Goal: Information Seeking & Learning: Learn about a topic

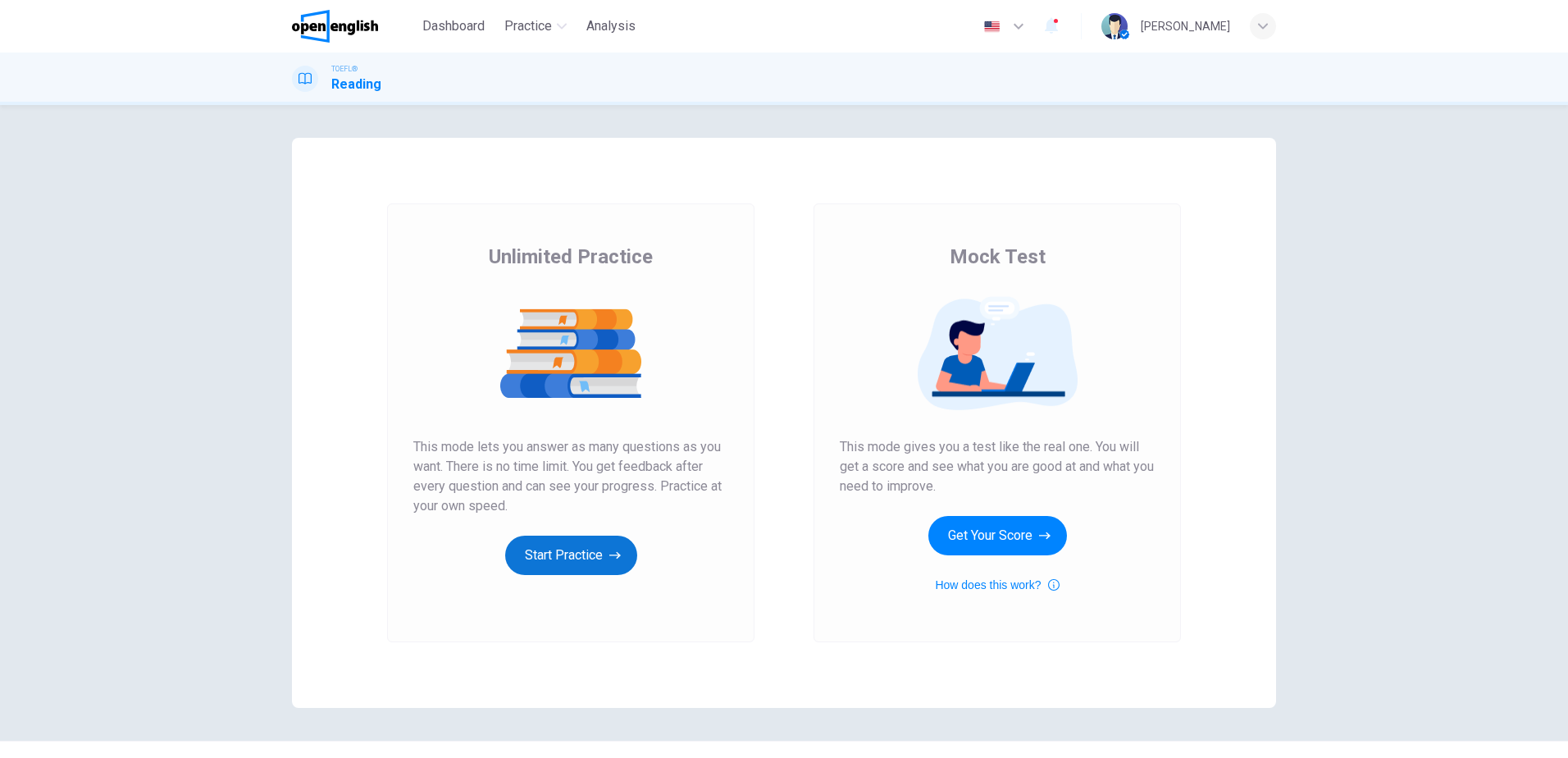
click at [563, 559] on button "Start Practice" at bounding box center [571, 556] width 132 height 39
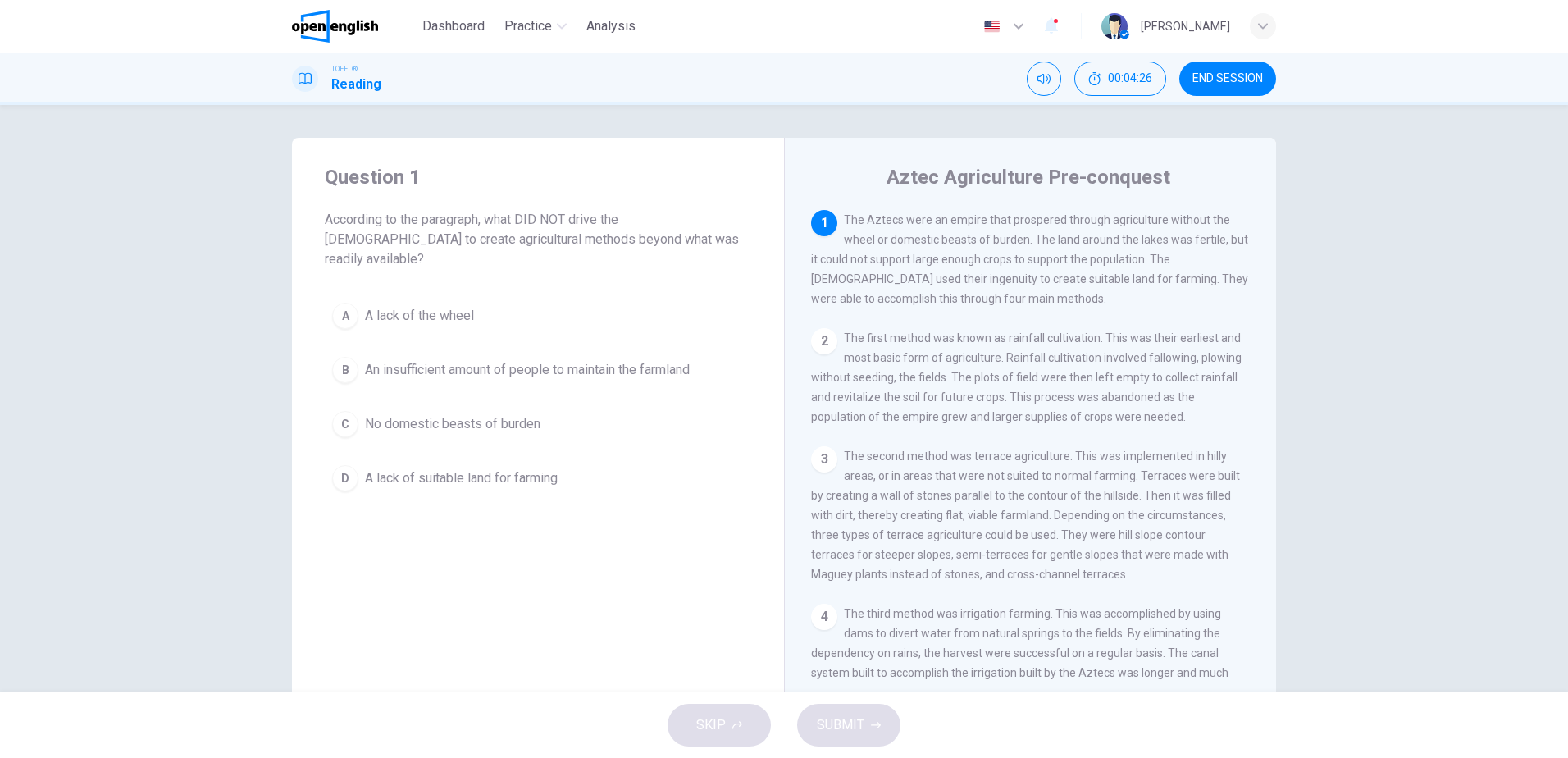
click at [444, 469] on span "A lack of suitable land for farming" at bounding box center [461, 479] width 192 height 20
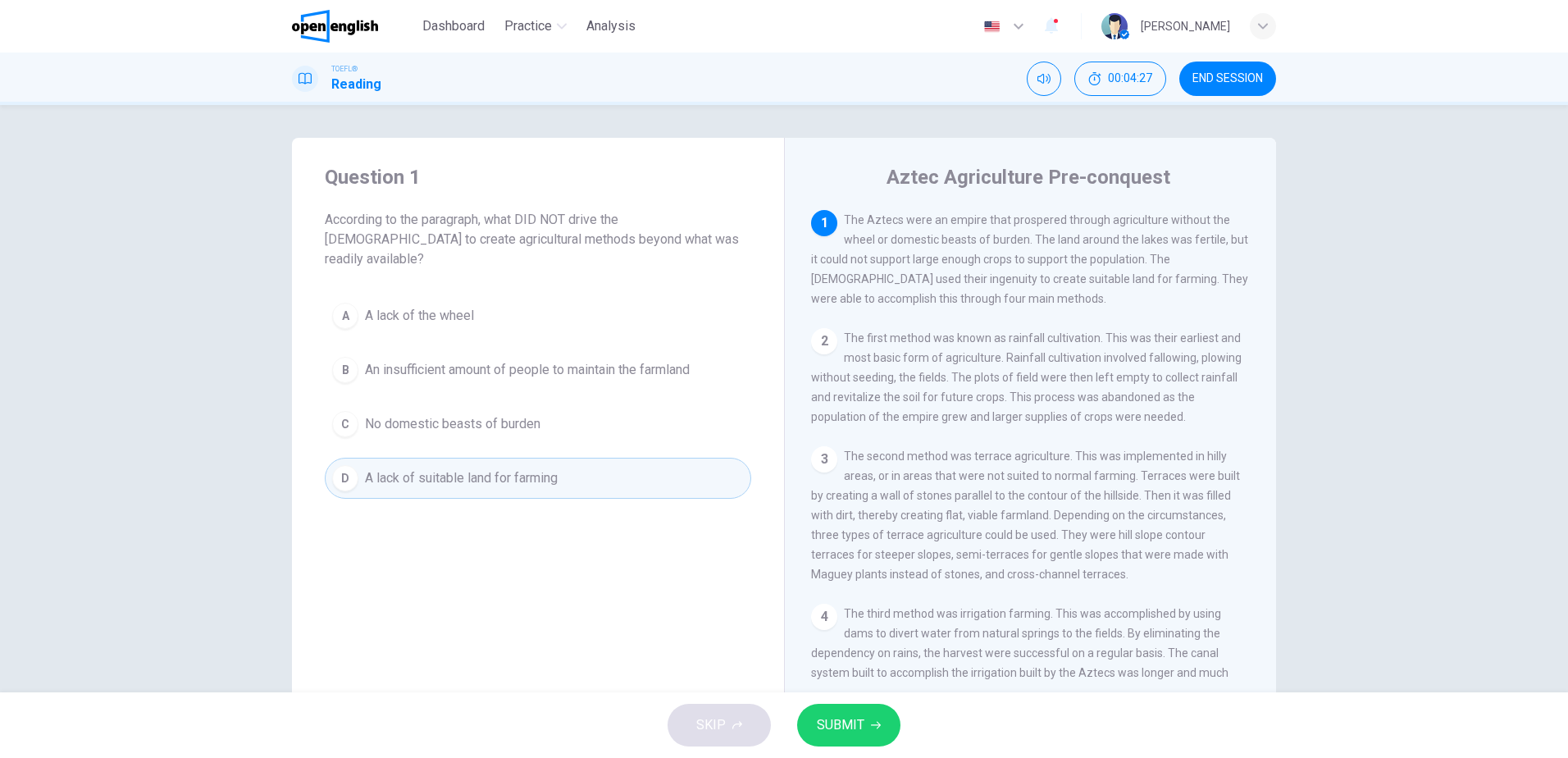
click at [838, 731] on span "SUBMIT" at bounding box center [841, 724] width 47 height 23
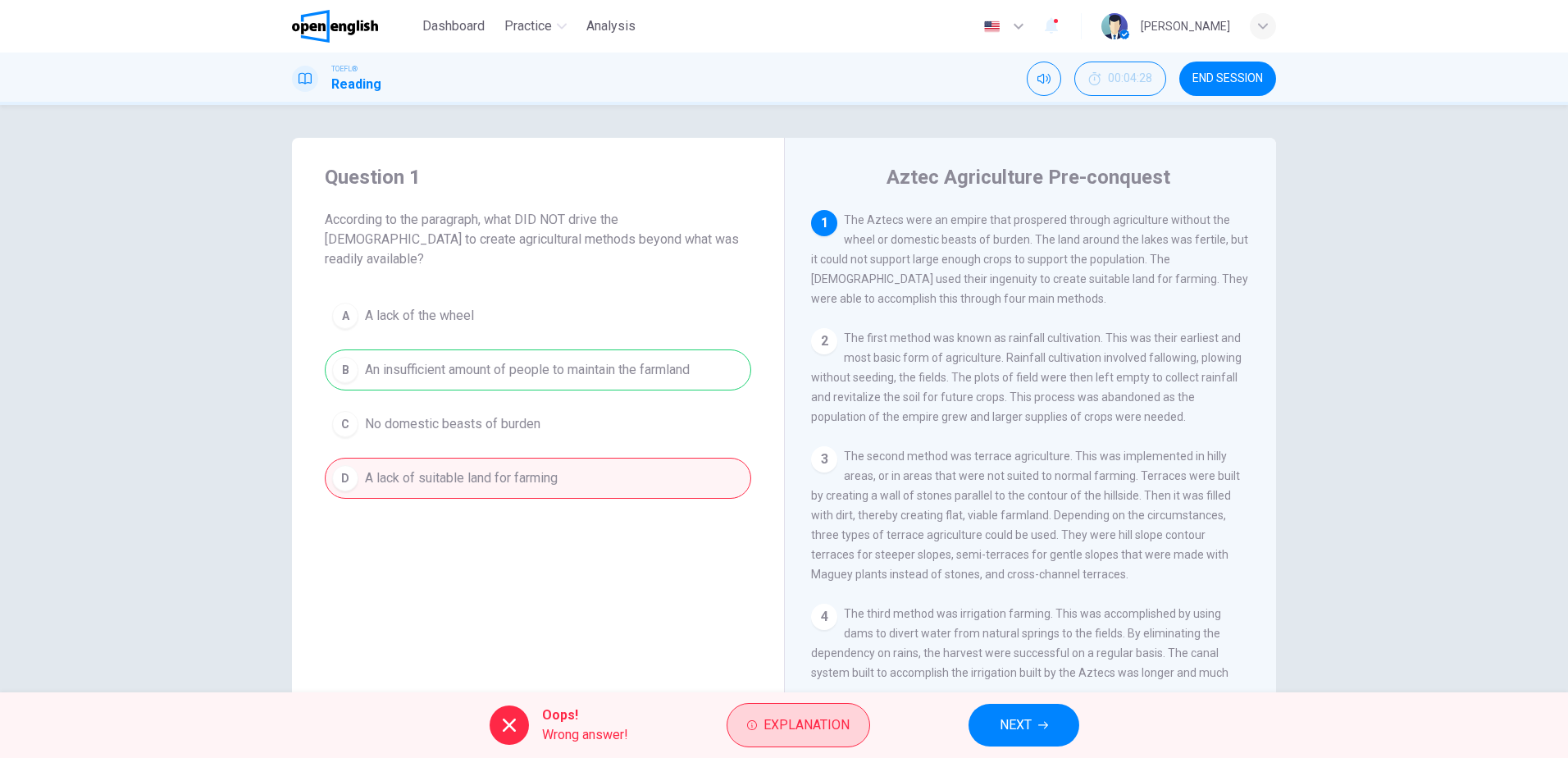
click at [784, 717] on span "Explanation" at bounding box center [806, 724] width 86 height 23
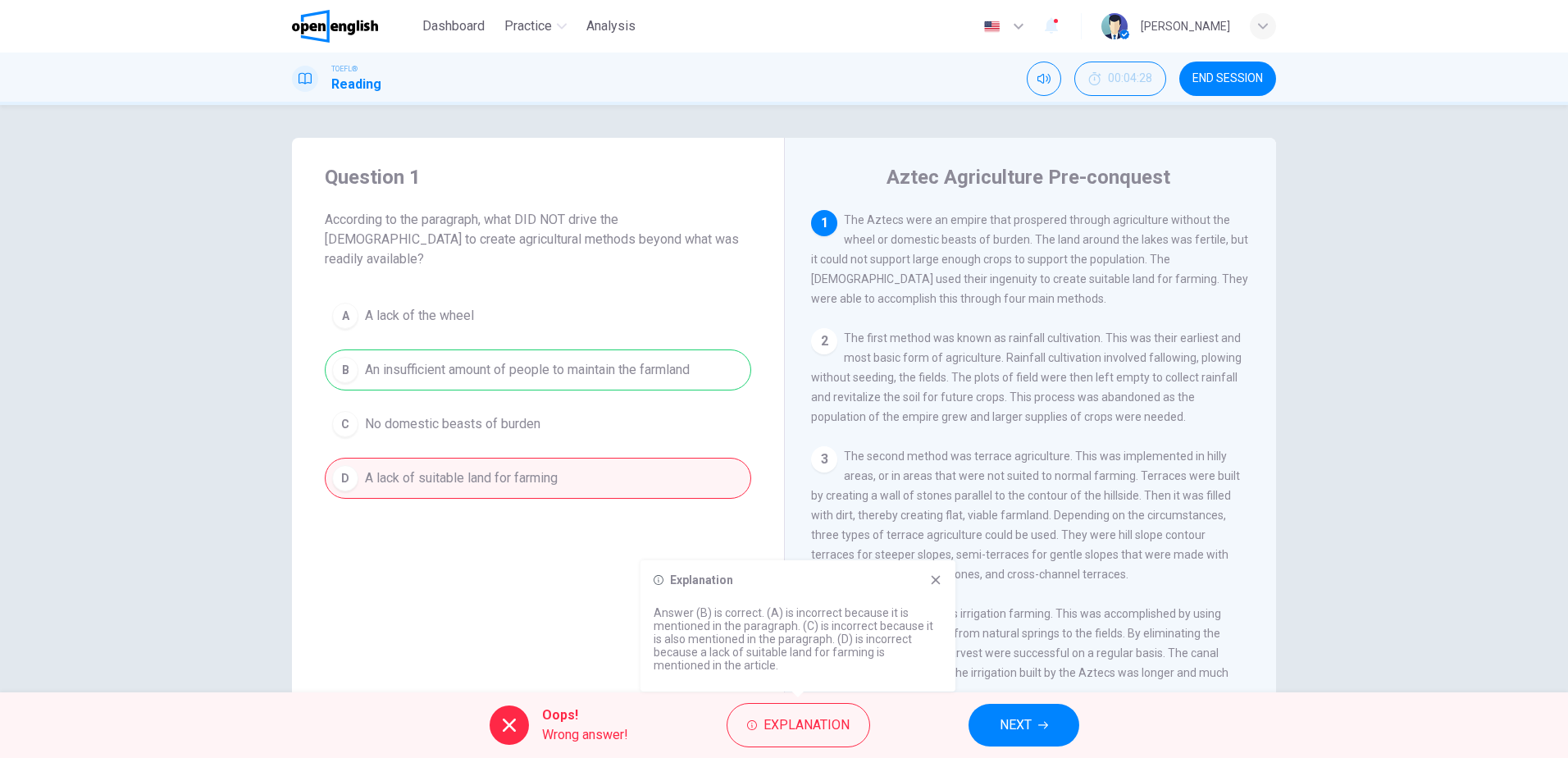
click at [937, 577] on icon at bounding box center [935, 580] width 9 height 9
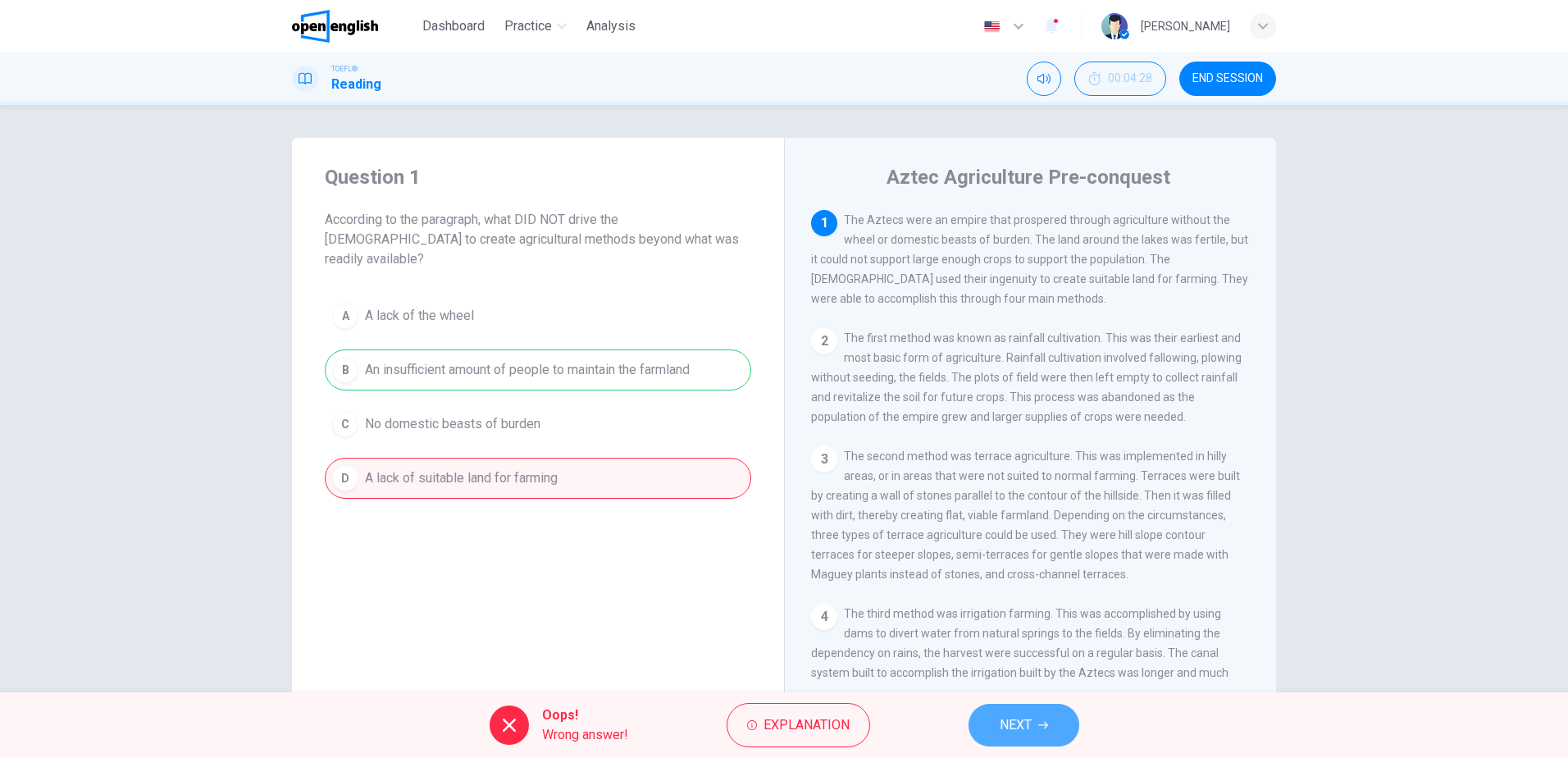
click at [1023, 722] on span "NEXT" at bounding box center [1015, 724] width 32 height 23
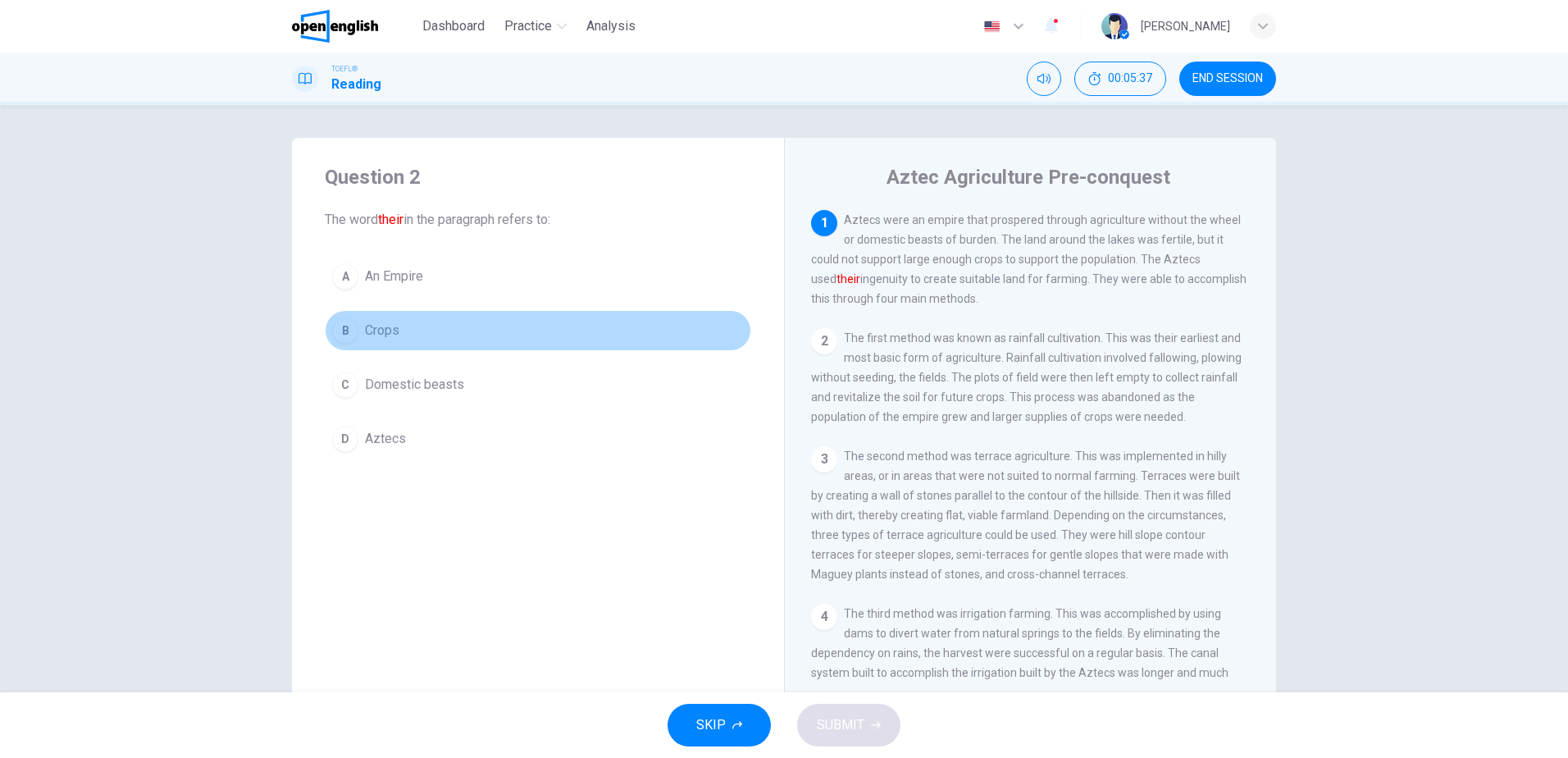
click at [367, 325] on span "Crops" at bounding box center [382, 331] width 35 height 20
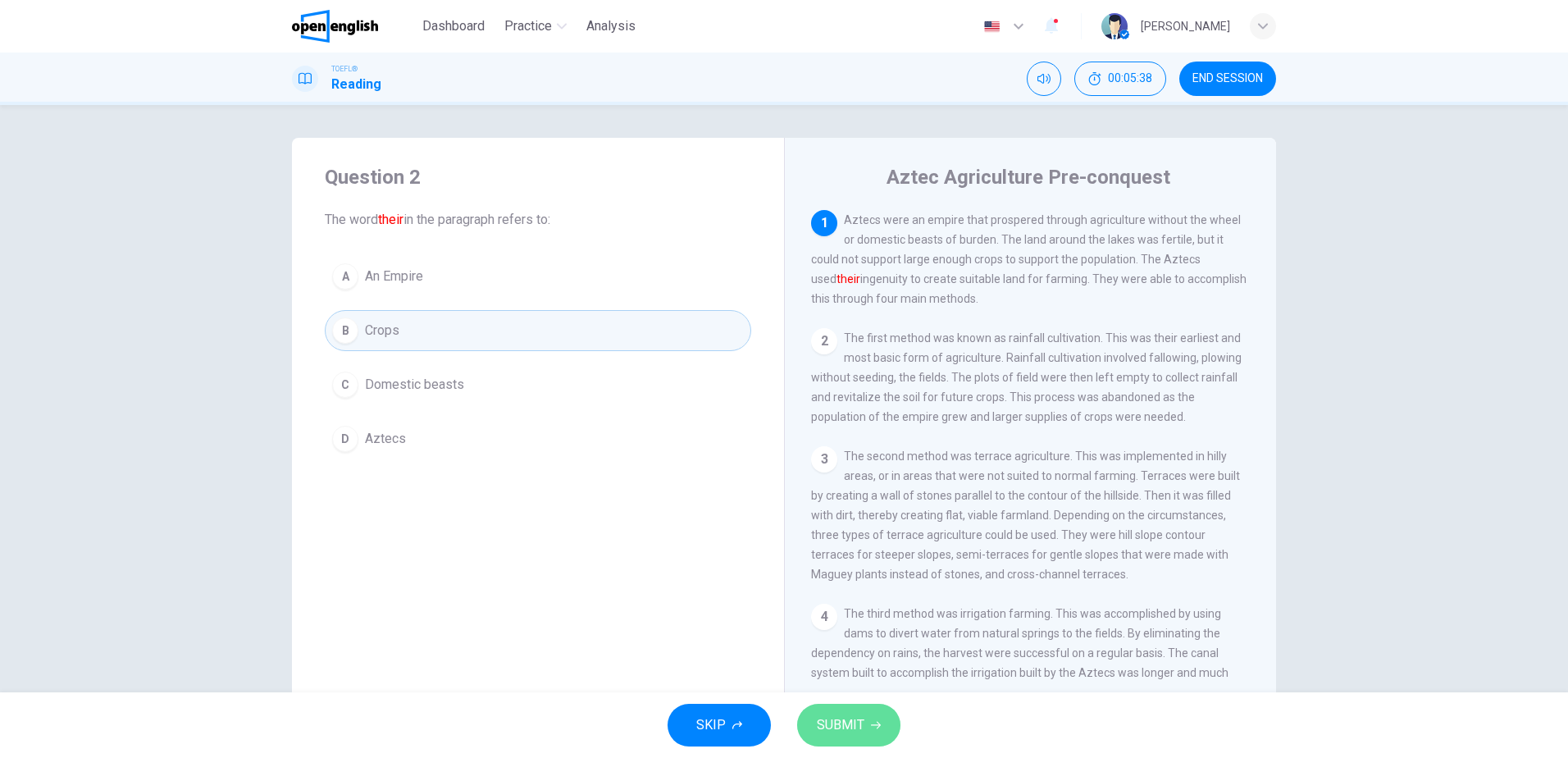
click at [839, 717] on span "SUBMIT" at bounding box center [841, 724] width 47 height 23
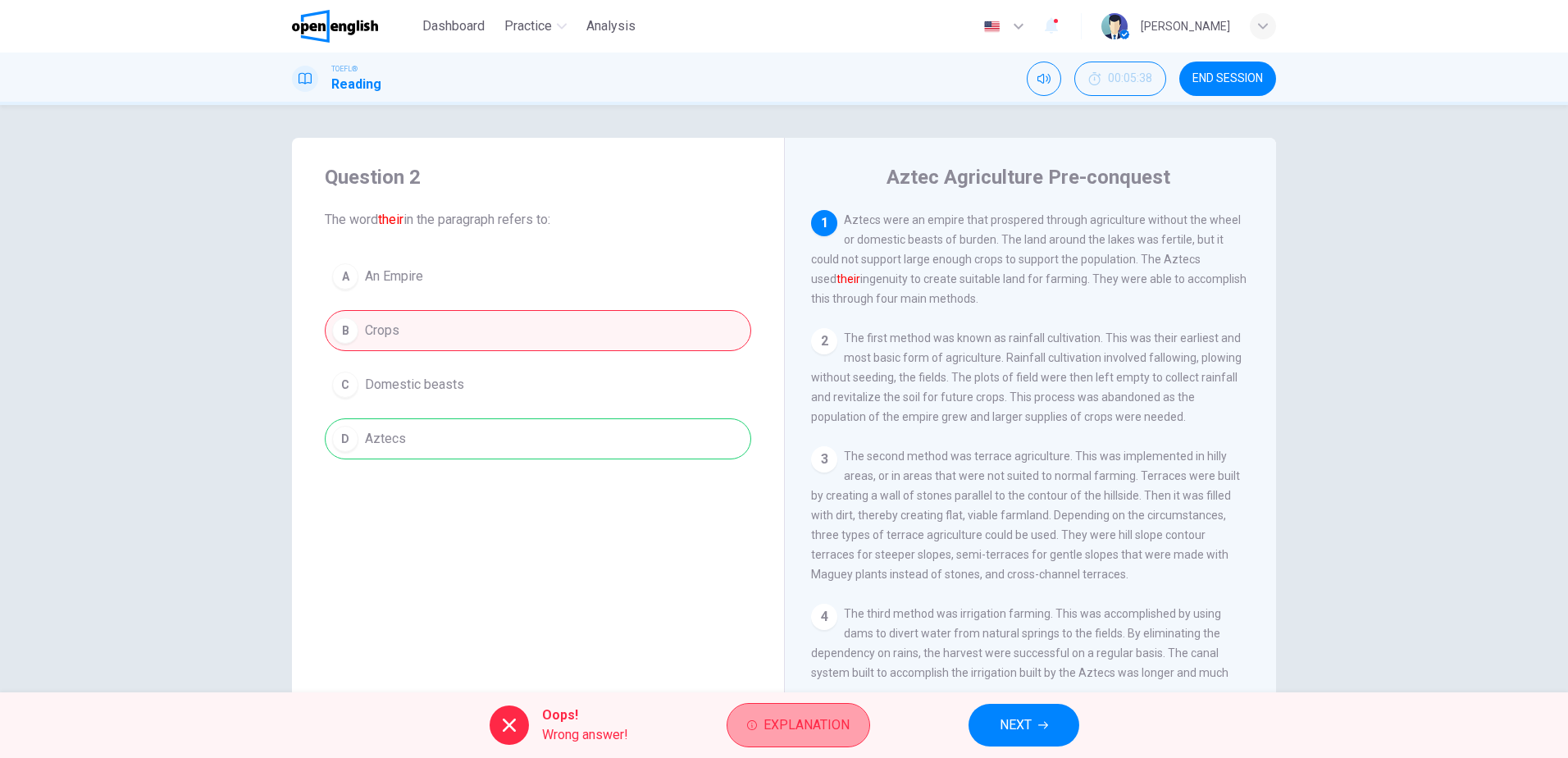
click at [806, 727] on span "Explanation" at bounding box center [806, 724] width 86 height 23
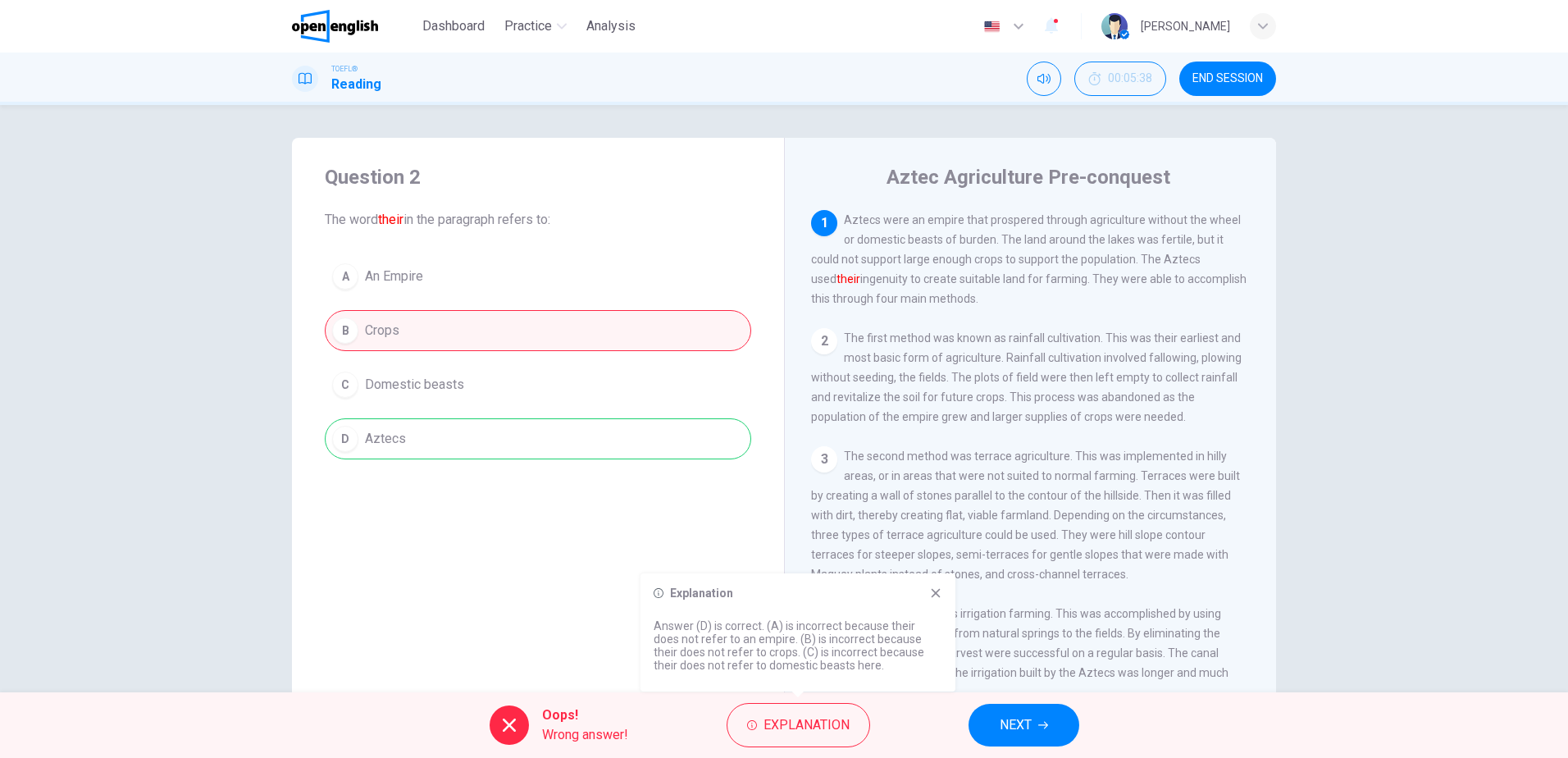
click at [934, 590] on icon at bounding box center [935, 593] width 9 height 9
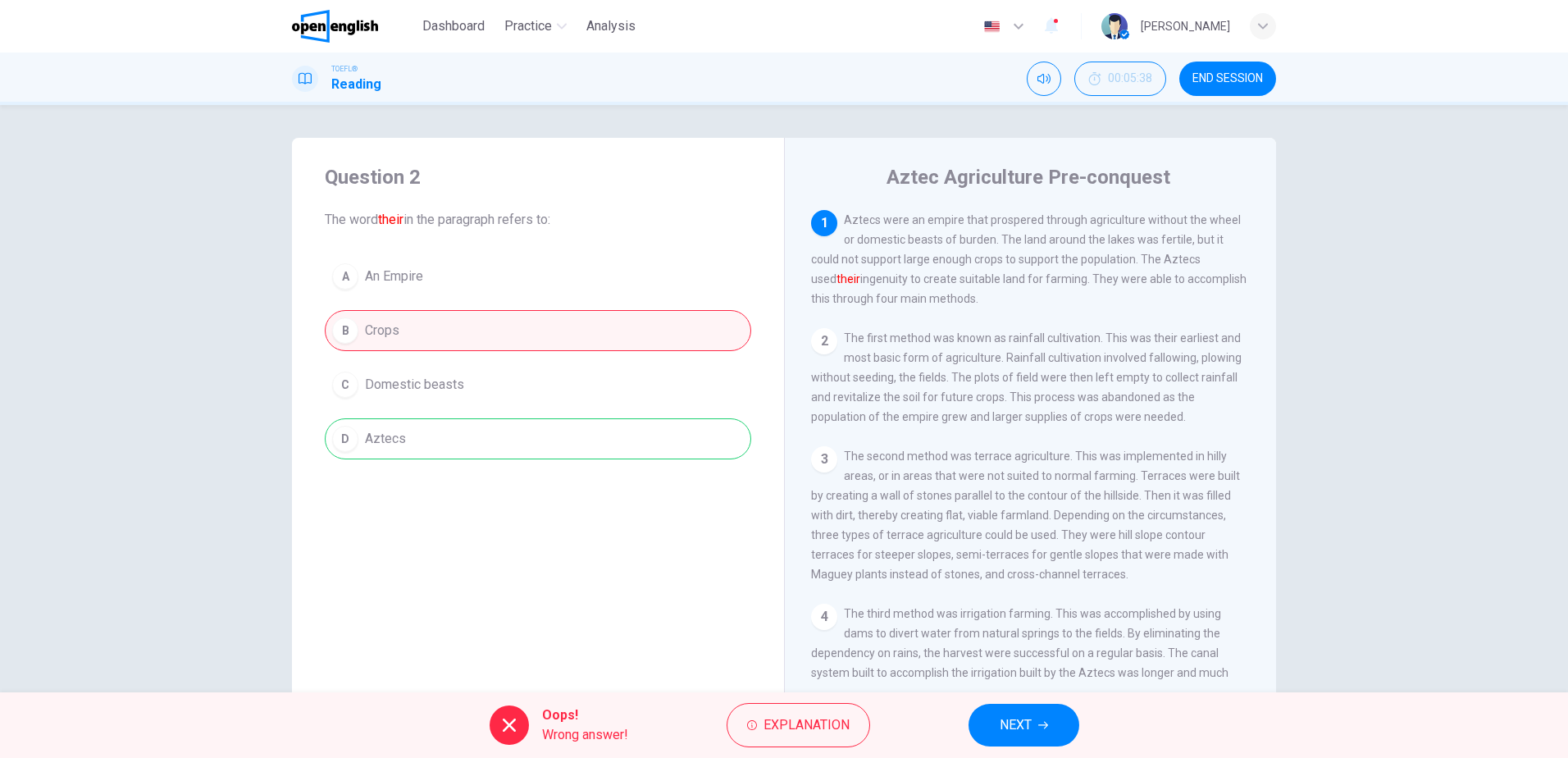
click at [998, 716] on button "NEXT" at bounding box center [1024, 724] width 111 height 42
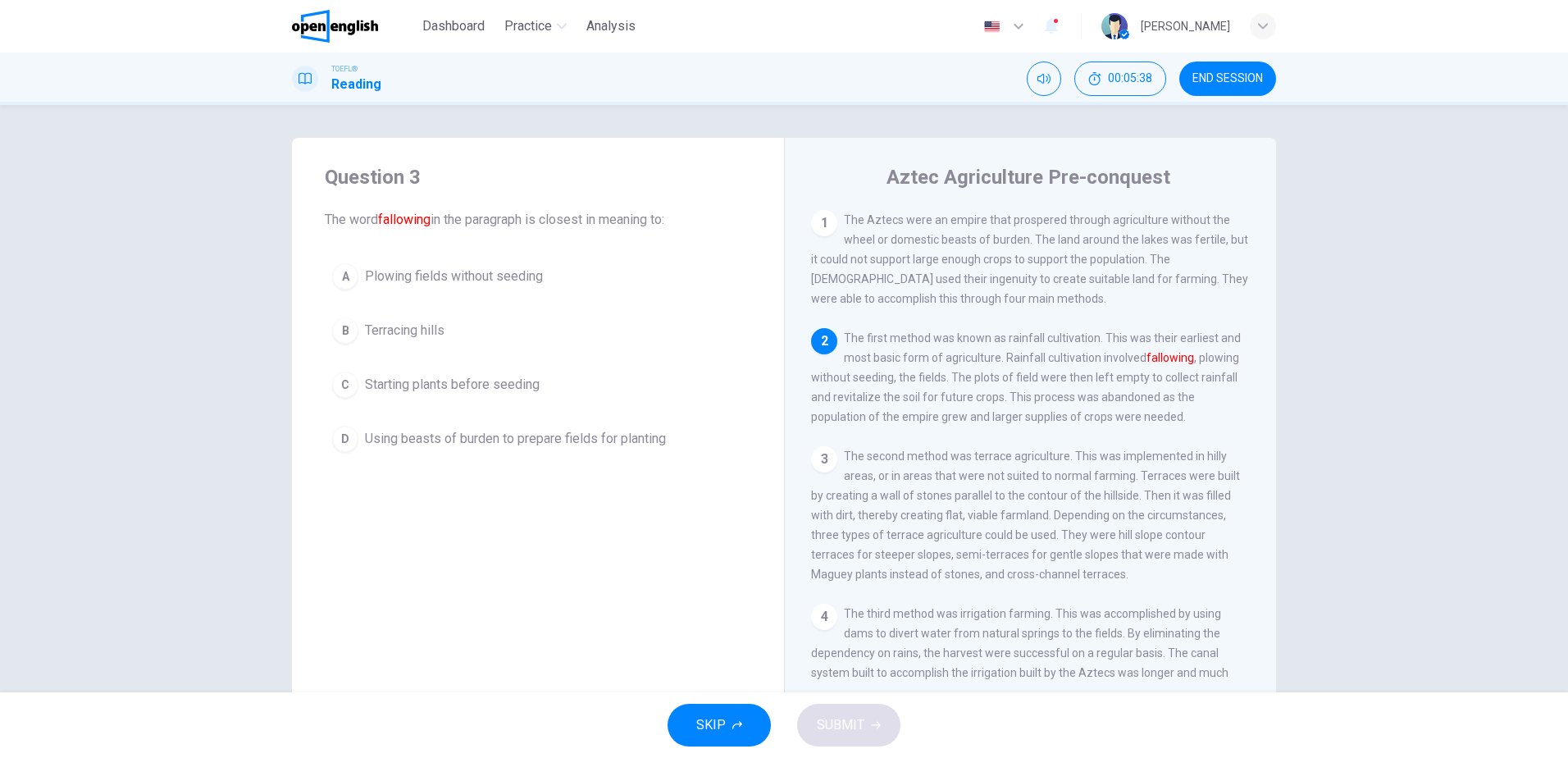
scroll to position [122, 0]
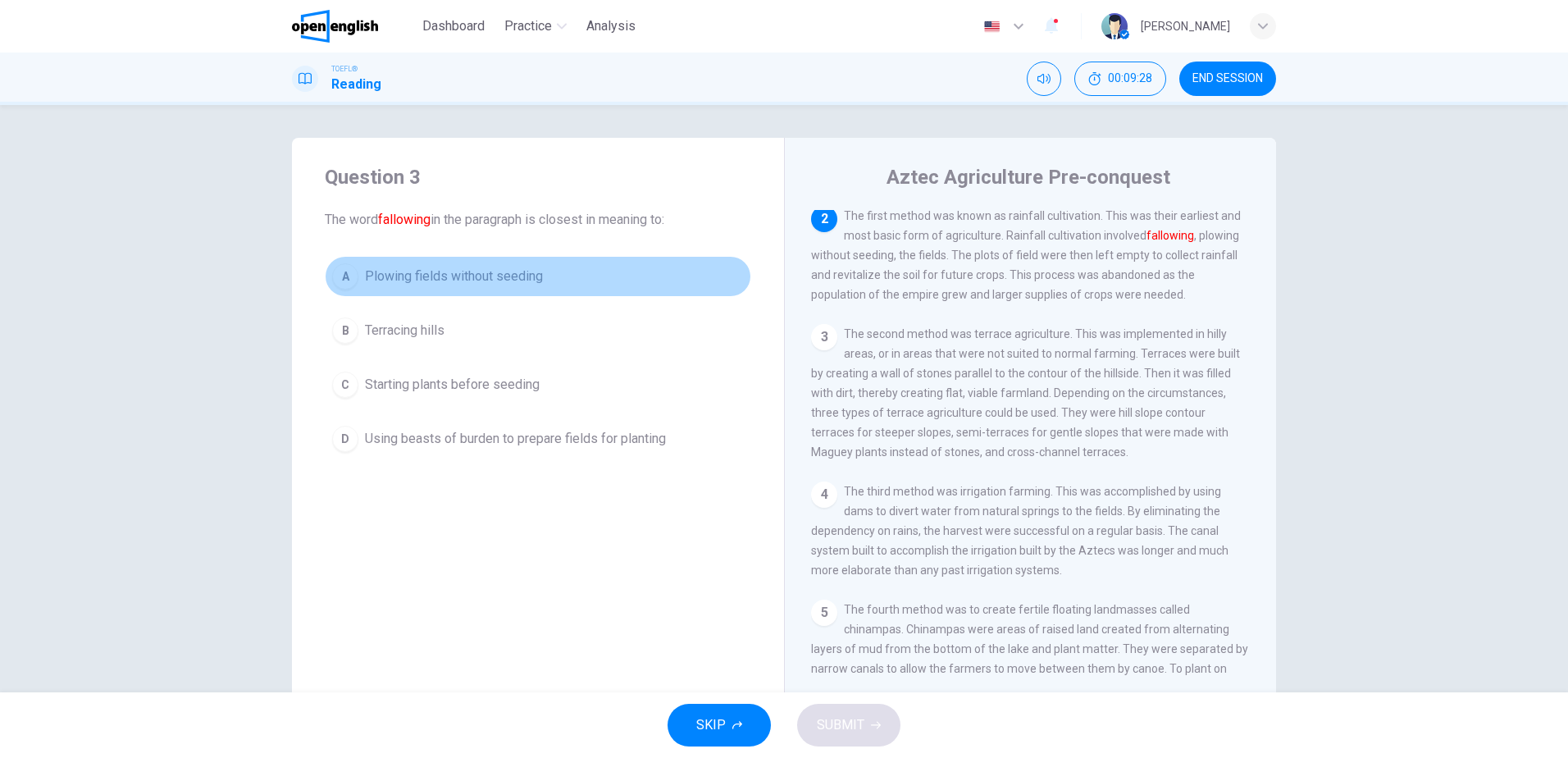
click at [484, 283] on span "Plowing fields without seeding" at bounding box center [454, 276] width 178 height 20
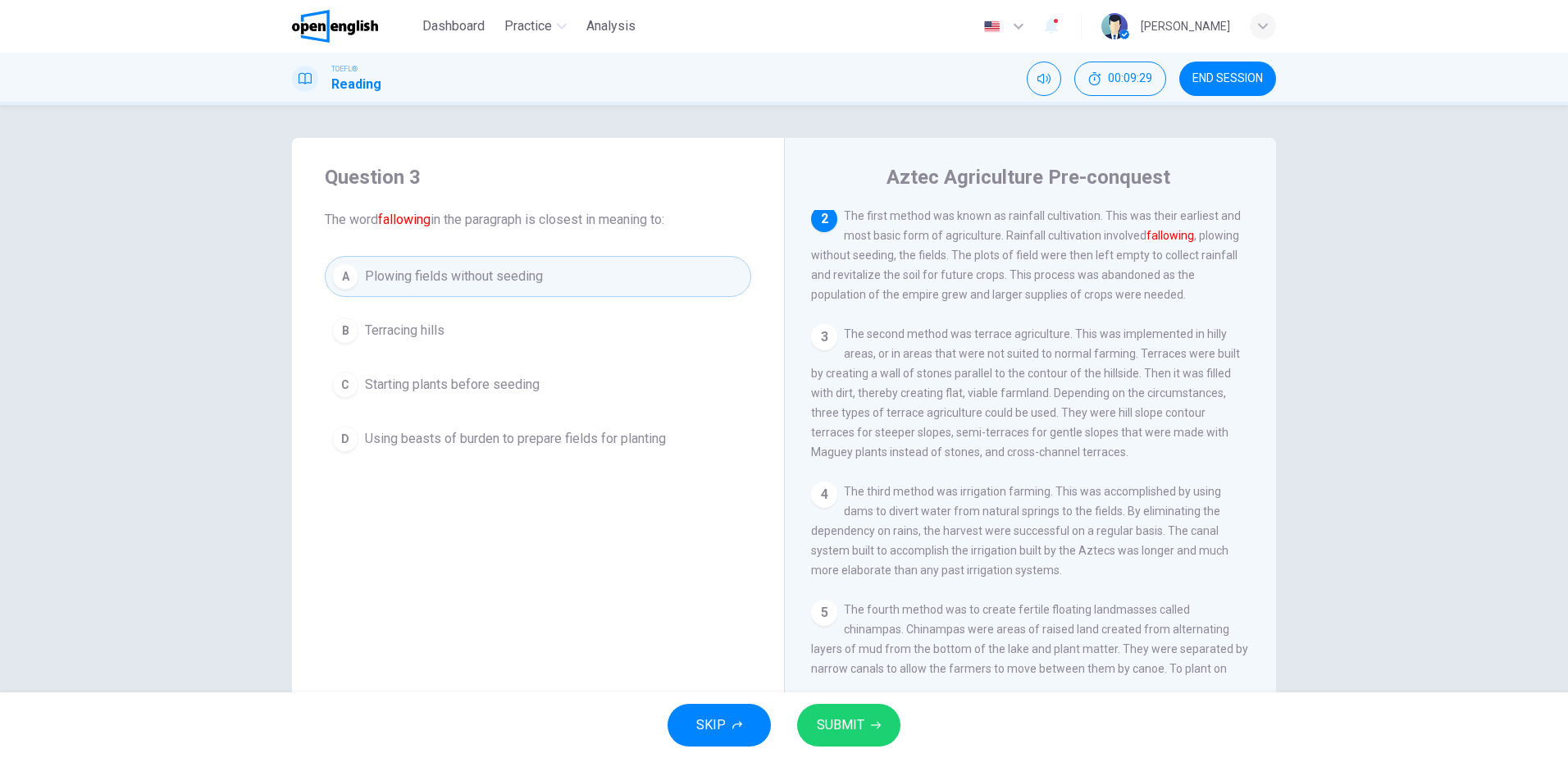
click at [862, 731] on span "SUBMIT" at bounding box center [841, 724] width 47 height 23
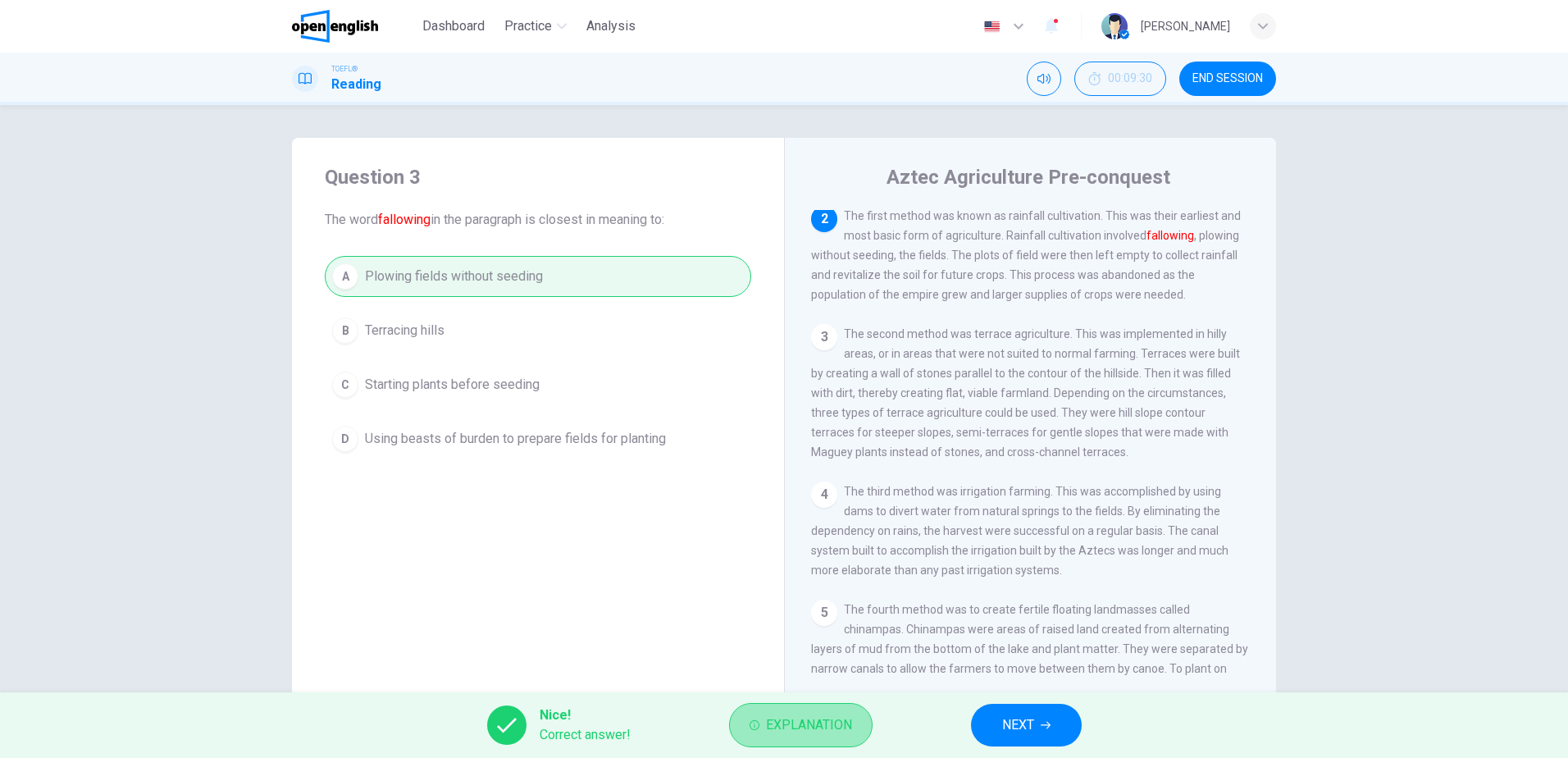
click at [824, 720] on span "Explanation" at bounding box center [808, 724] width 86 height 23
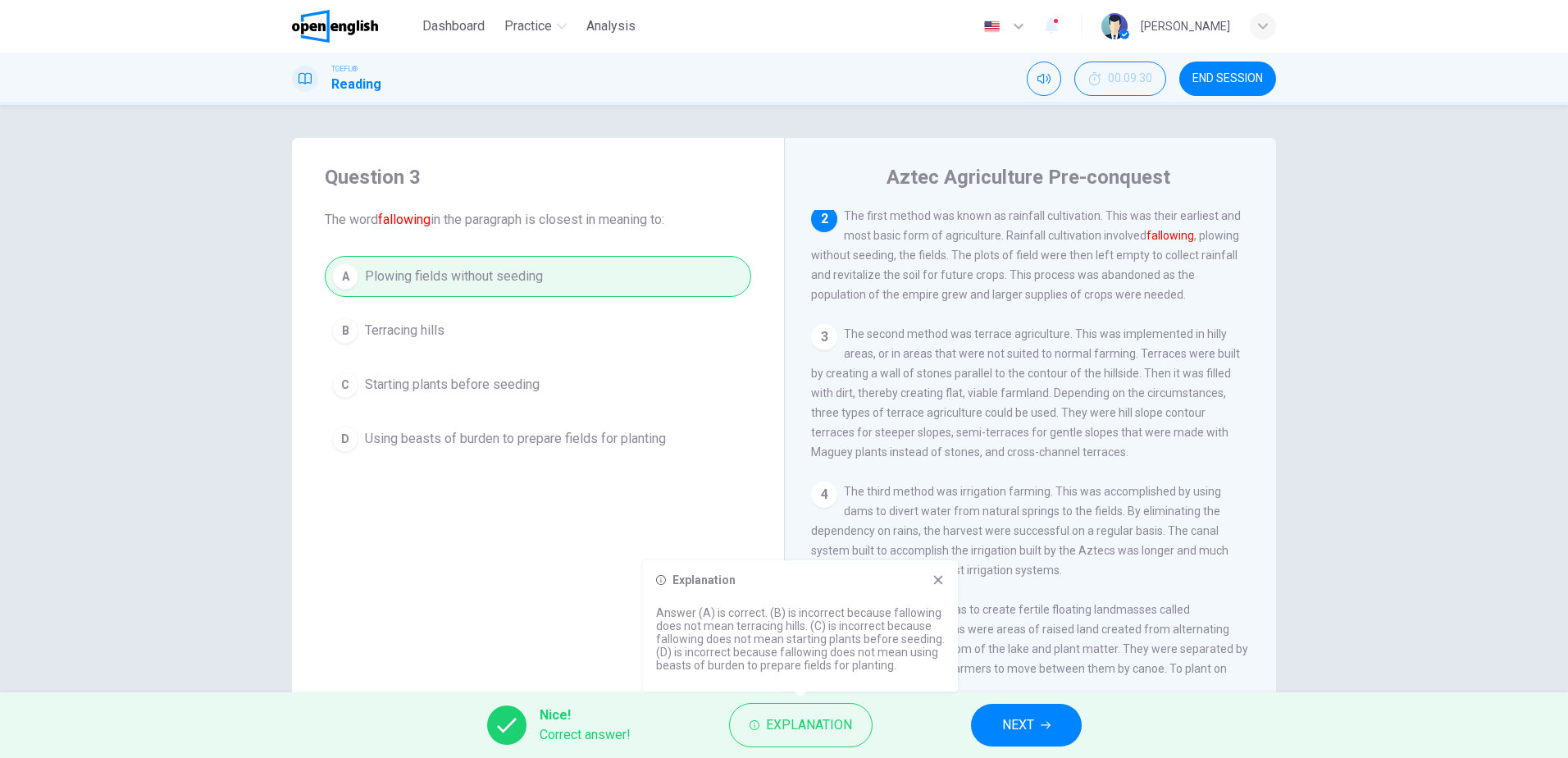
click at [935, 577] on icon at bounding box center [938, 580] width 9 height 9
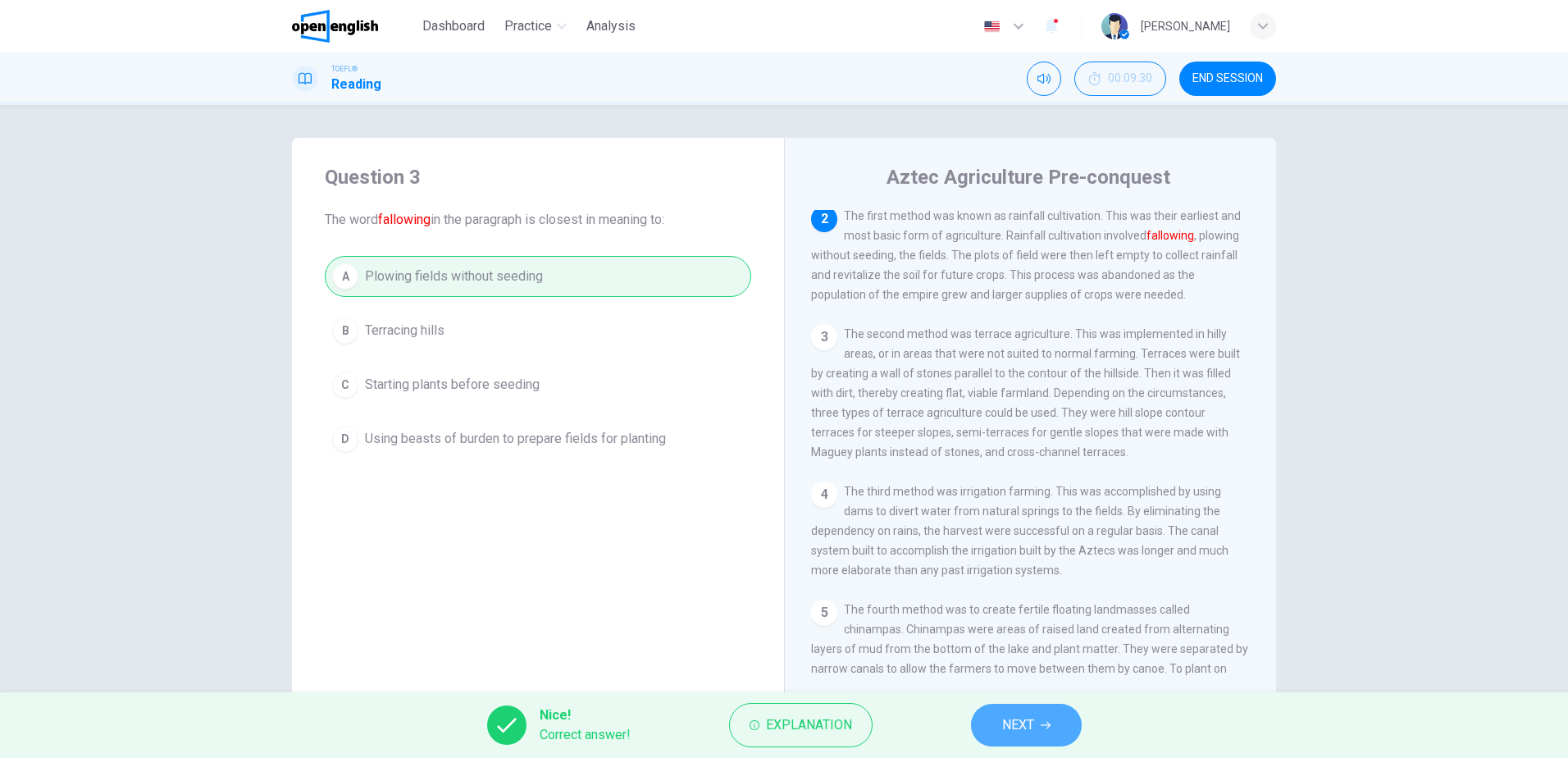
click at [1041, 721] on icon "button" at bounding box center [1046, 725] width 10 height 10
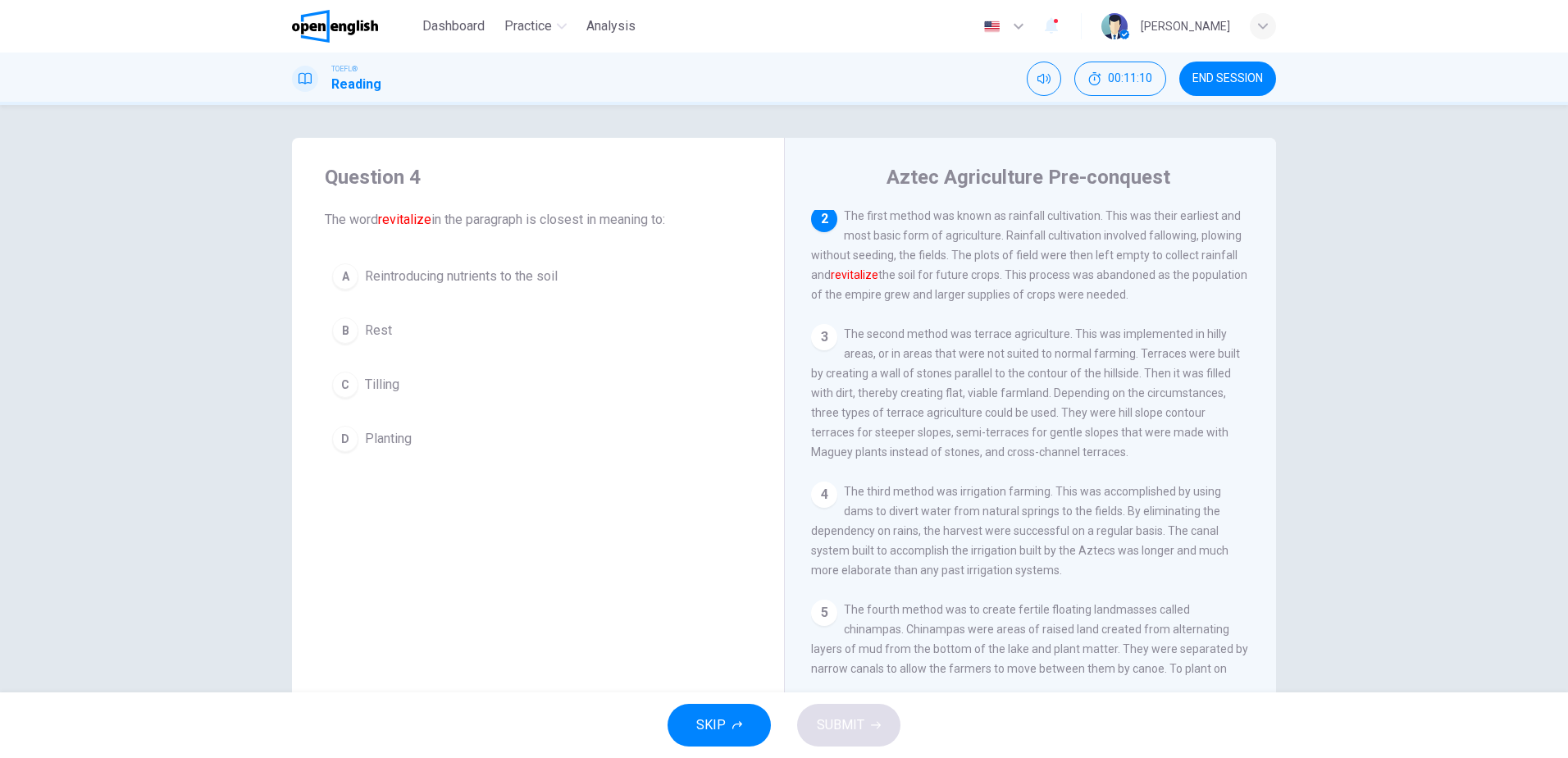
click at [526, 283] on span "Reintroducing nutrients to the soil" at bounding box center [461, 276] width 192 height 20
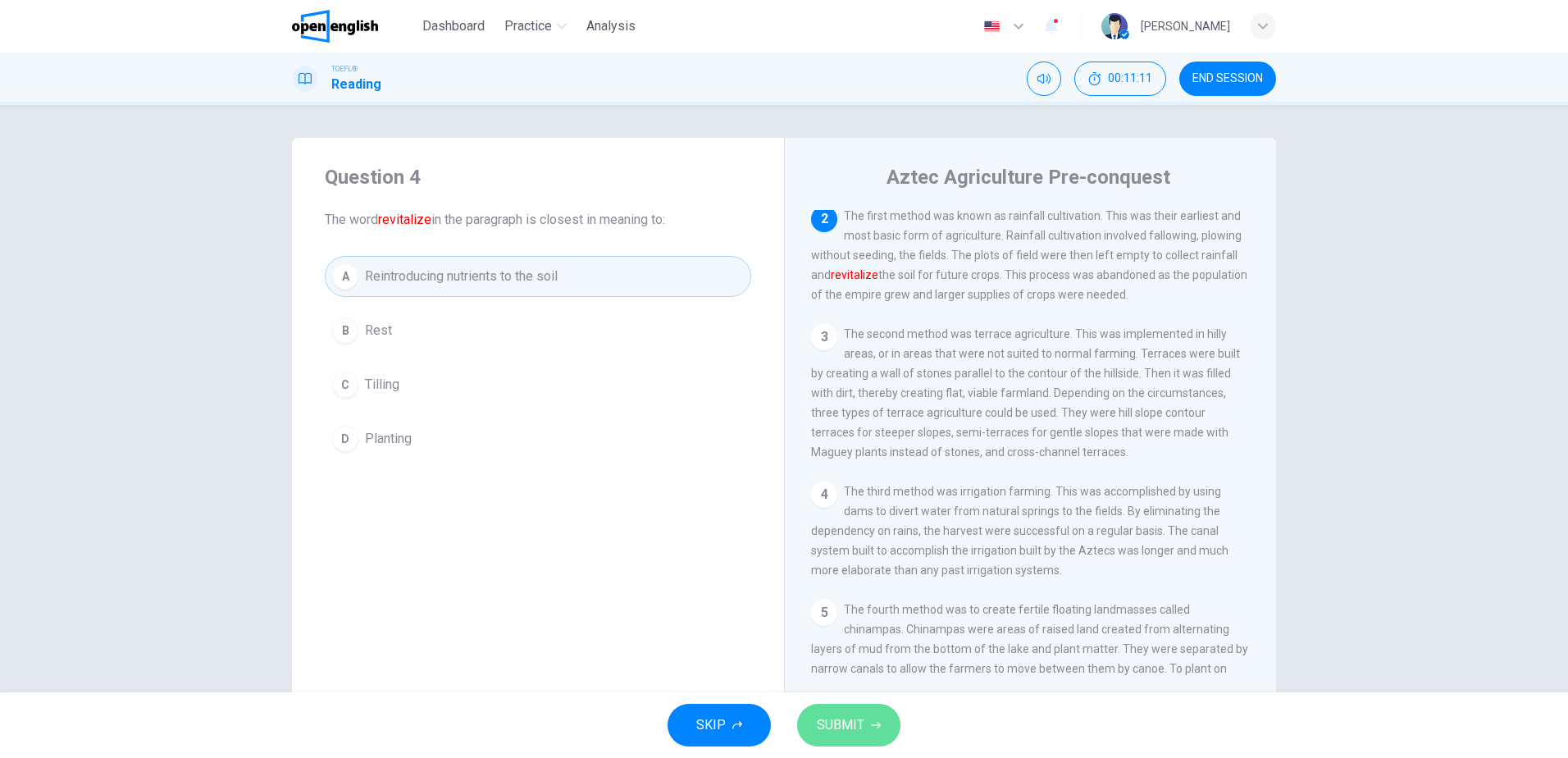
click at [837, 733] on span "SUBMIT" at bounding box center [841, 724] width 47 height 23
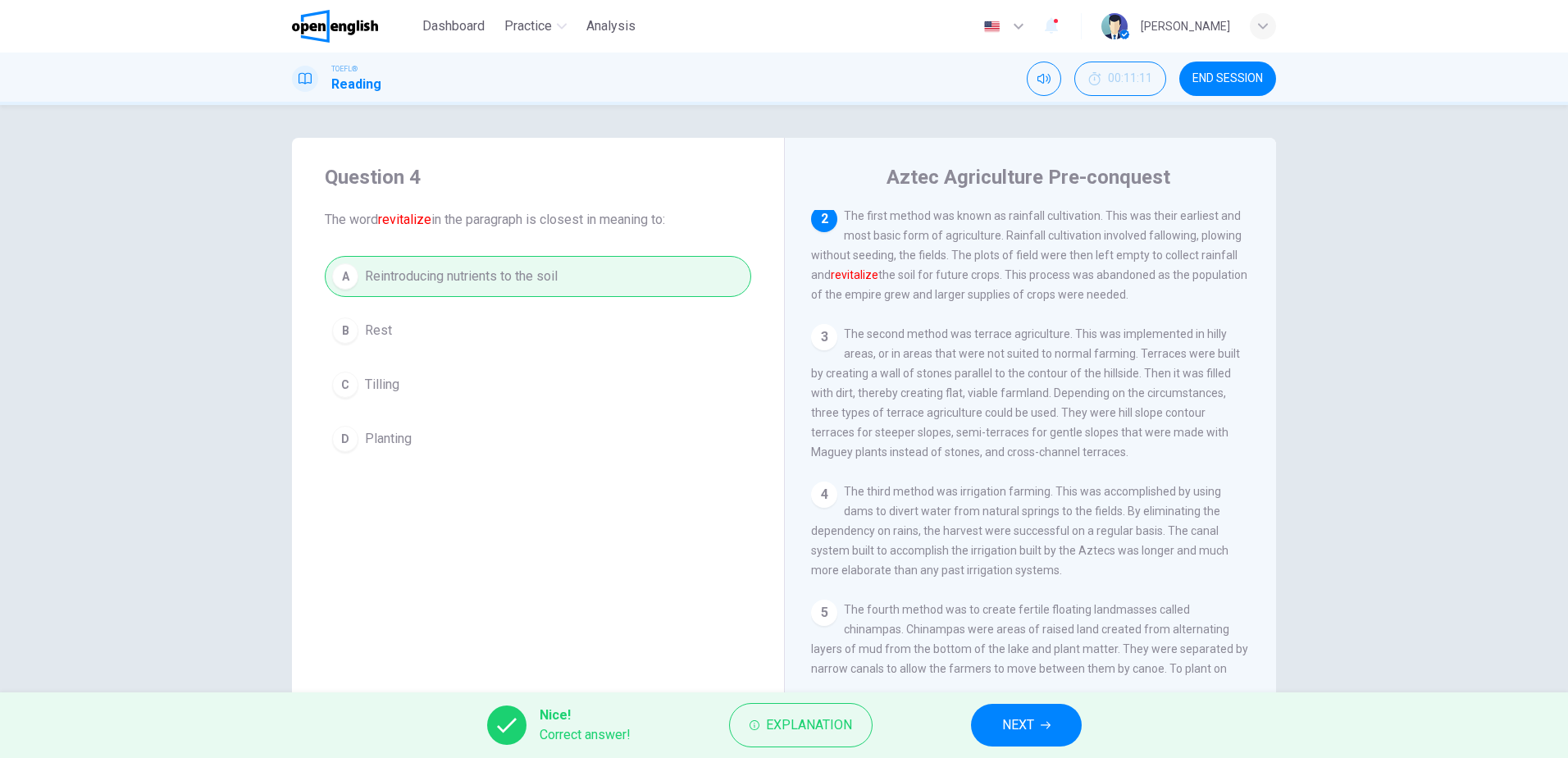
click at [1008, 717] on span "NEXT" at bounding box center [1018, 724] width 32 height 23
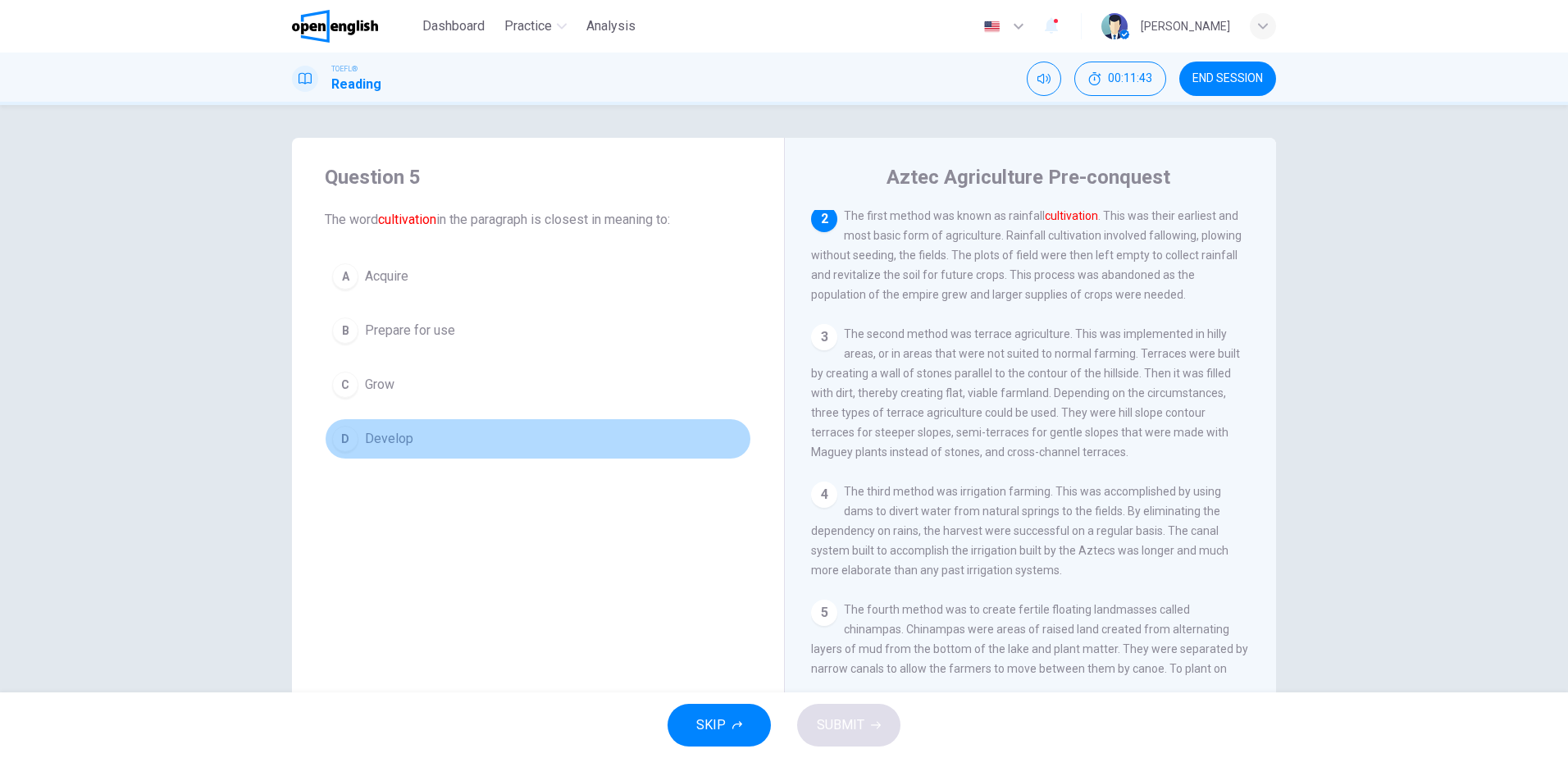
click at [398, 430] on span "Develop" at bounding box center [389, 439] width 48 height 20
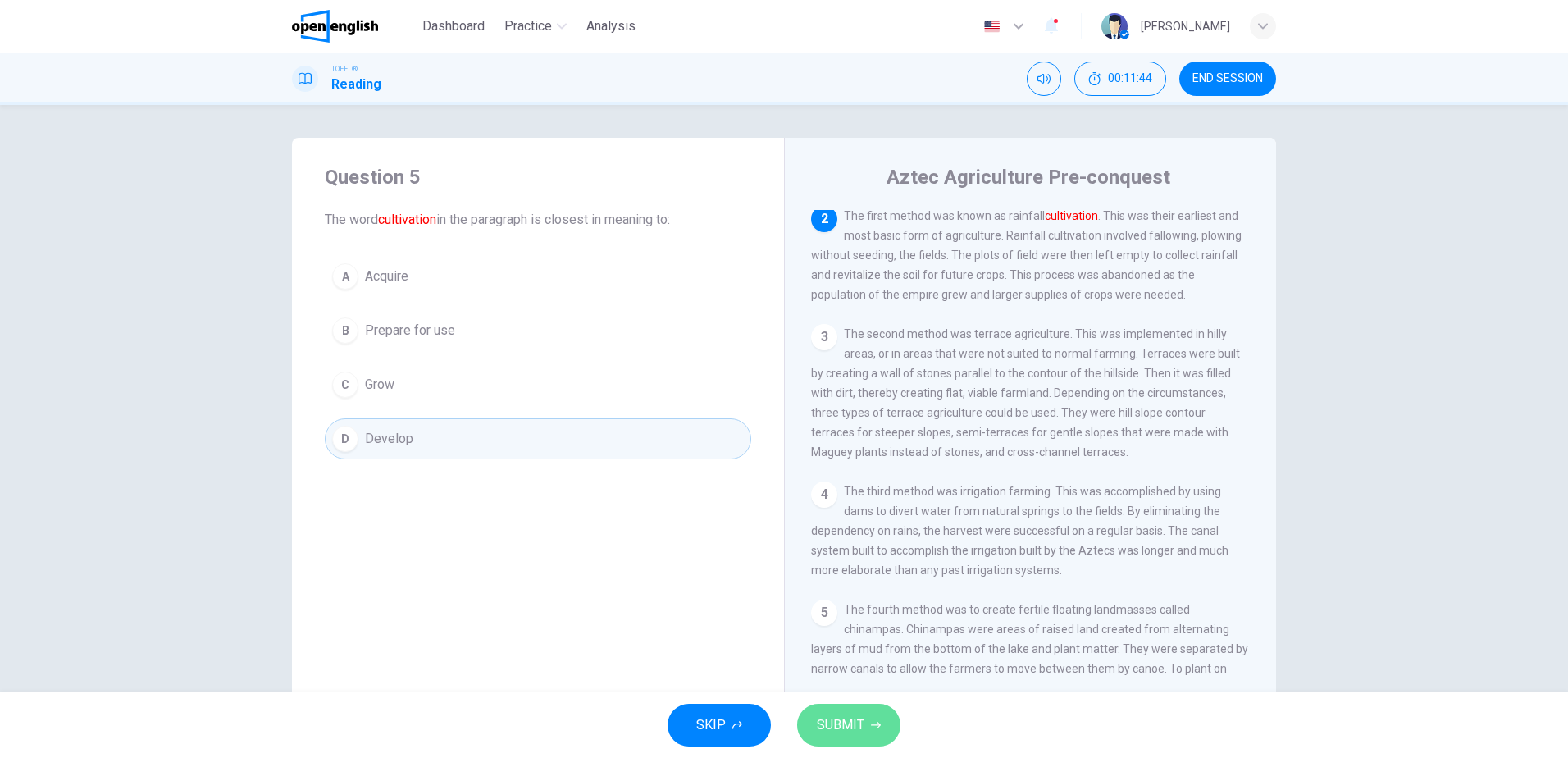
click at [845, 719] on span "SUBMIT" at bounding box center [841, 724] width 47 height 23
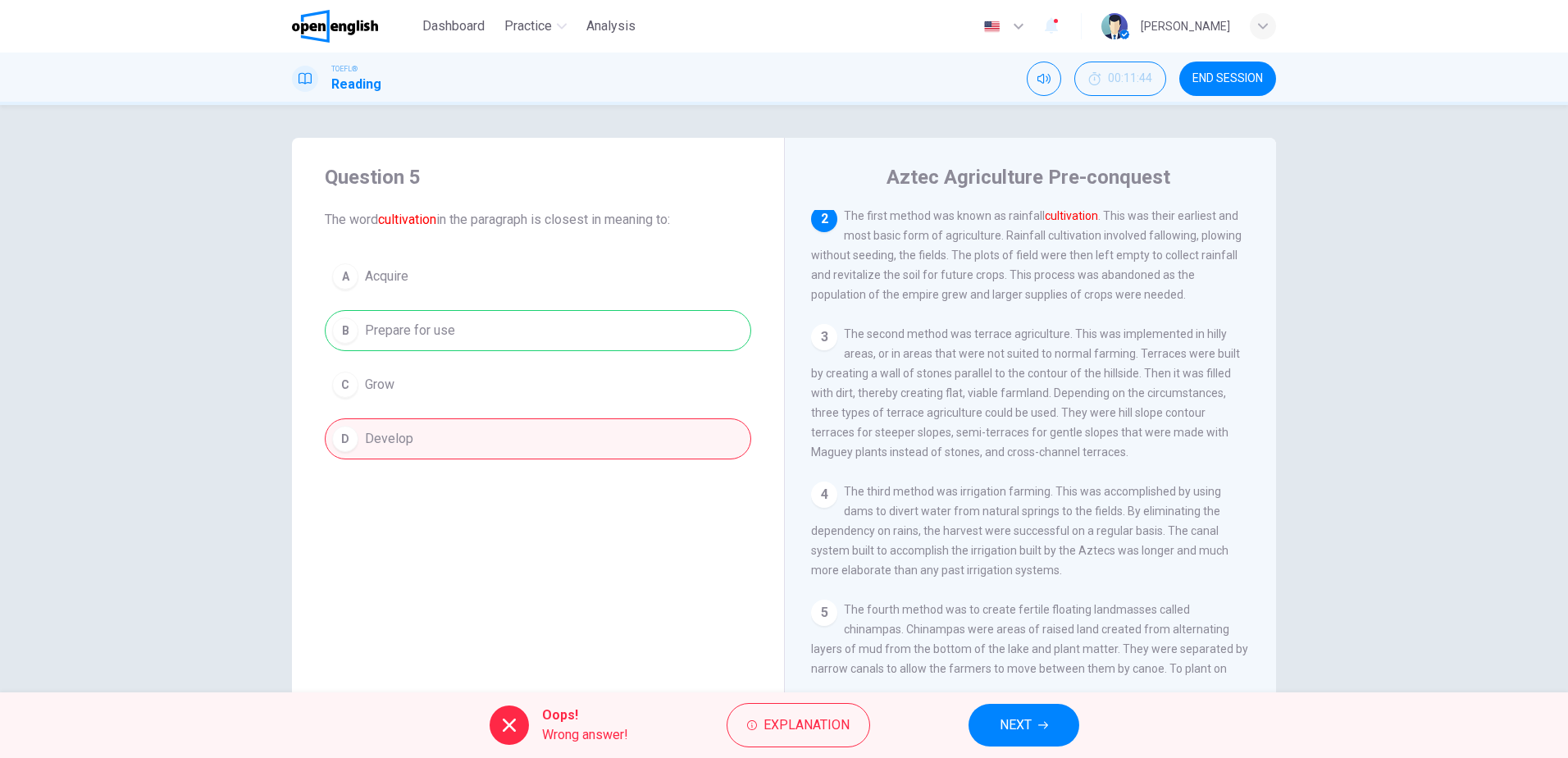
click at [1014, 717] on span "NEXT" at bounding box center [1015, 724] width 32 height 23
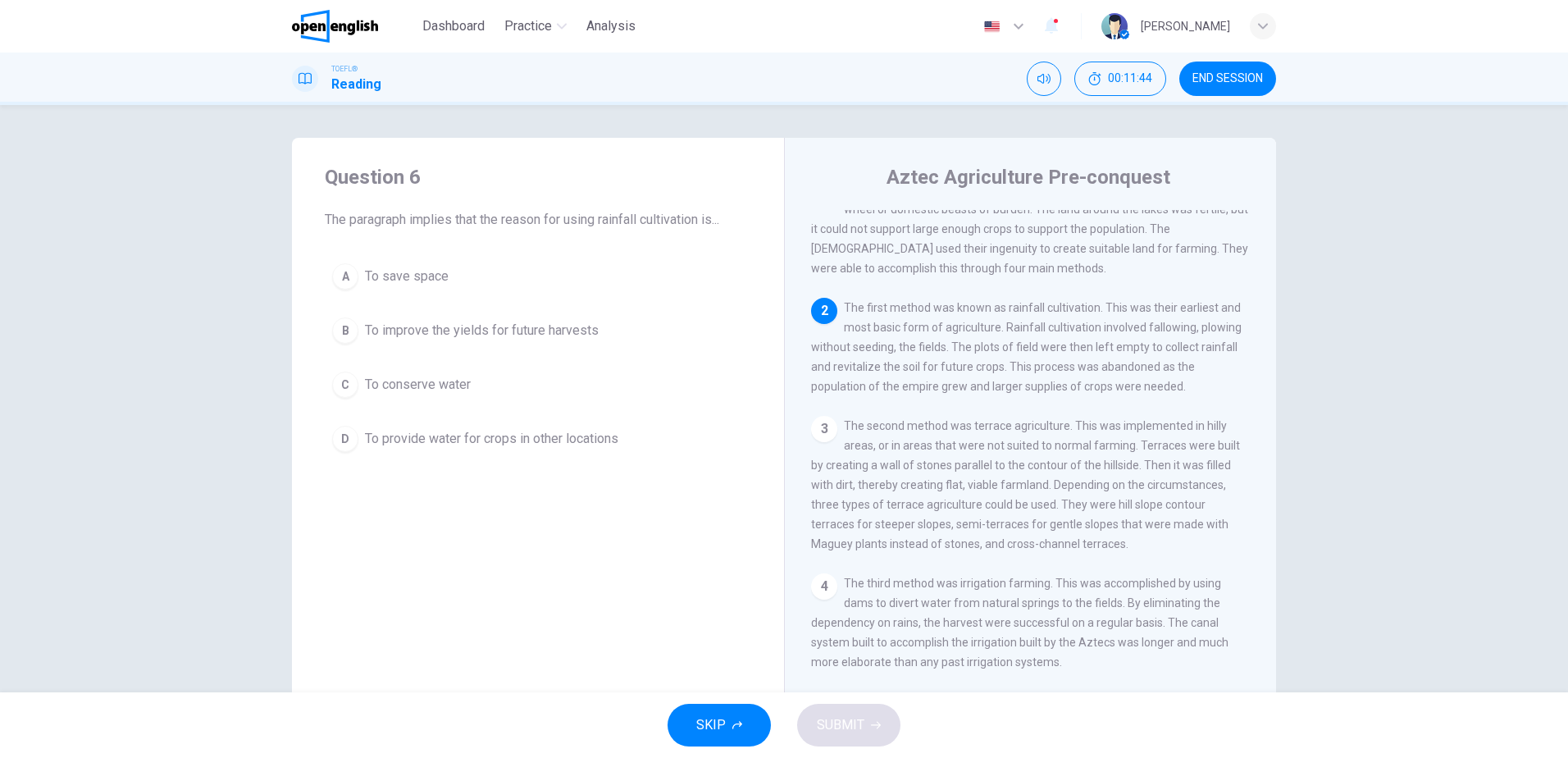
scroll to position [0, 0]
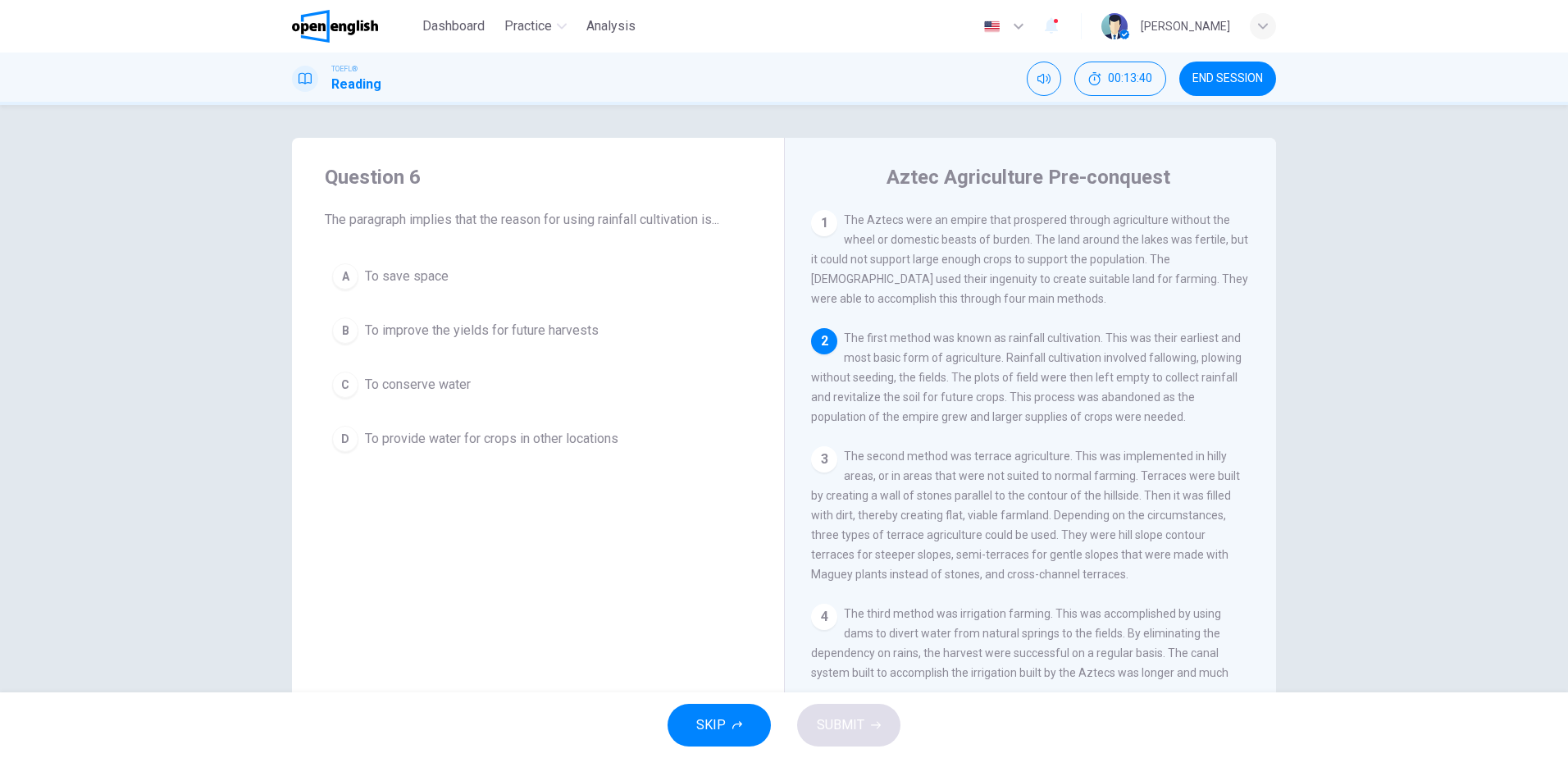
click at [422, 272] on span "To save space" at bounding box center [407, 276] width 84 height 20
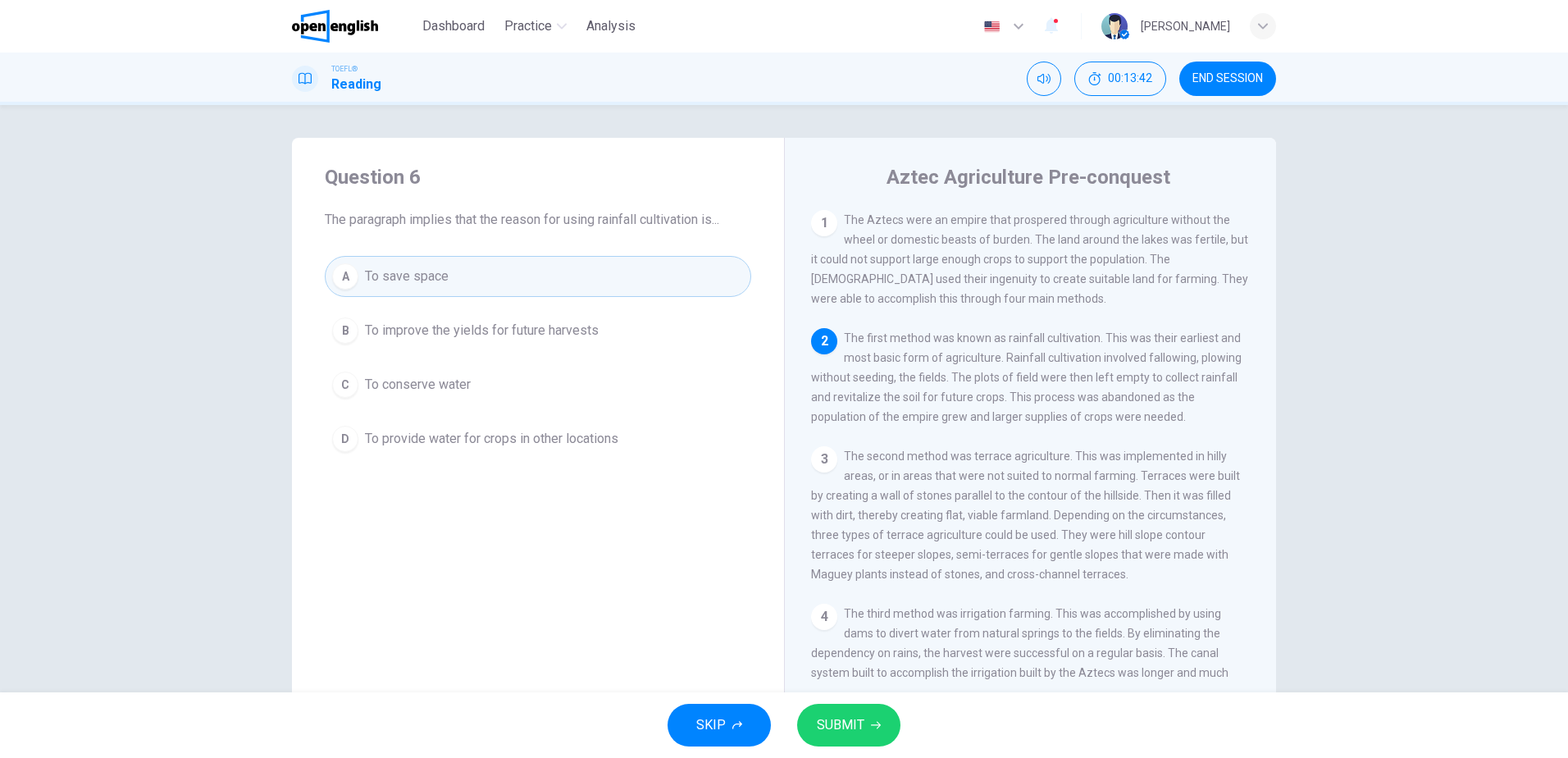
click at [858, 736] on span "SUBMIT" at bounding box center [841, 724] width 47 height 23
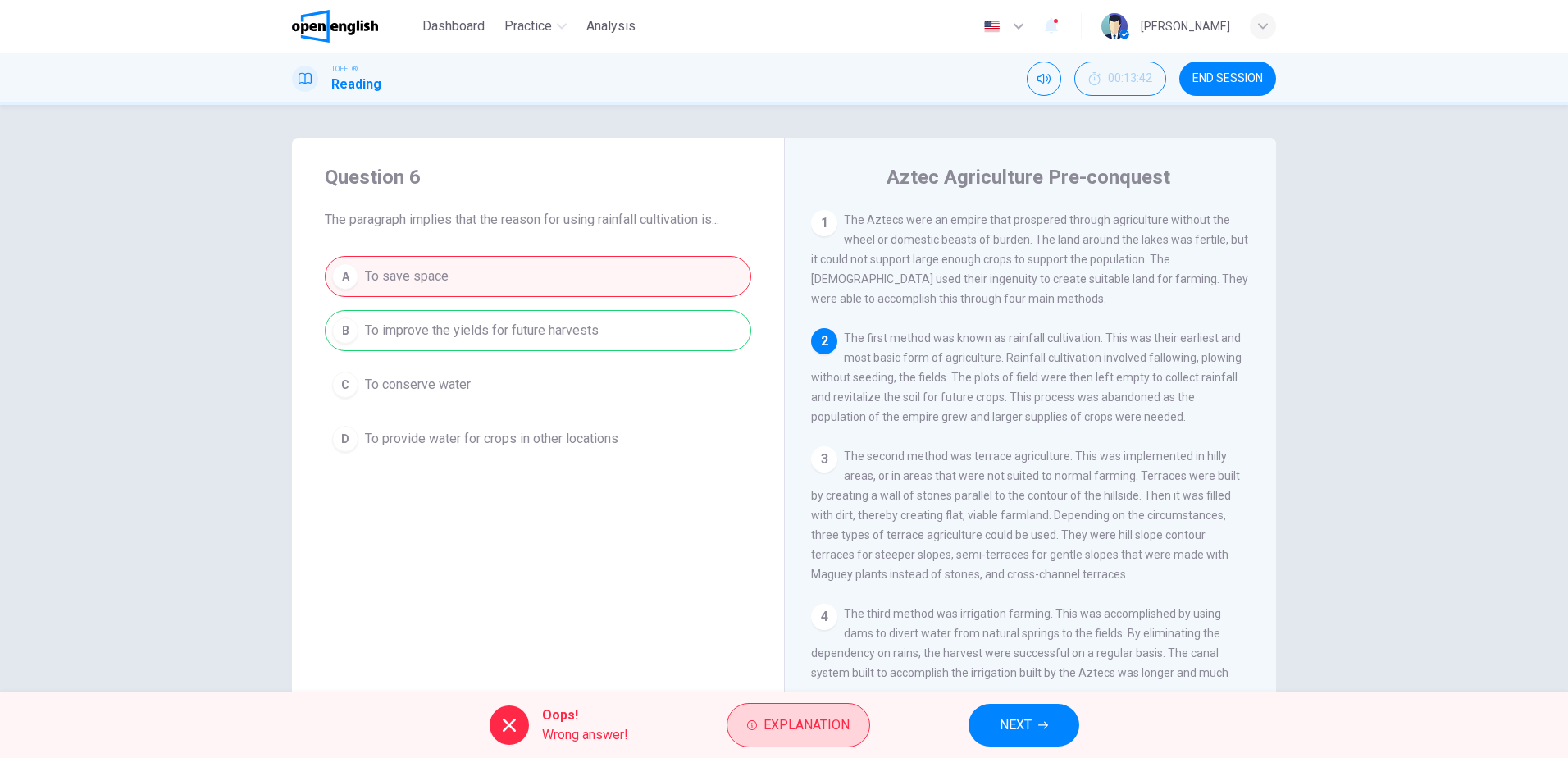
click at [780, 720] on span "Explanation" at bounding box center [806, 724] width 86 height 23
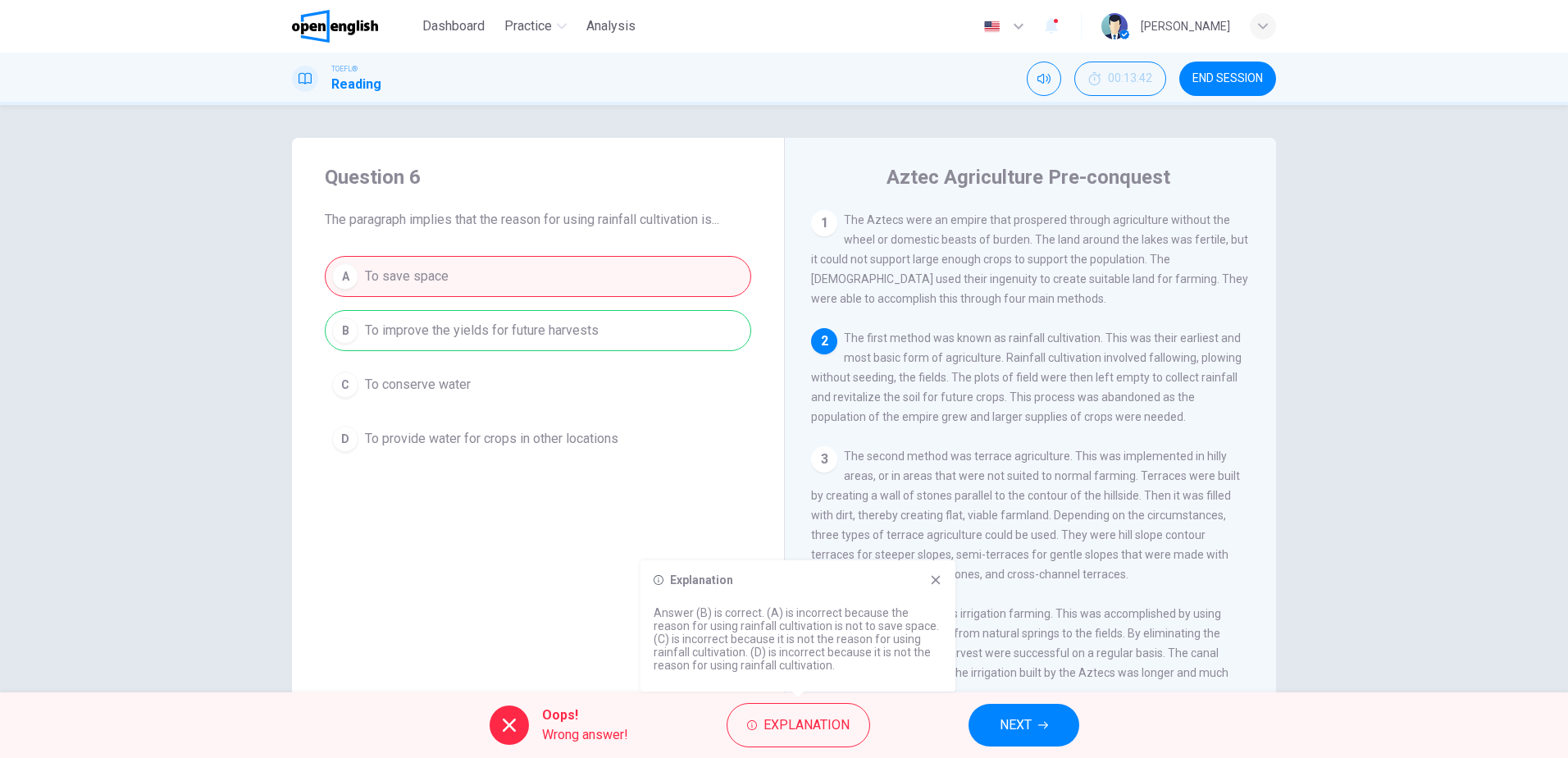
click at [937, 577] on icon at bounding box center [935, 580] width 9 height 9
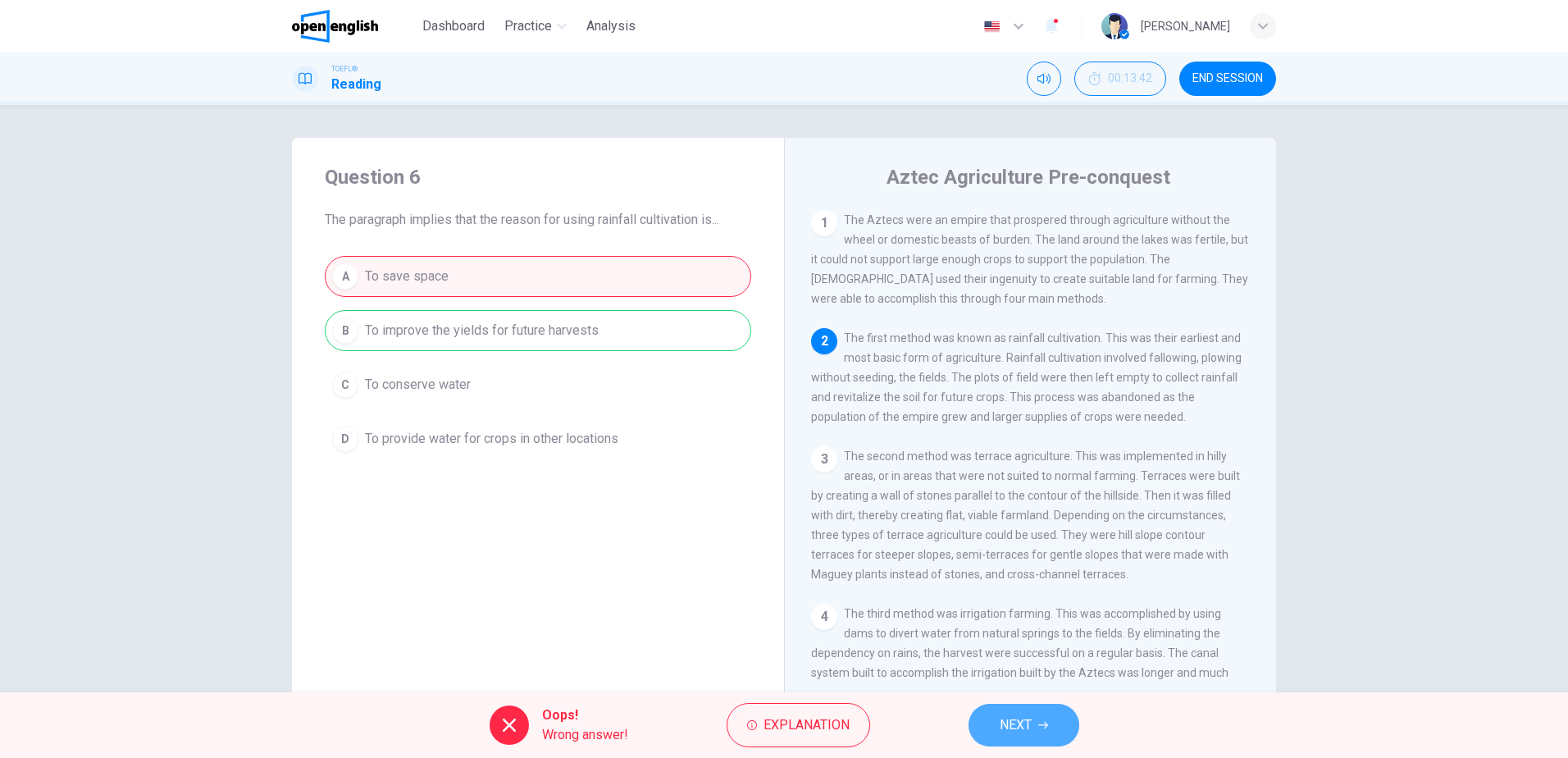
click at [1004, 725] on span "NEXT" at bounding box center [1015, 724] width 32 height 23
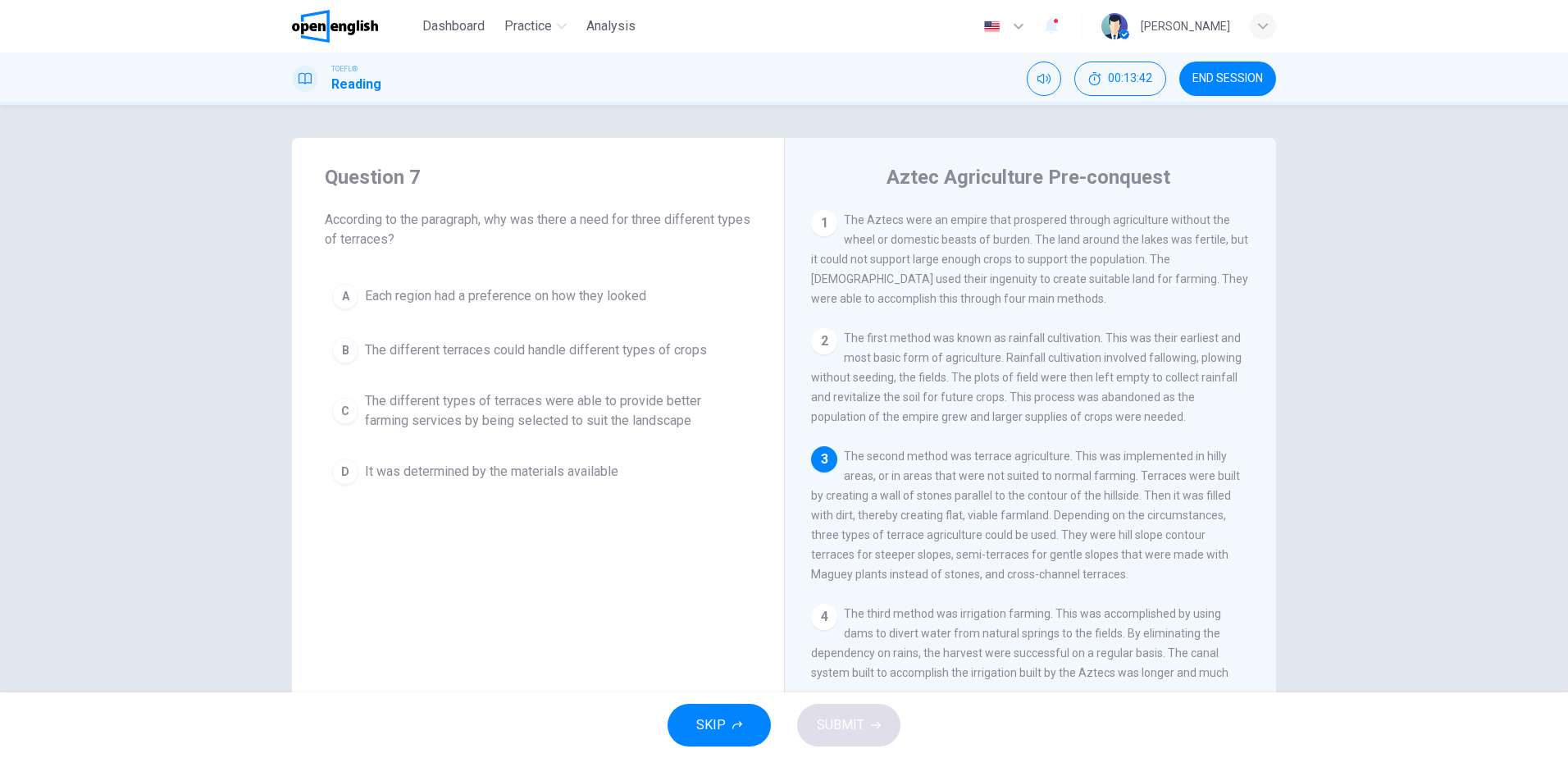
scroll to position [80, 0]
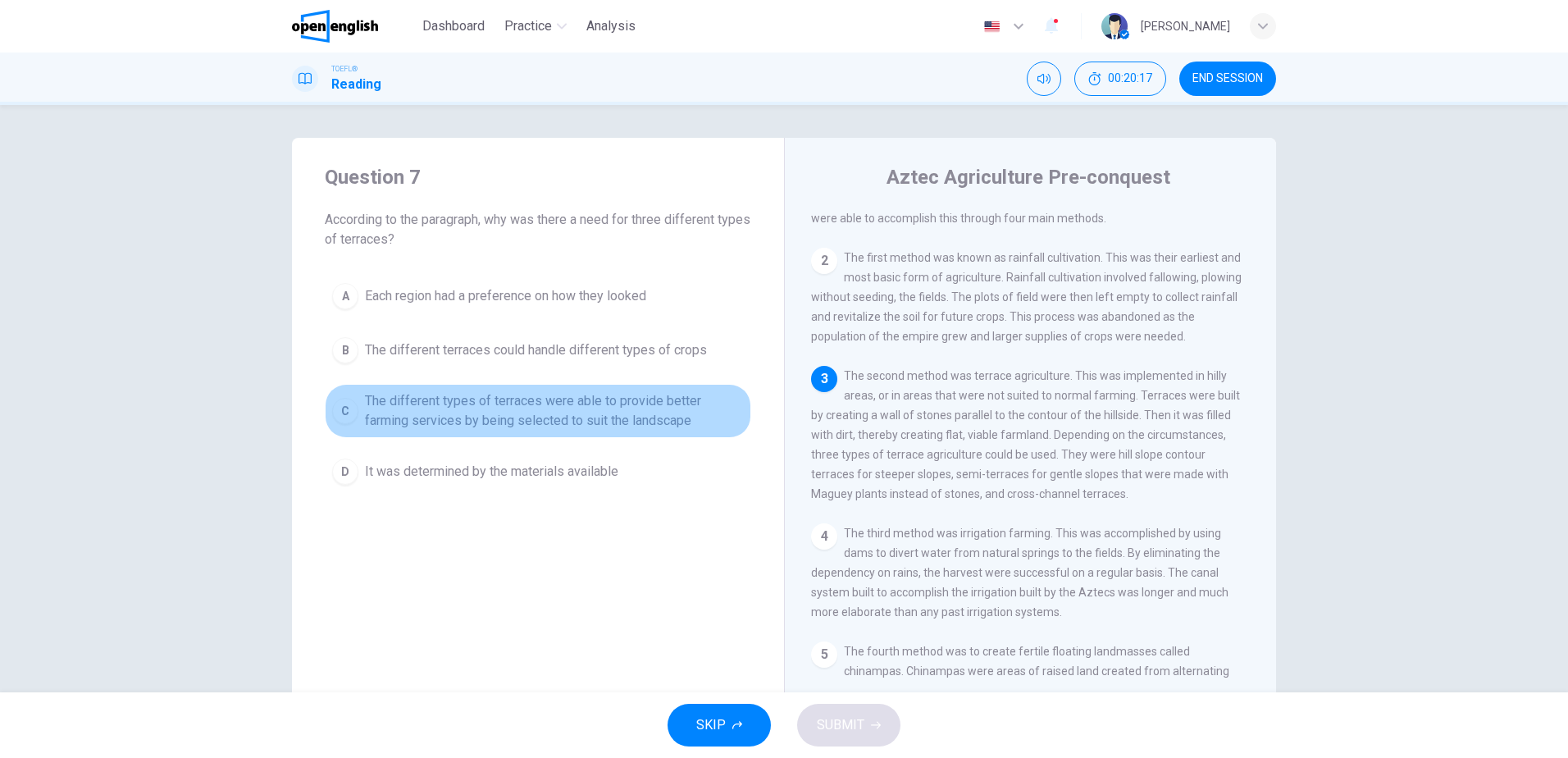
click at [544, 400] on span "The different types of terraces were able to provide better farming services by…" at bounding box center [555, 411] width 379 height 39
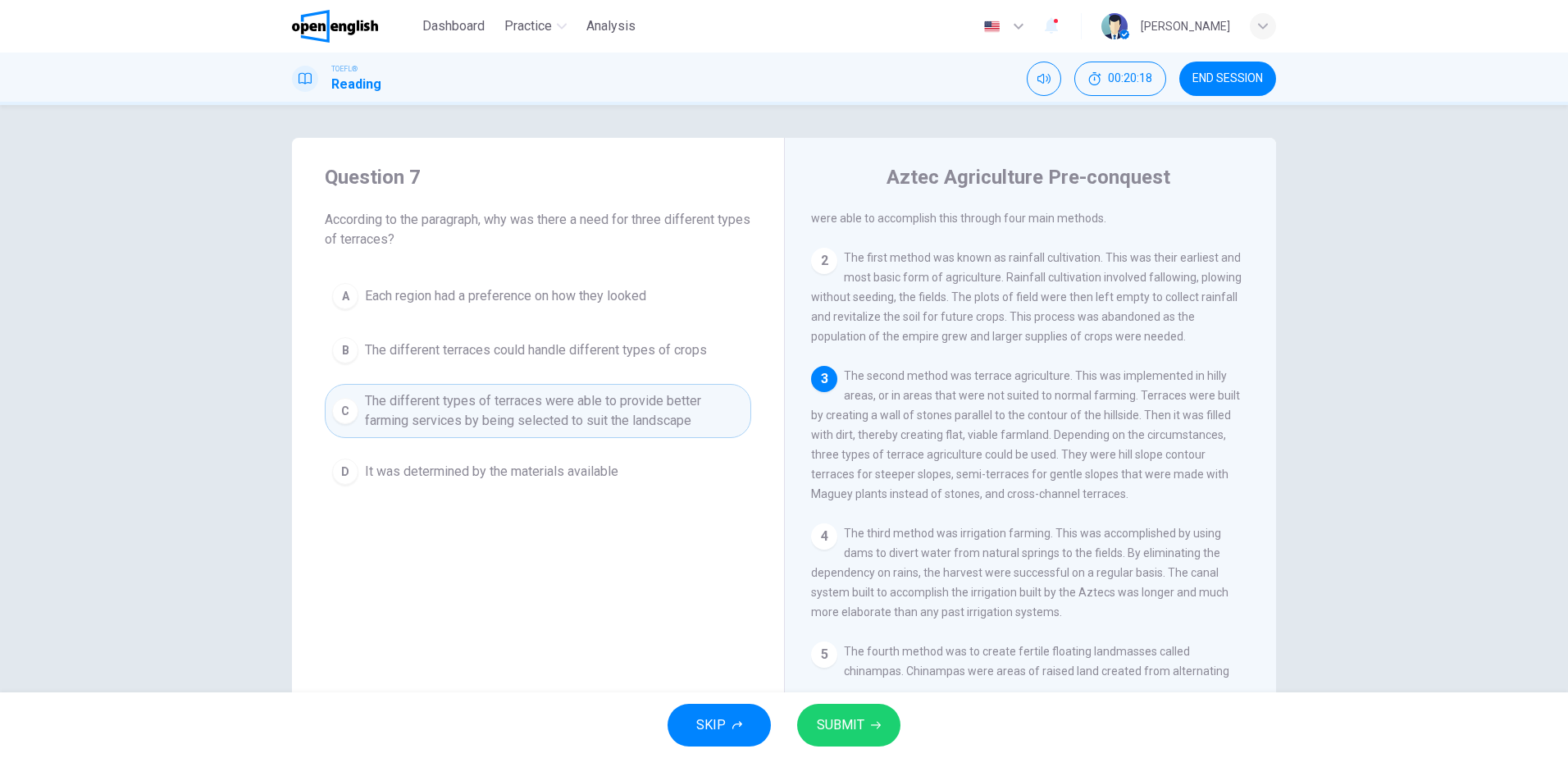
click at [840, 730] on span "SUBMIT" at bounding box center [841, 724] width 47 height 23
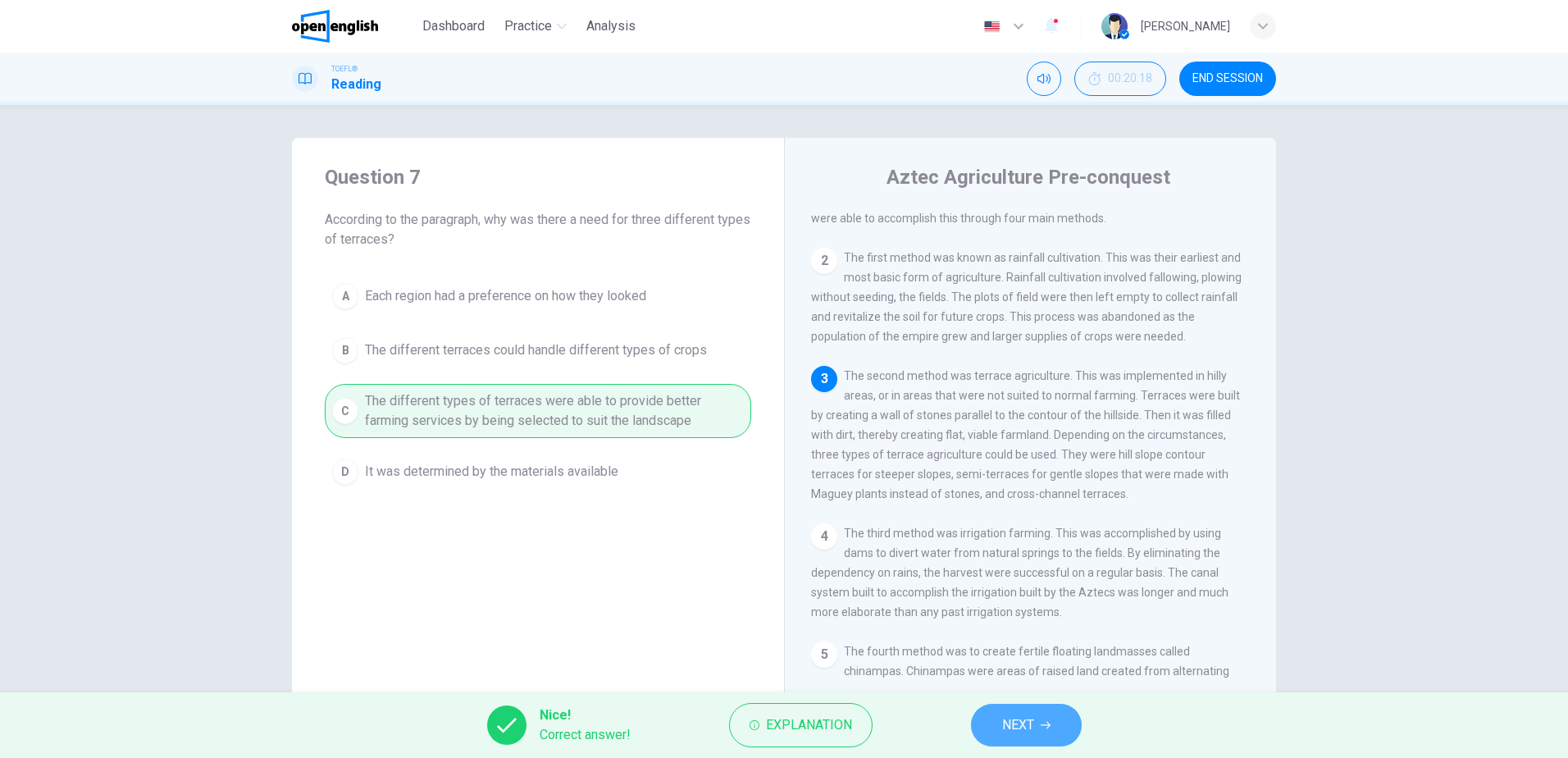
click at [1000, 721] on button "NEXT" at bounding box center [1026, 724] width 111 height 42
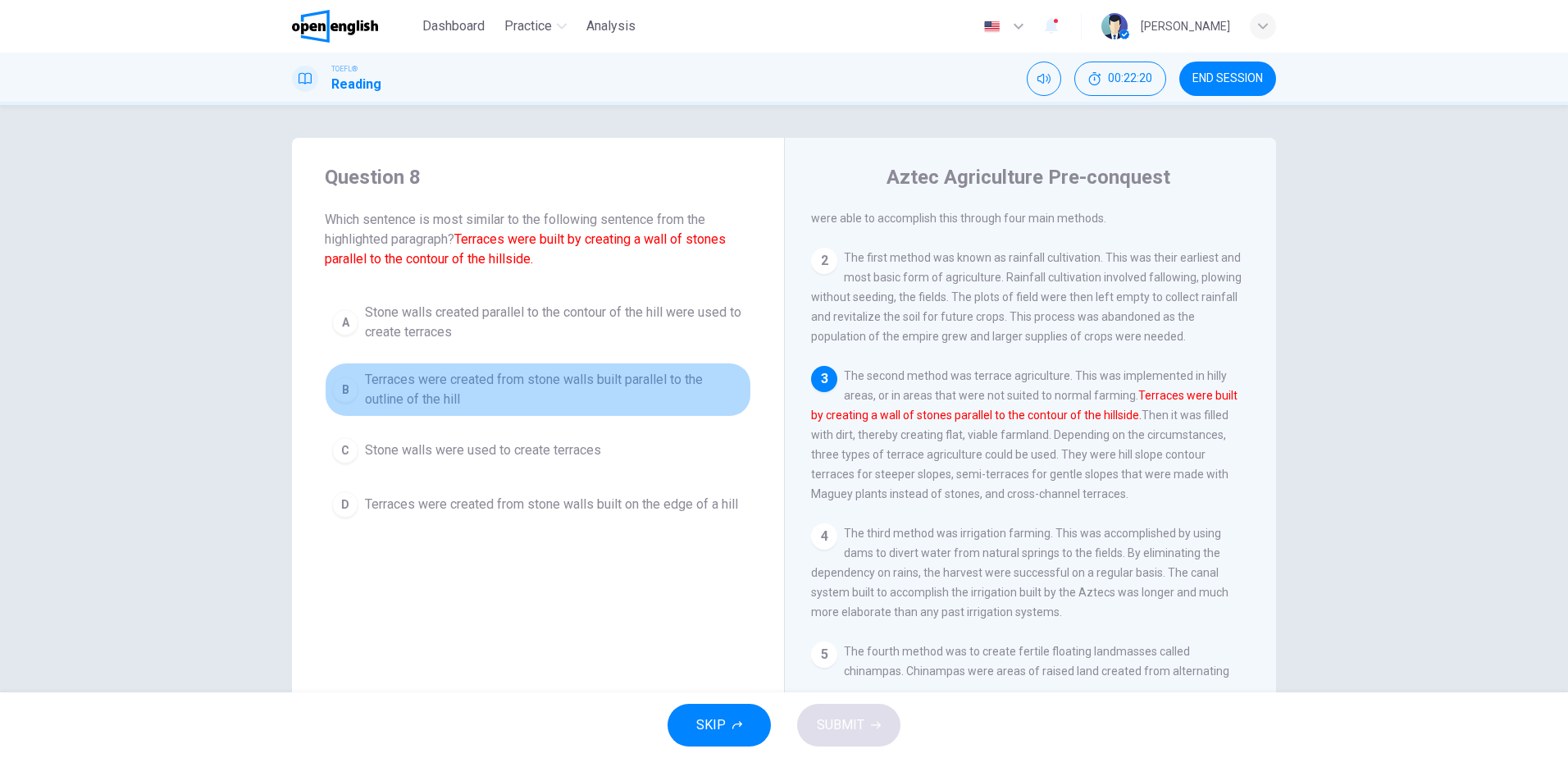
click at [470, 381] on span "Terraces were created from stone walls built parallel to the outline of the hill" at bounding box center [555, 390] width 379 height 39
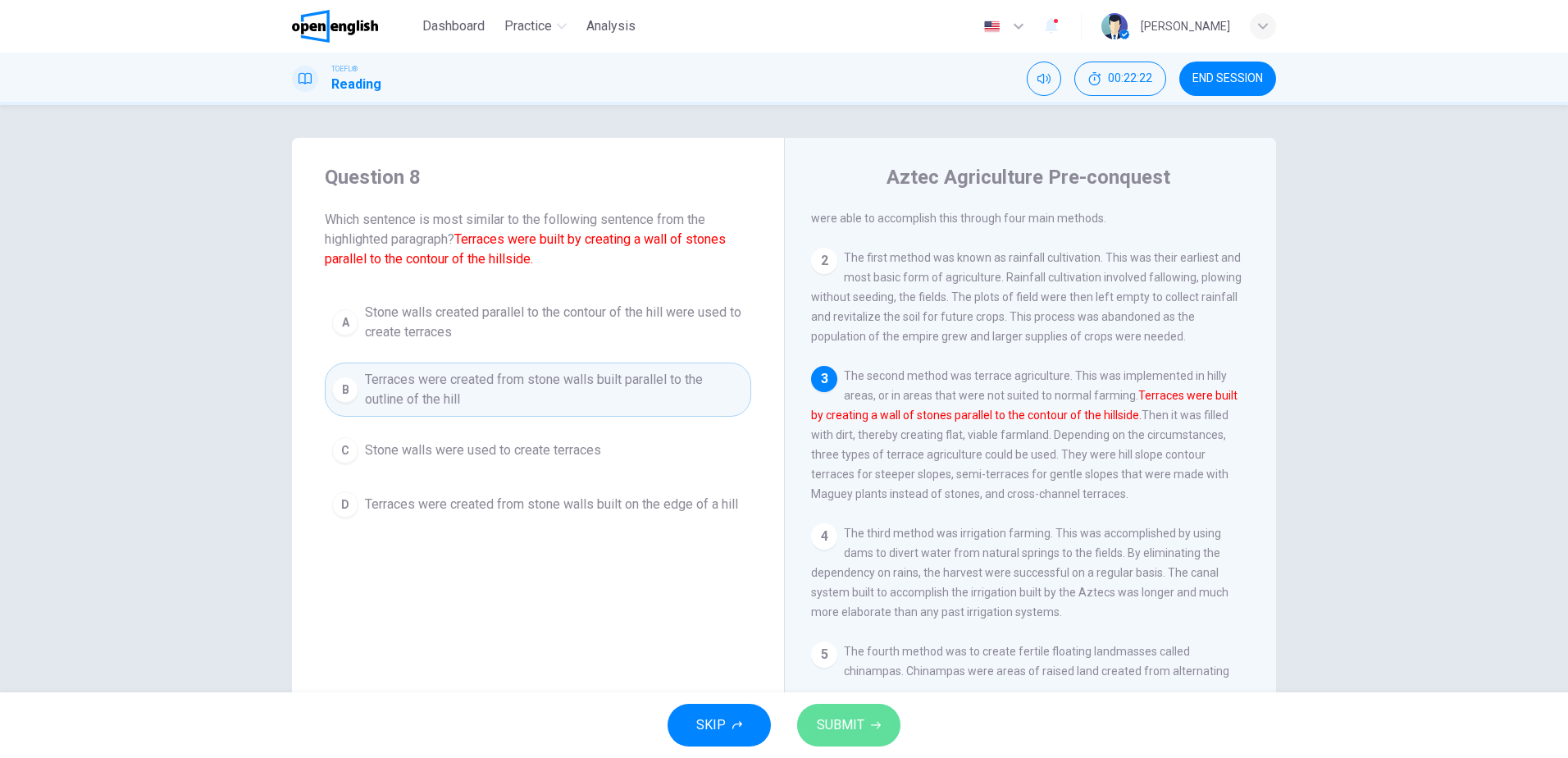
click at [850, 719] on span "SUBMIT" at bounding box center [841, 724] width 47 height 23
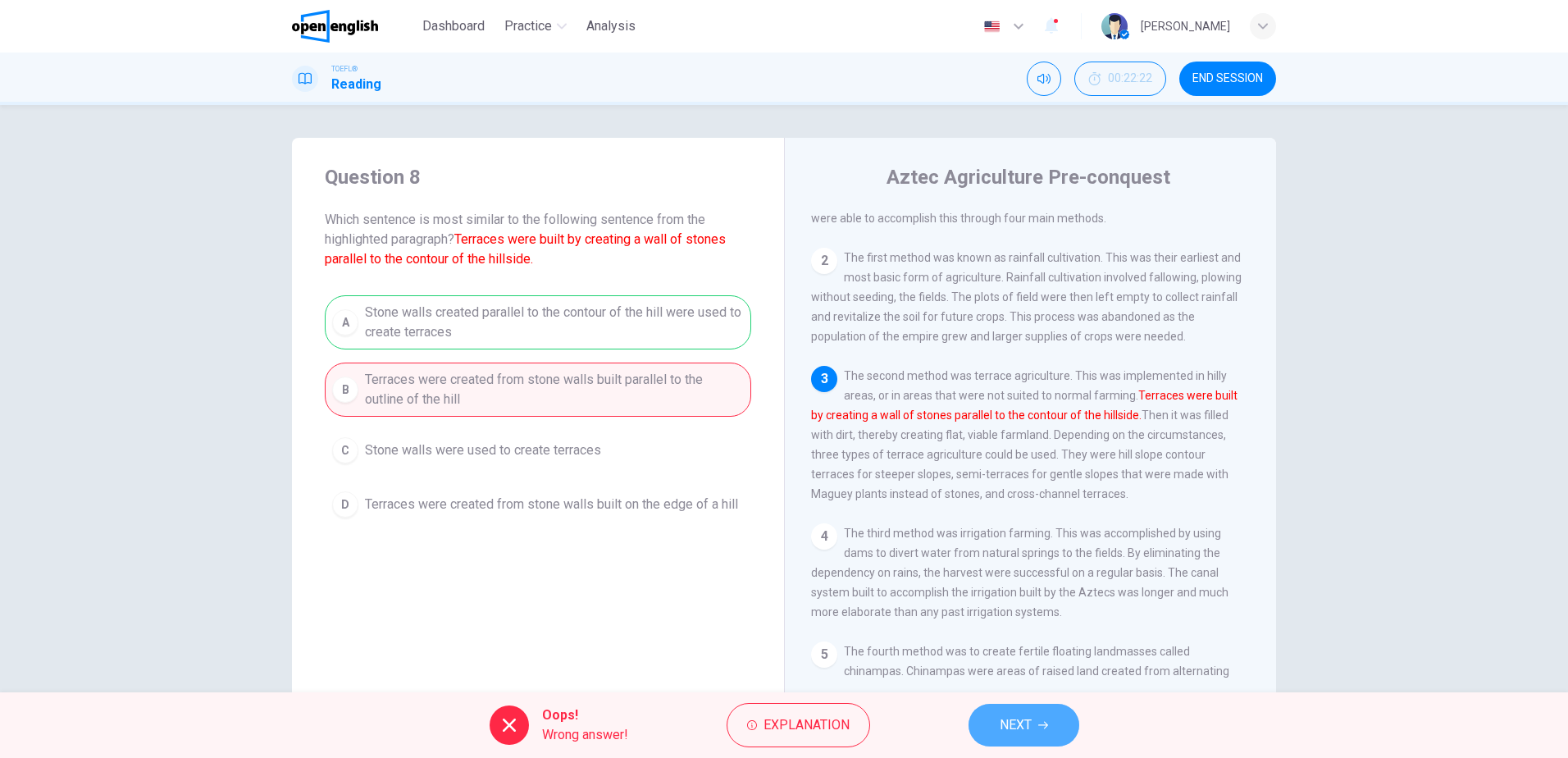
click at [1023, 736] on span "NEXT" at bounding box center [1015, 724] width 32 height 23
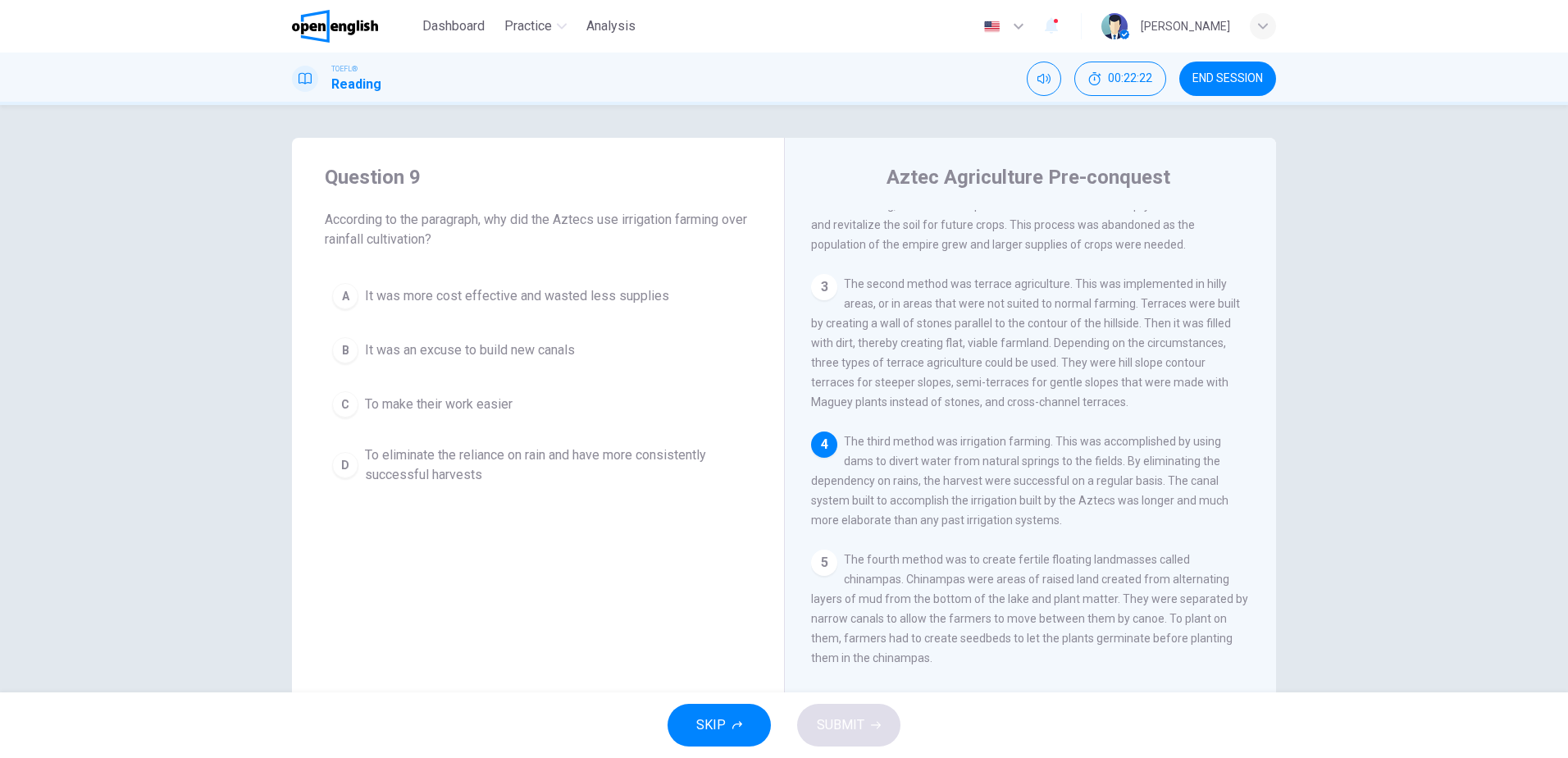
scroll to position [201, 0]
click at [450, 465] on span "To eliminate the reliance on rain and have more consistently successful harvests" at bounding box center [555, 465] width 379 height 39
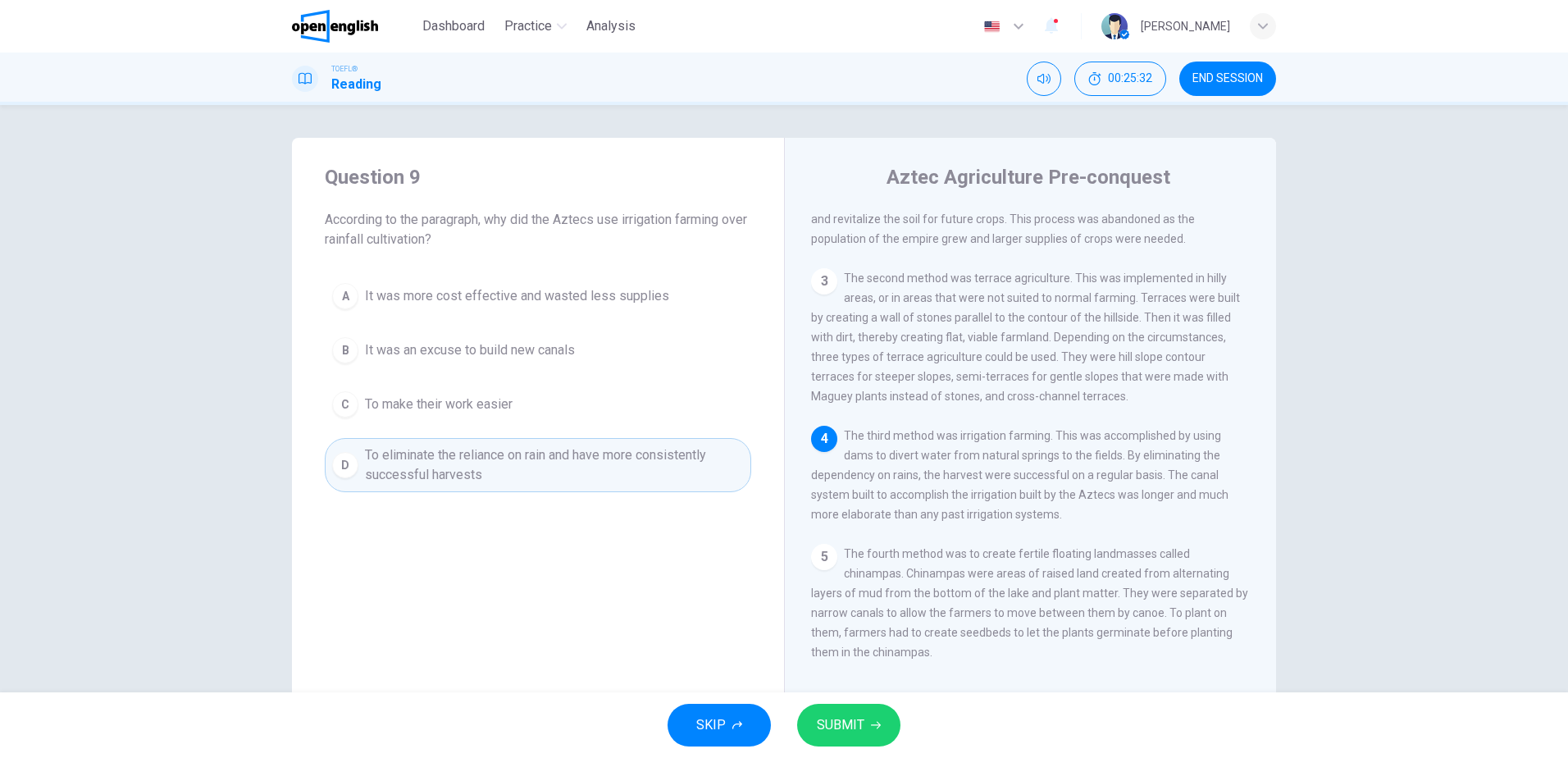
click at [844, 734] on span "SUBMIT" at bounding box center [841, 724] width 47 height 23
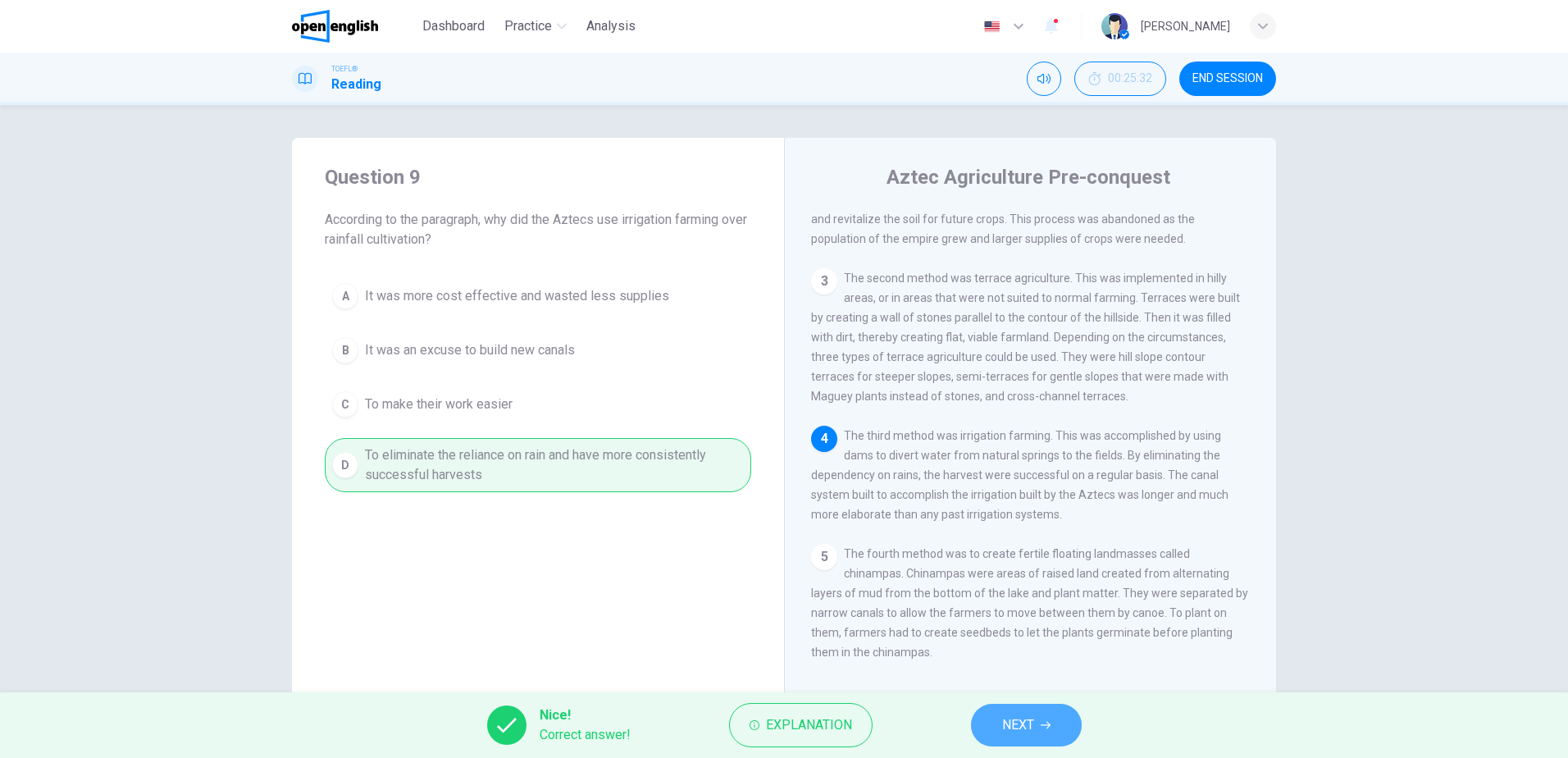
click at [1022, 721] on span "NEXT" at bounding box center [1018, 724] width 32 height 23
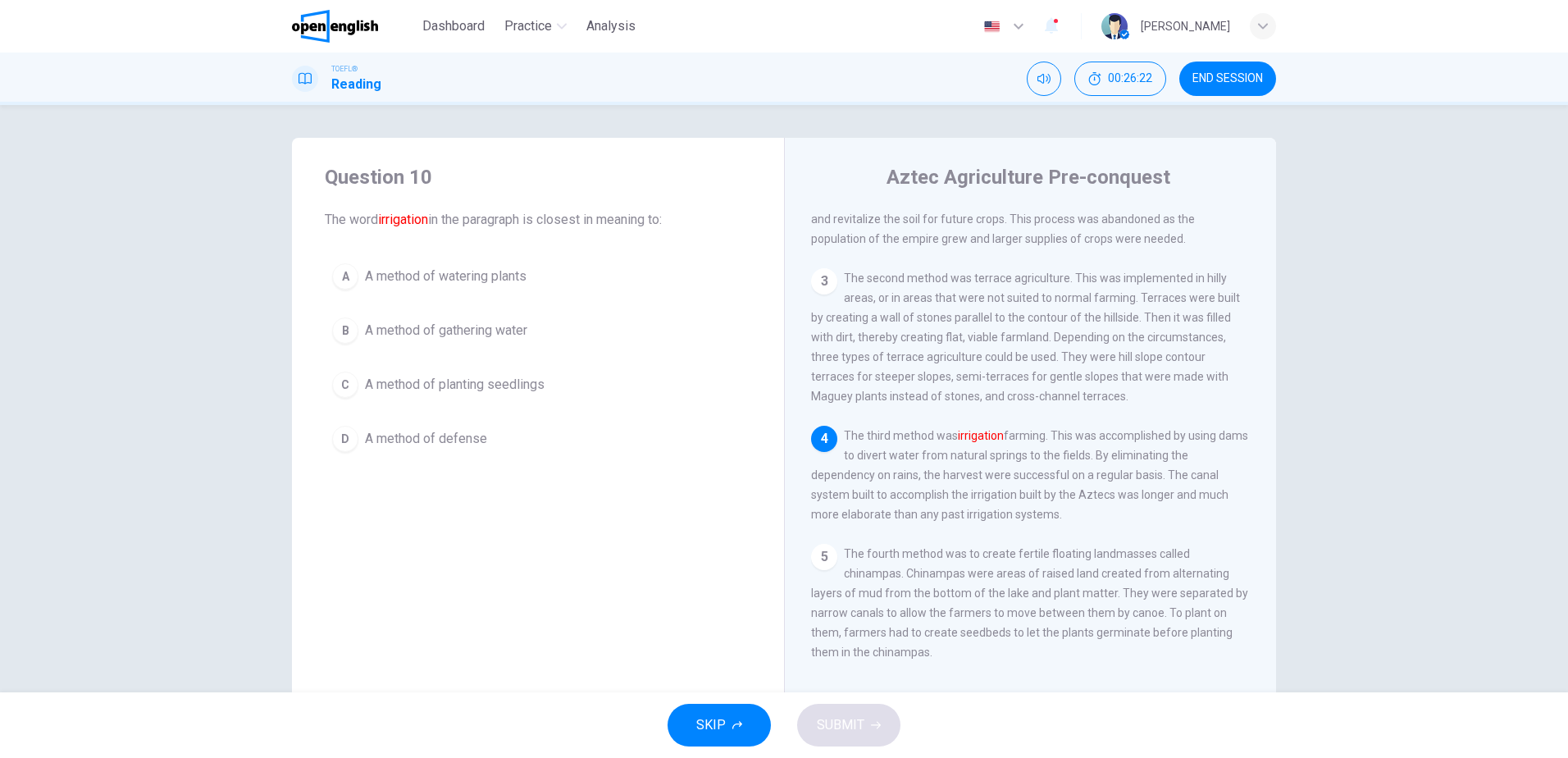
click at [520, 278] on span "A method of watering plants" at bounding box center [446, 276] width 162 height 20
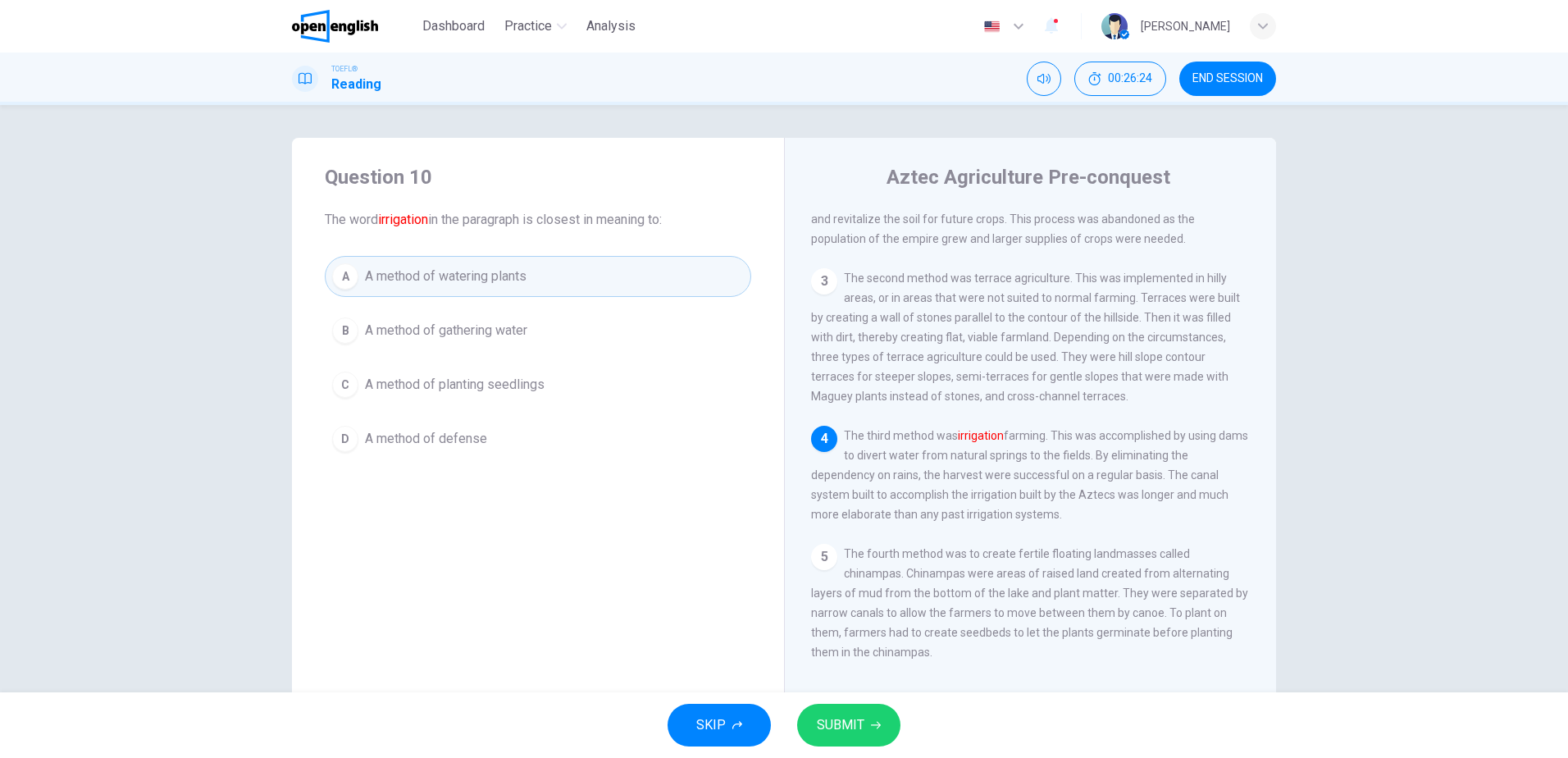
click at [853, 731] on span "SUBMIT" at bounding box center [841, 724] width 47 height 23
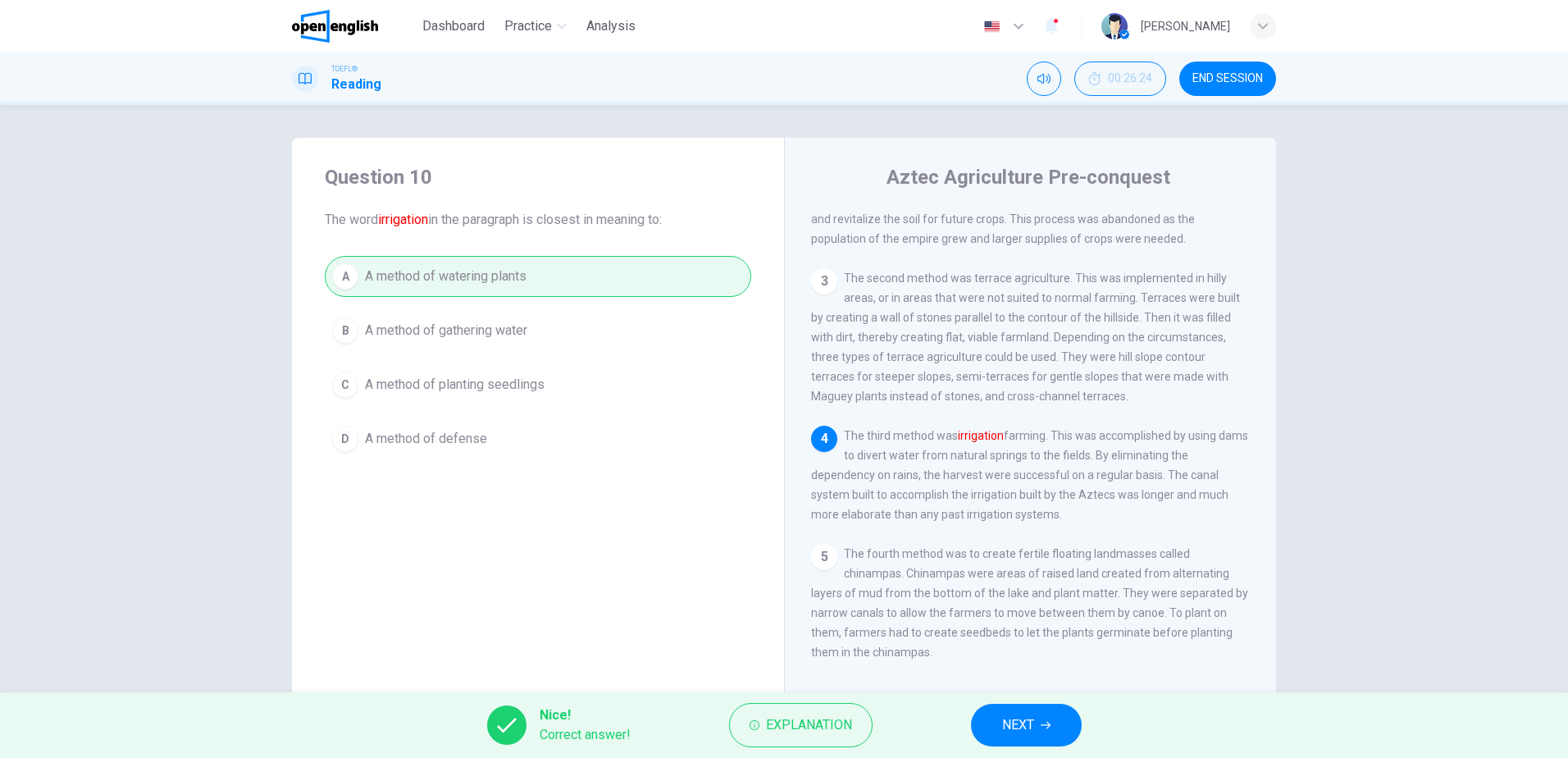
click at [1026, 712] on button "NEXT" at bounding box center [1026, 724] width 111 height 42
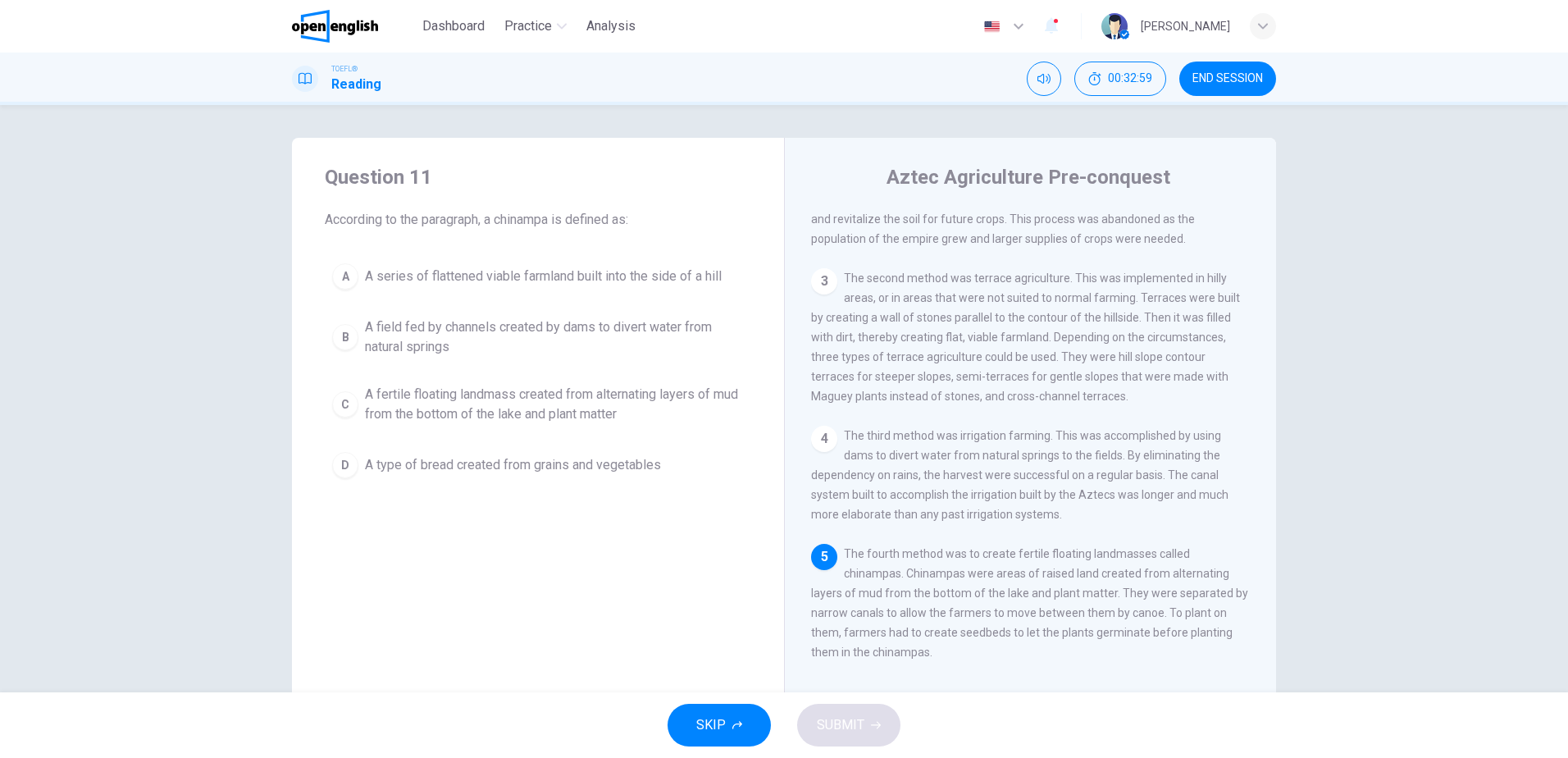
click at [537, 403] on span "A fertile floating landmass created from alternating layers of mud from the bot…" at bounding box center [555, 405] width 379 height 39
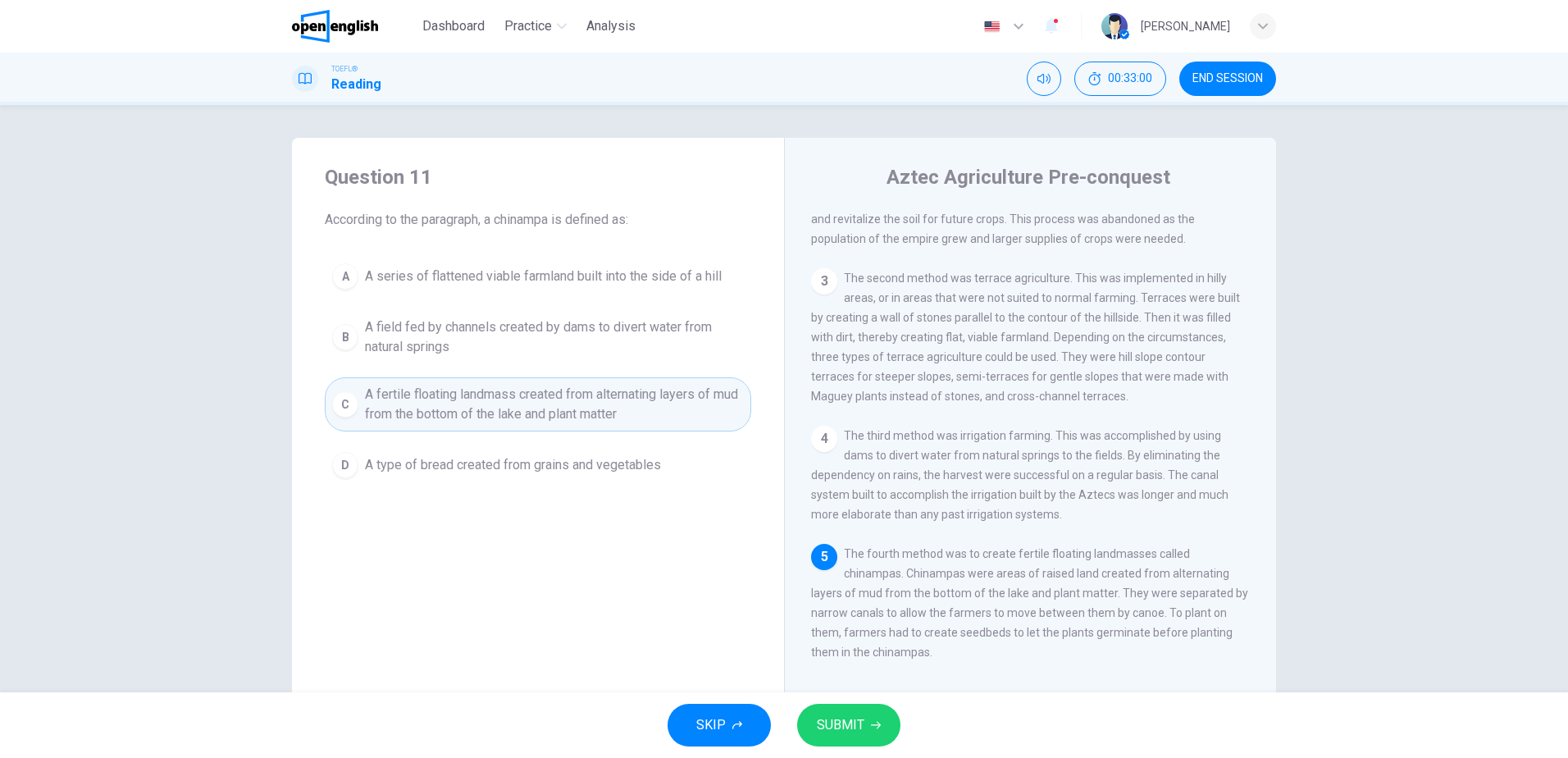
click at [853, 717] on span "SUBMIT" at bounding box center [841, 724] width 47 height 23
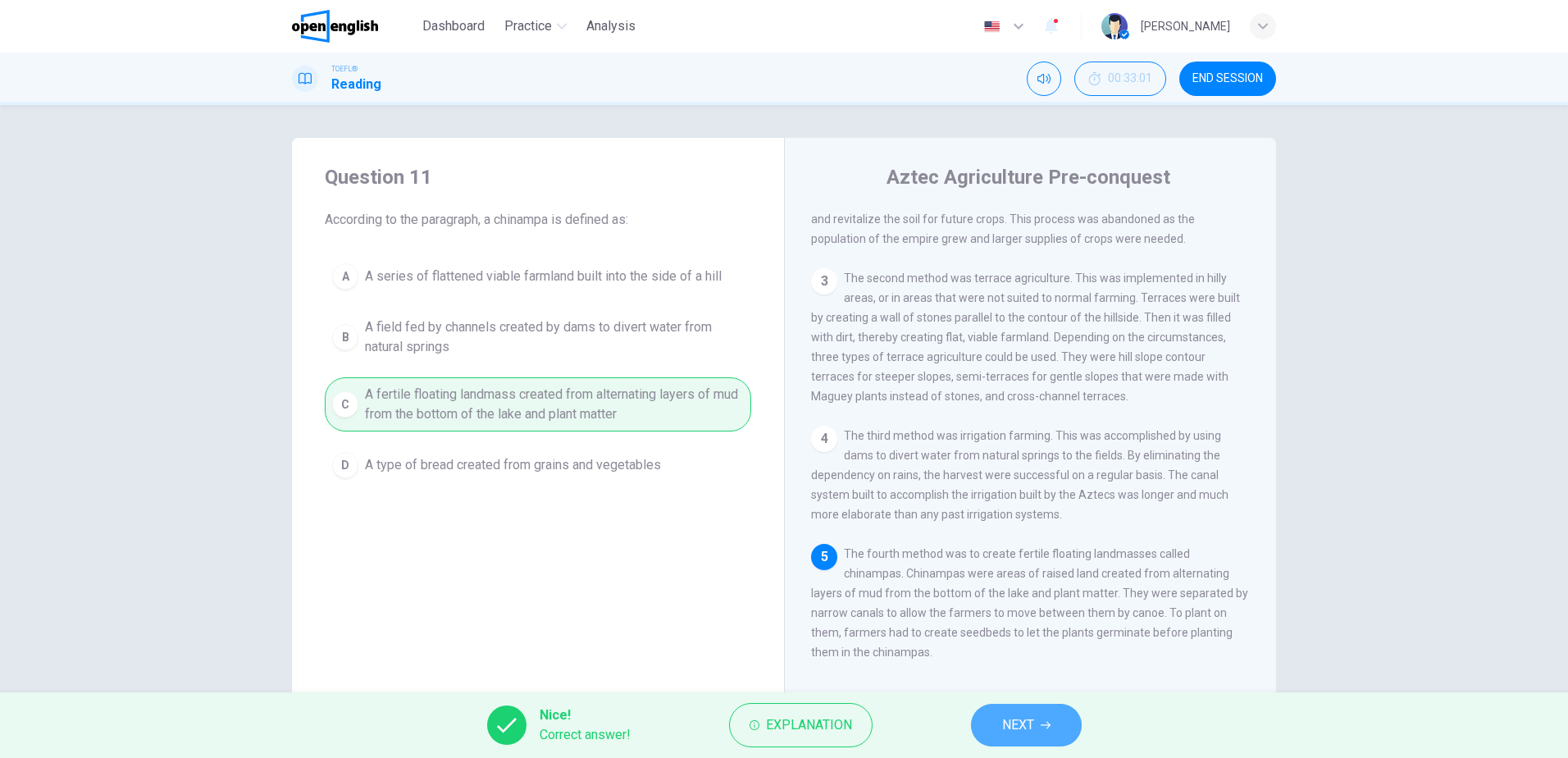
click at [1007, 721] on span "NEXT" at bounding box center [1018, 724] width 32 height 23
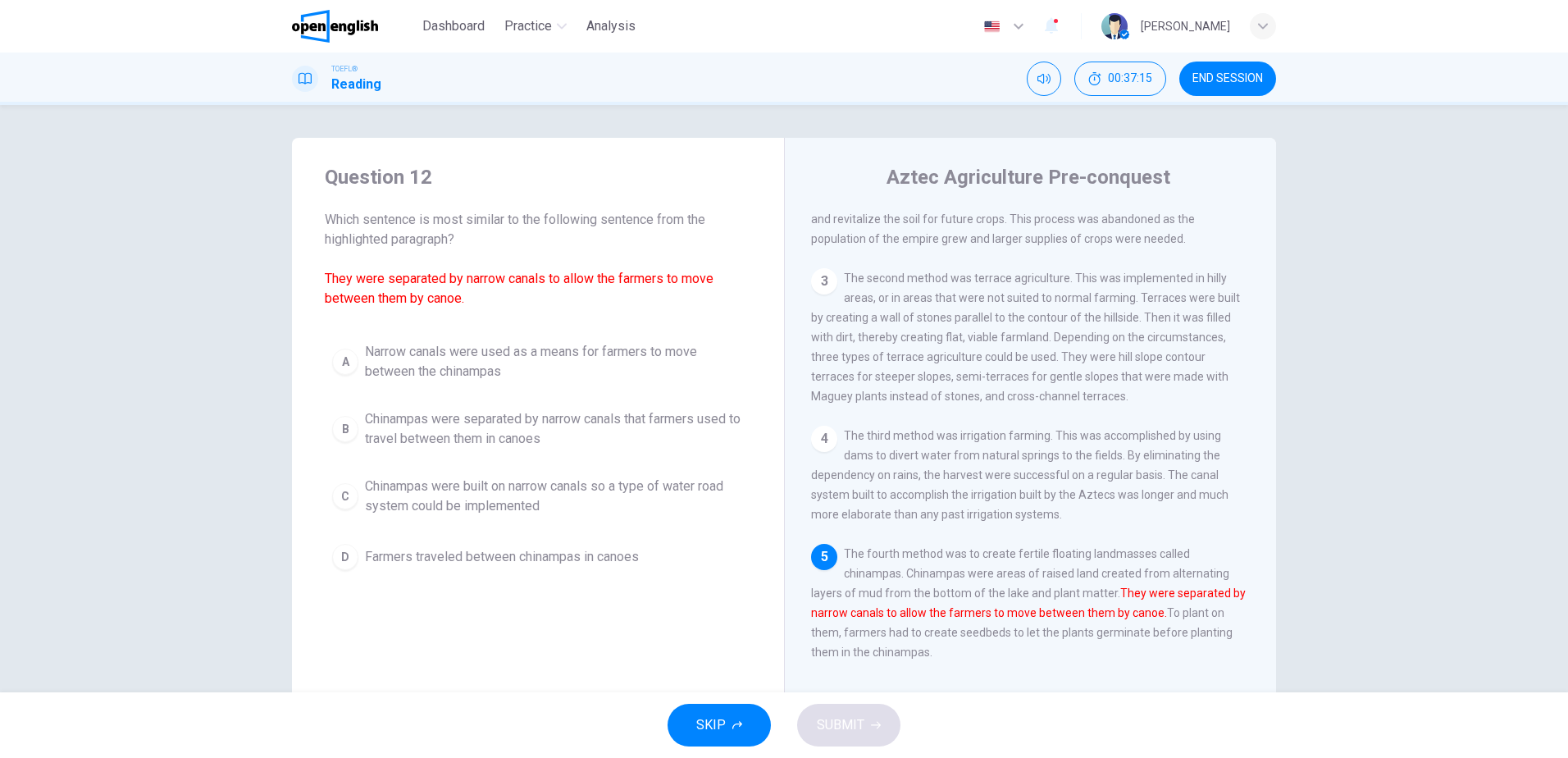
click at [464, 436] on span "Chinampas were separated by narrow canals that farmers used to travel between t…" at bounding box center [555, 429] width 379 height 39
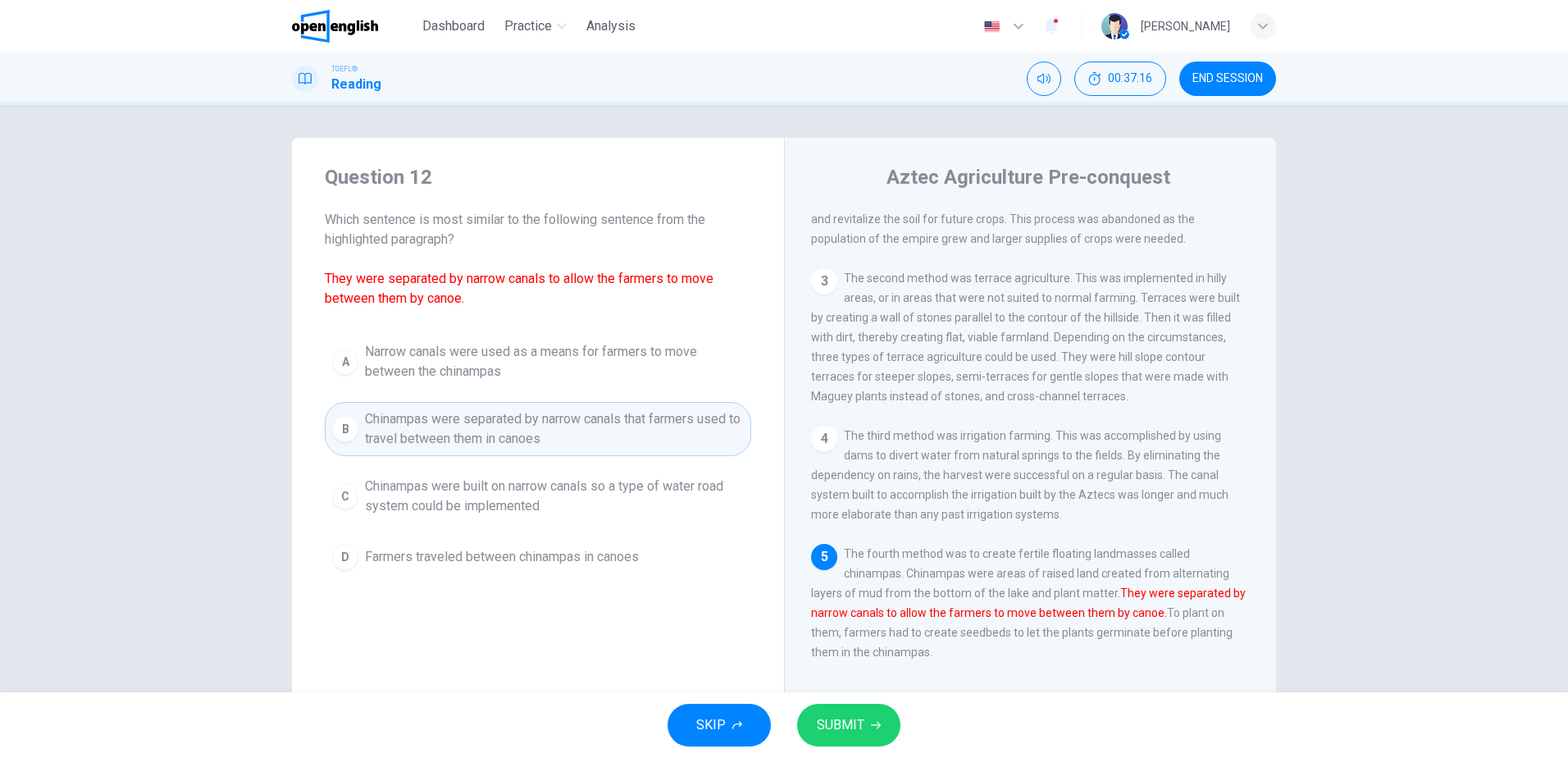
click at [853, 725] on span "SUBMIT" at bounding box center [841, 724] width 47 height 23
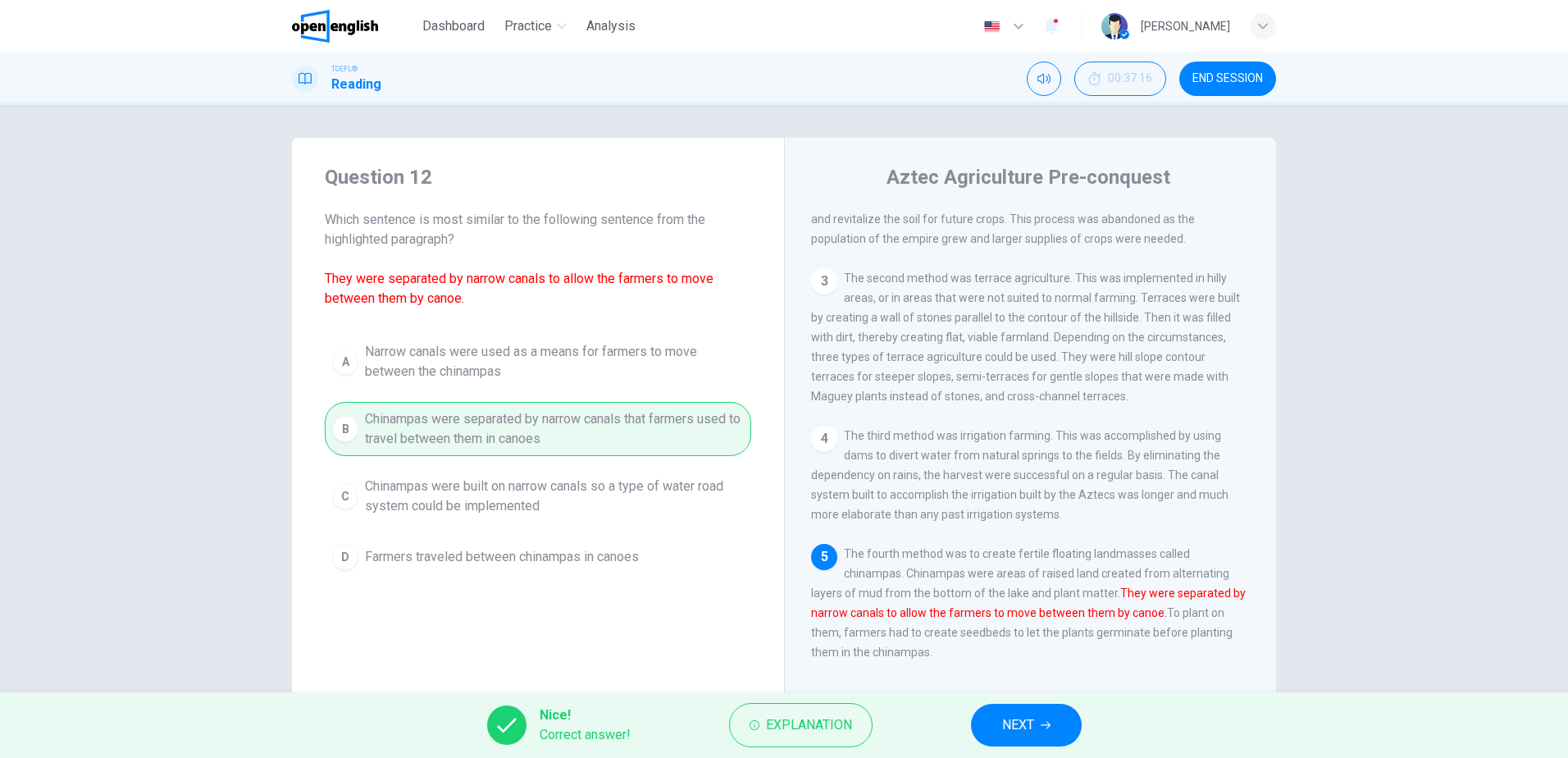
click at [1031, 724] on span "NEXT" at bounding box center [1018, 724] width 32 height 23
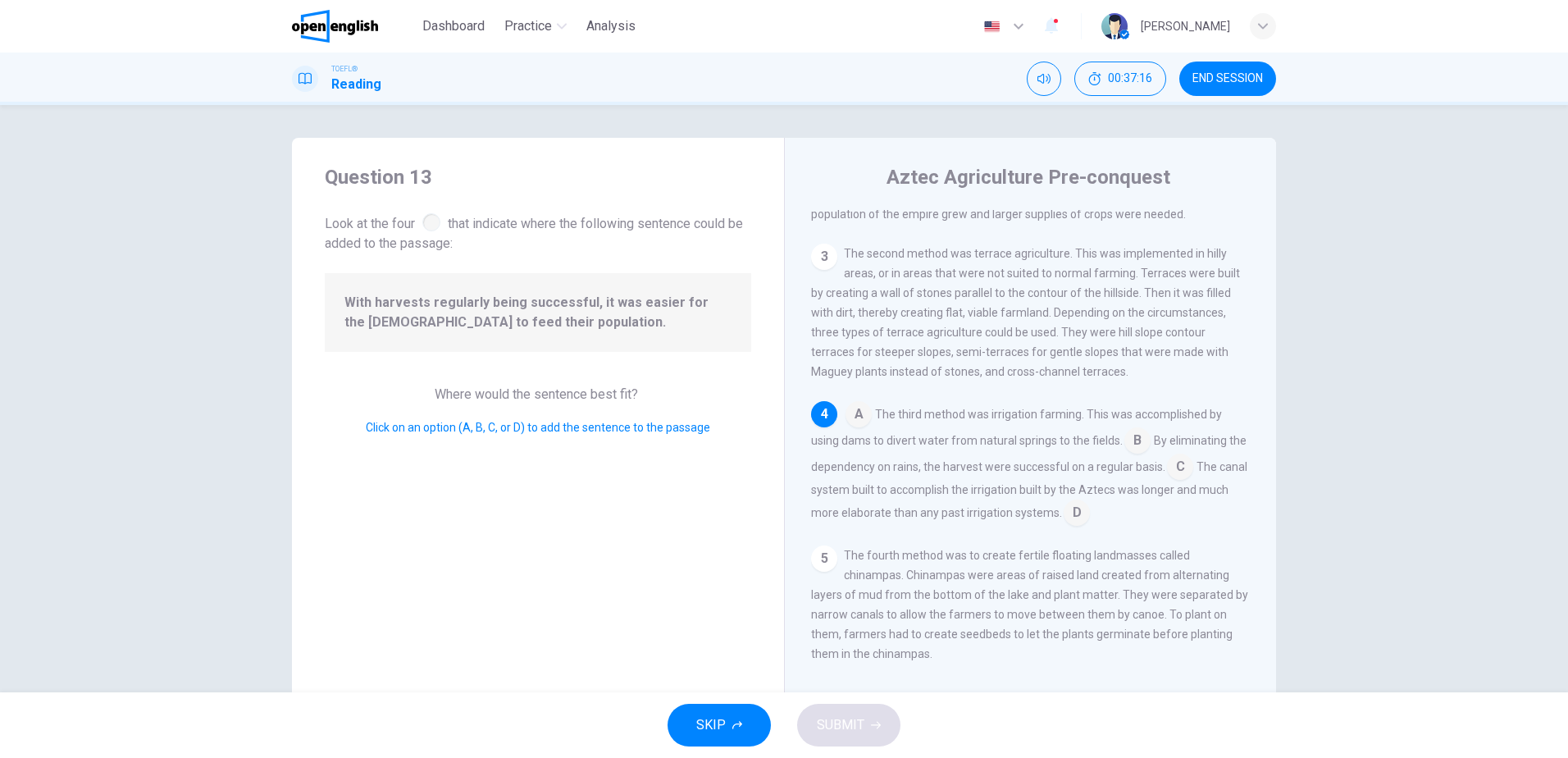
scroll to position [223, 0]
click at [1090, 507] on input at bounding box center [1077, 512] width 27 height 27
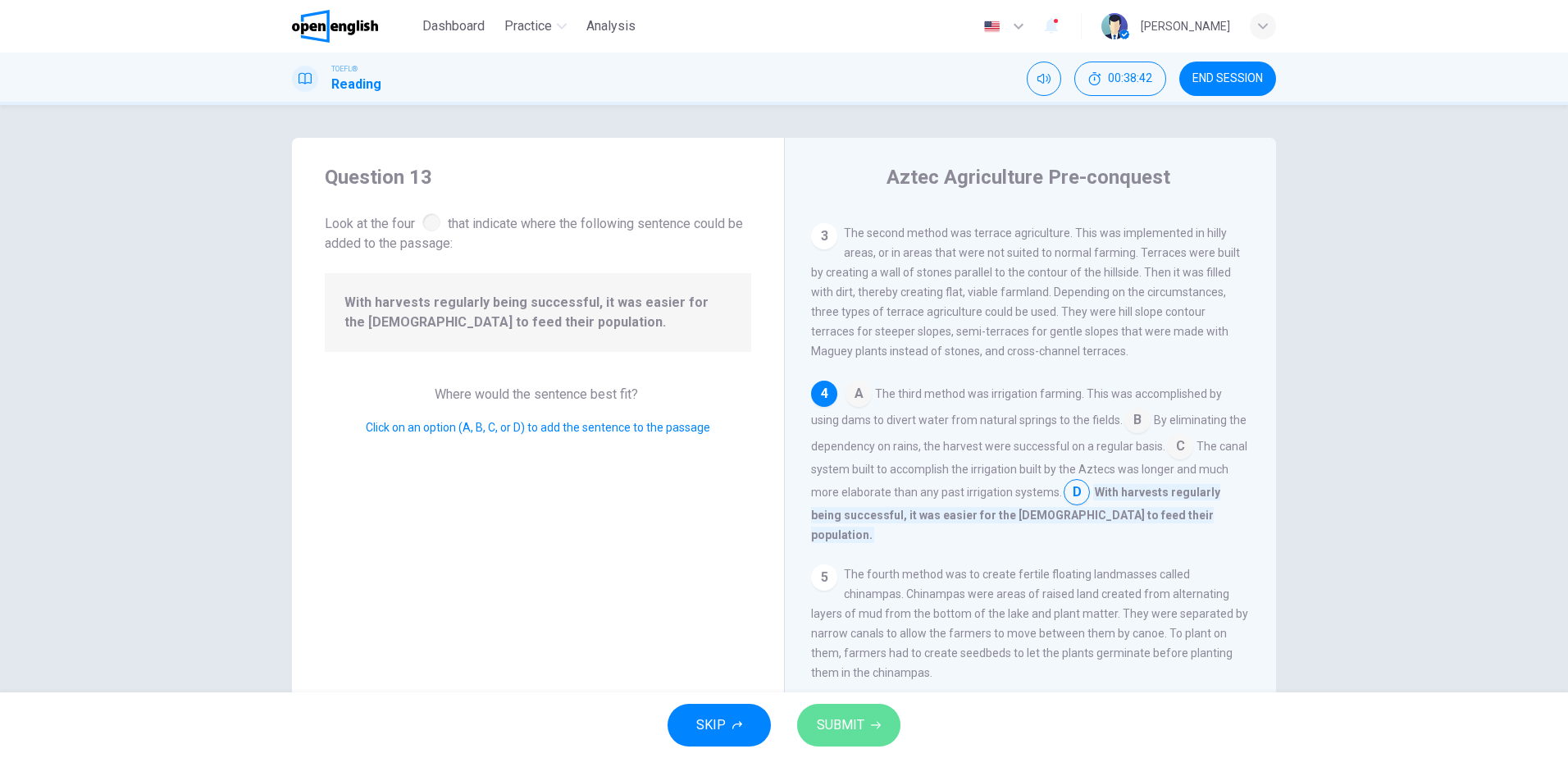
click at [824, 723] on span "SUBMIT" at bounding box center [841, 724] width 47 height 23
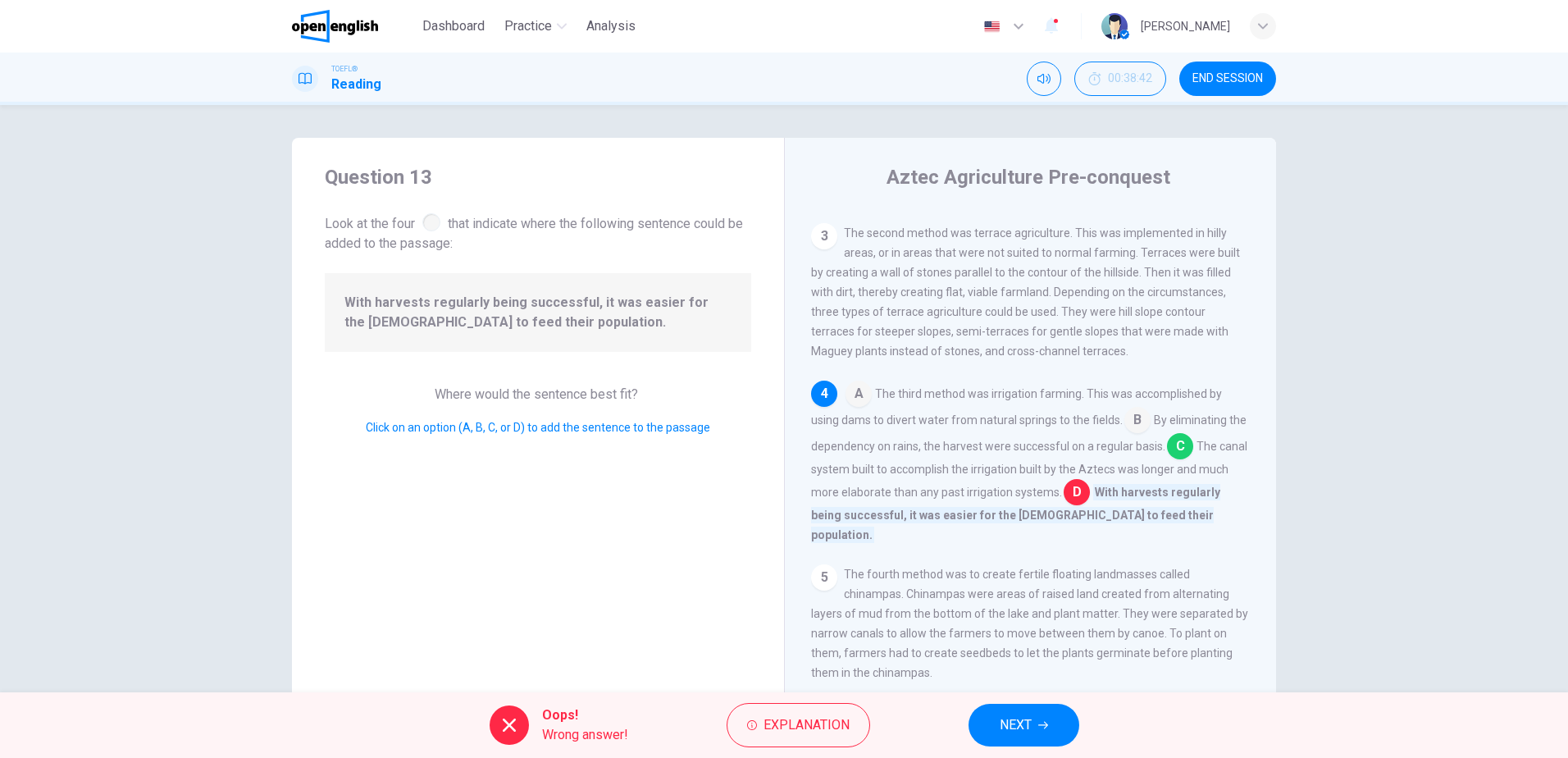
click at [1008, 716] on span "NEXT" at bounding box center [1015, 724] width 32 height 23
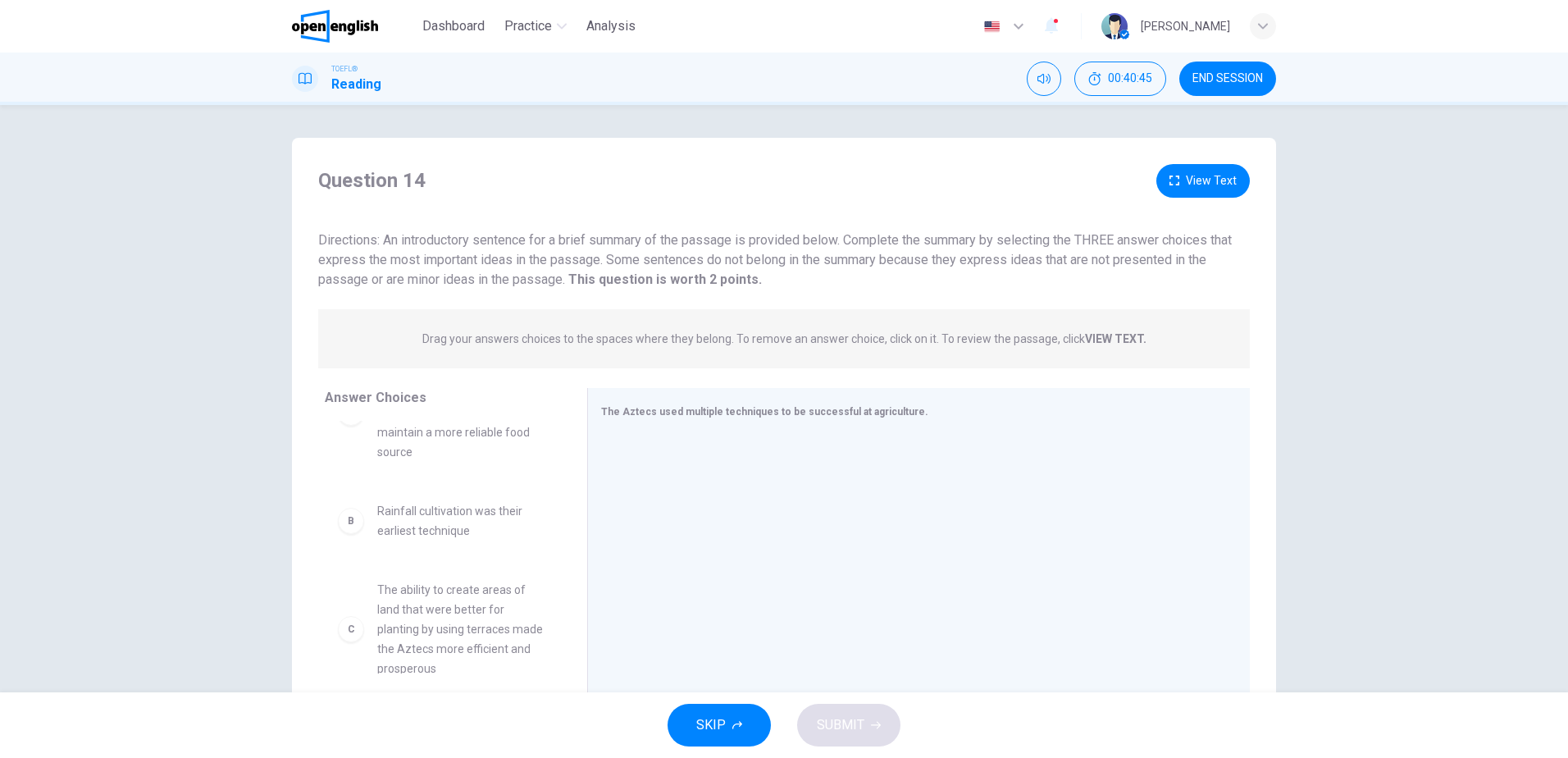
scroll to position [91, 0]
click at [421, 505] on span "Rainfall cultivation was their earliest technique" at bounding box center [462, 500] width 171 height 39
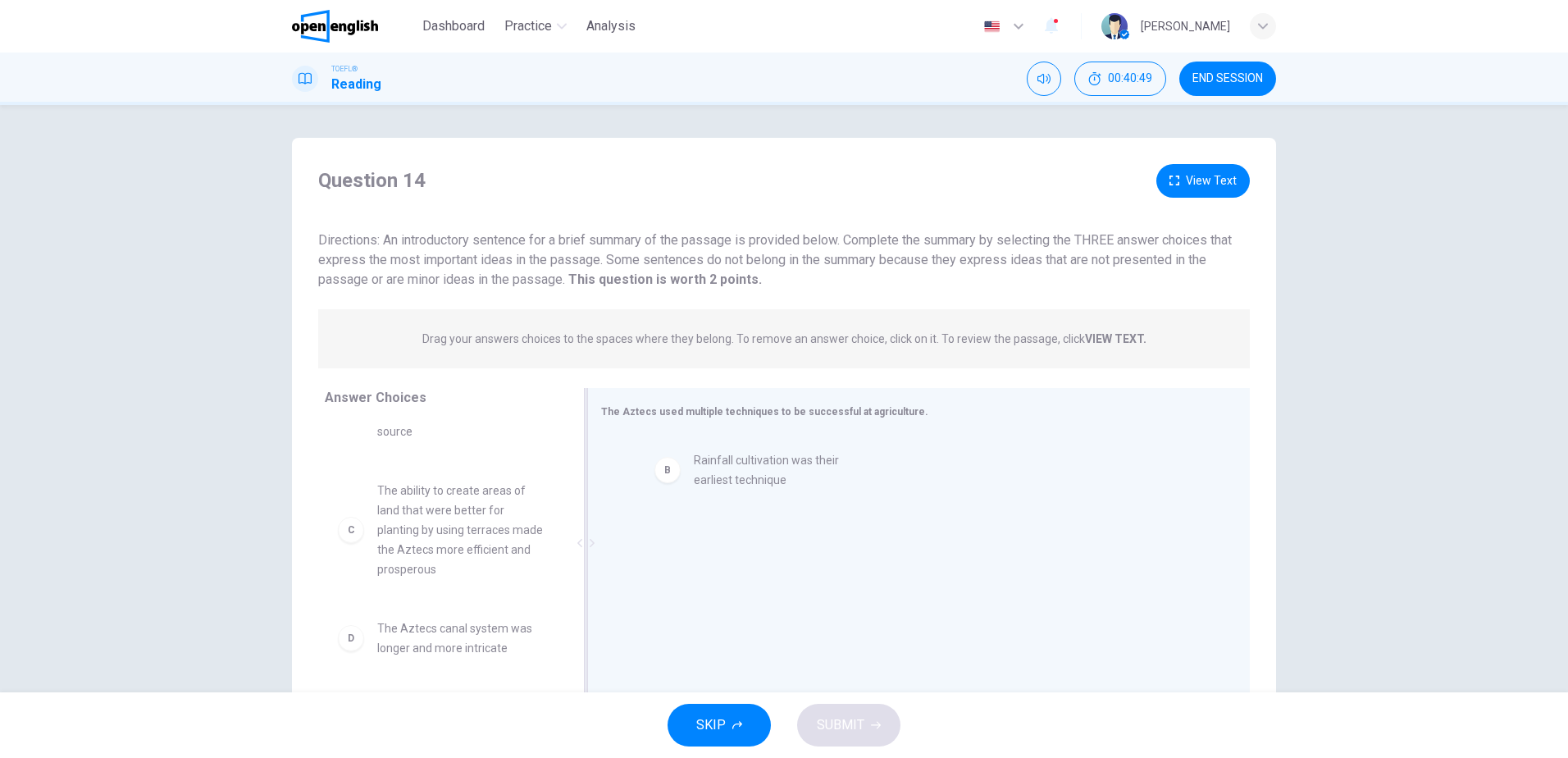
drag, startPoint x: 421, startPoint y: 505, endPoint x: 746, endPoint y: 475, distance: 326.4
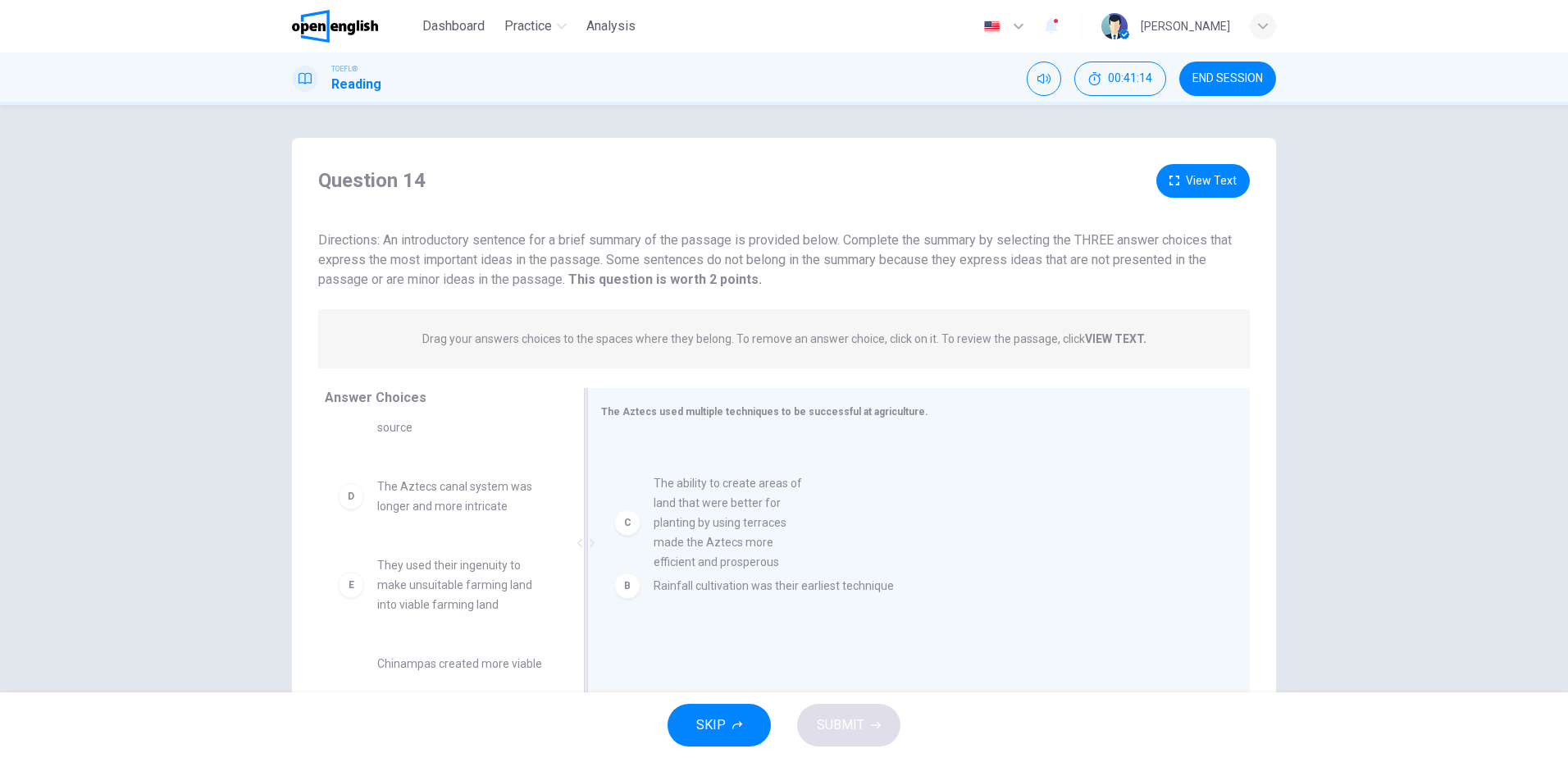
drag, startPoint x: 441, startPoint y: 541, endPoint x: 741, endPoint y: 537, distance: 300.0
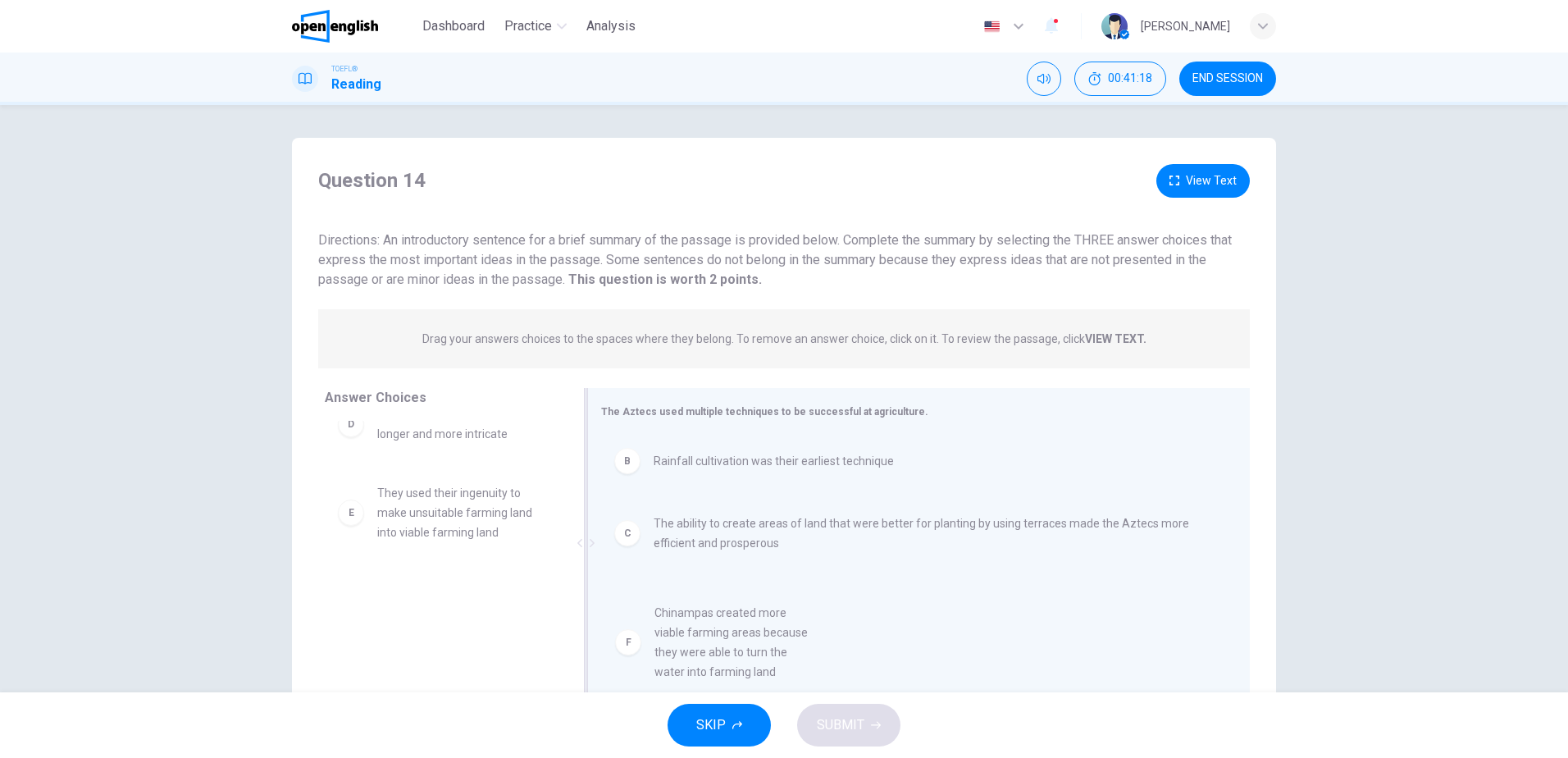
scroll to position [27, 0]
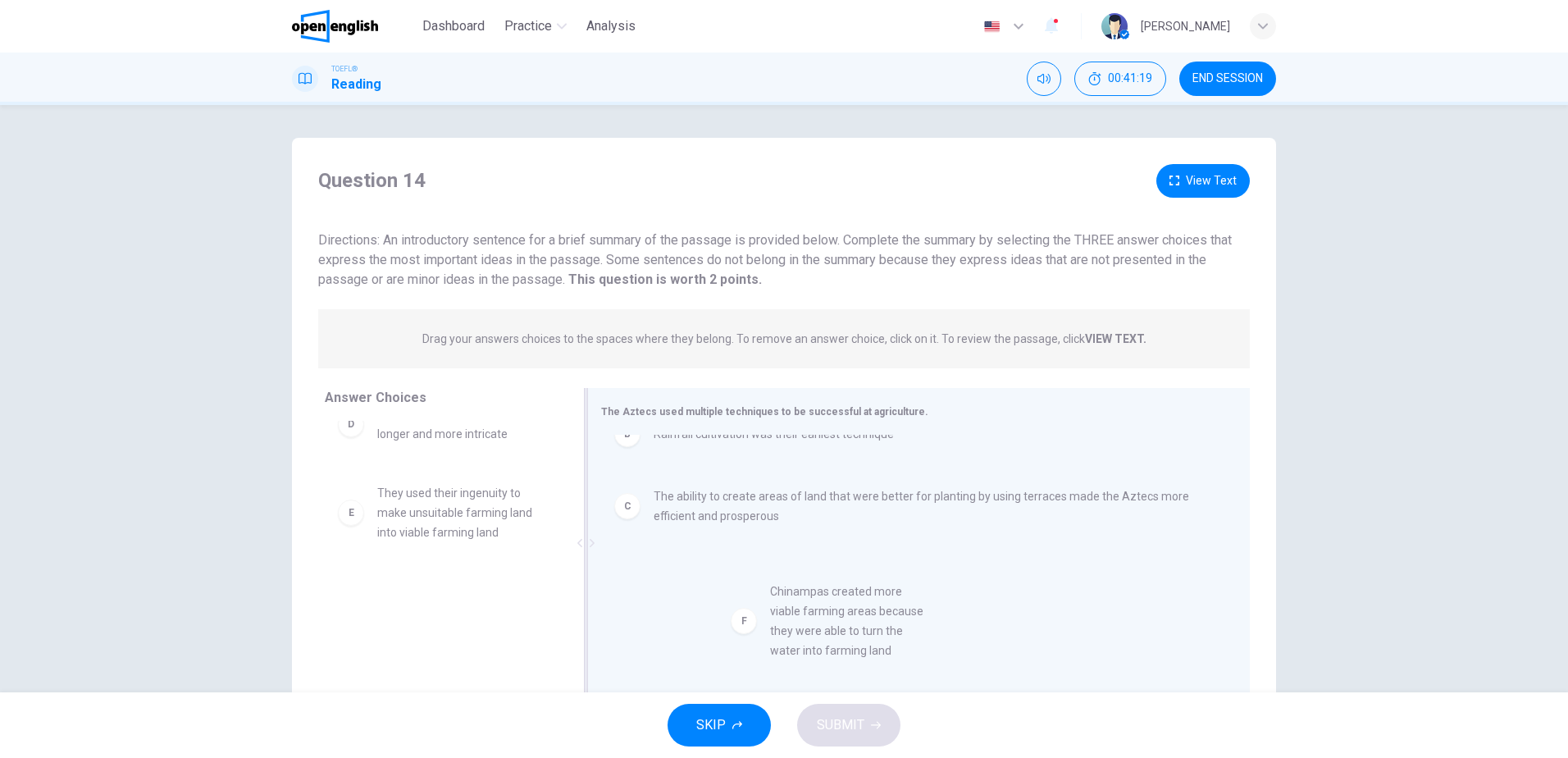
drag, startPoint x: 433, startPoint y: 608, endPoint x: 837, endPoint y: 613, distance: 404.0
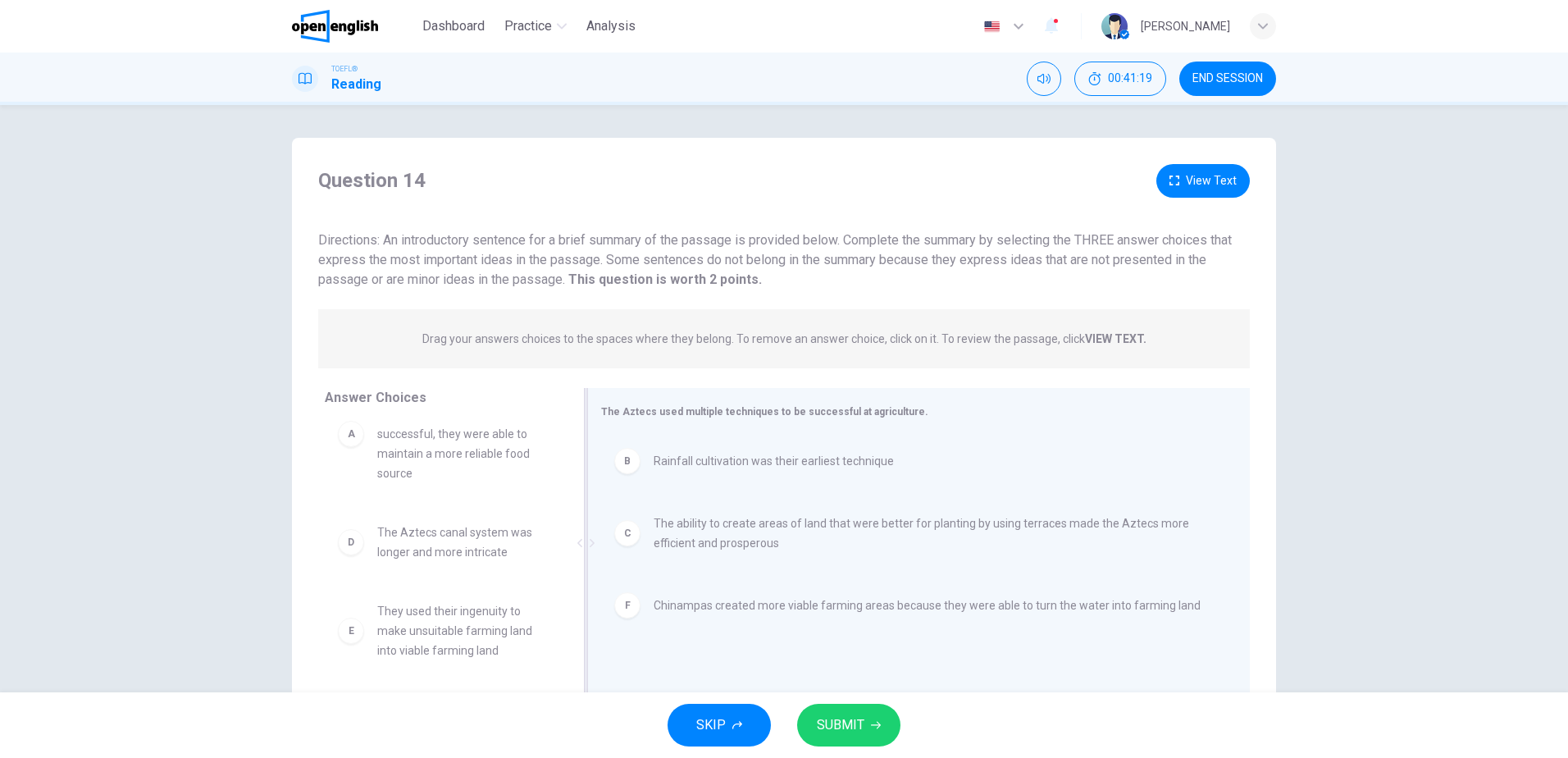
scroll to position [49, 0]
click at [836, 716] on span "SUBMIT" at bounding box center [841, 724] width 47 height 23
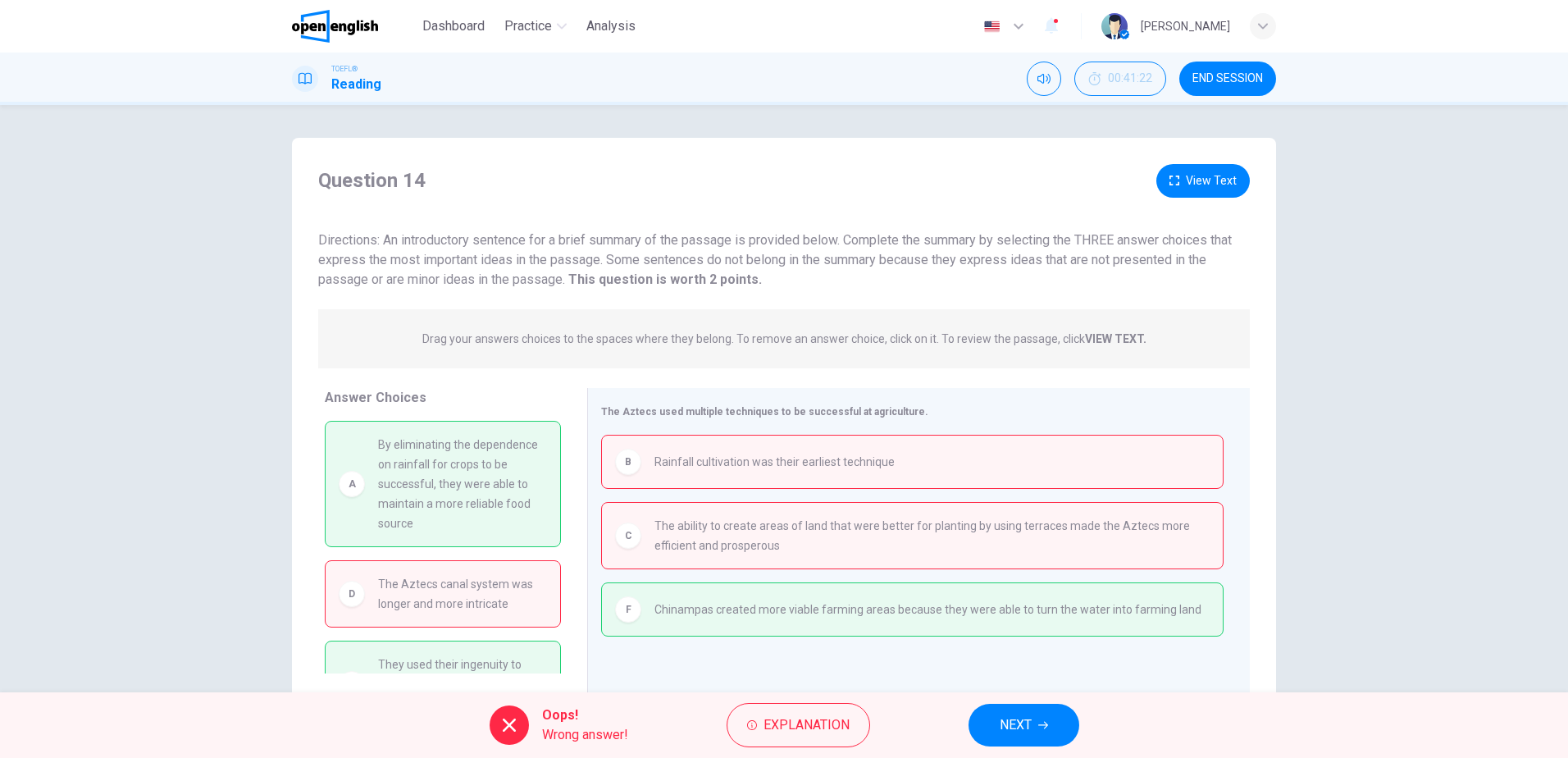
scroll to position [54, 0]
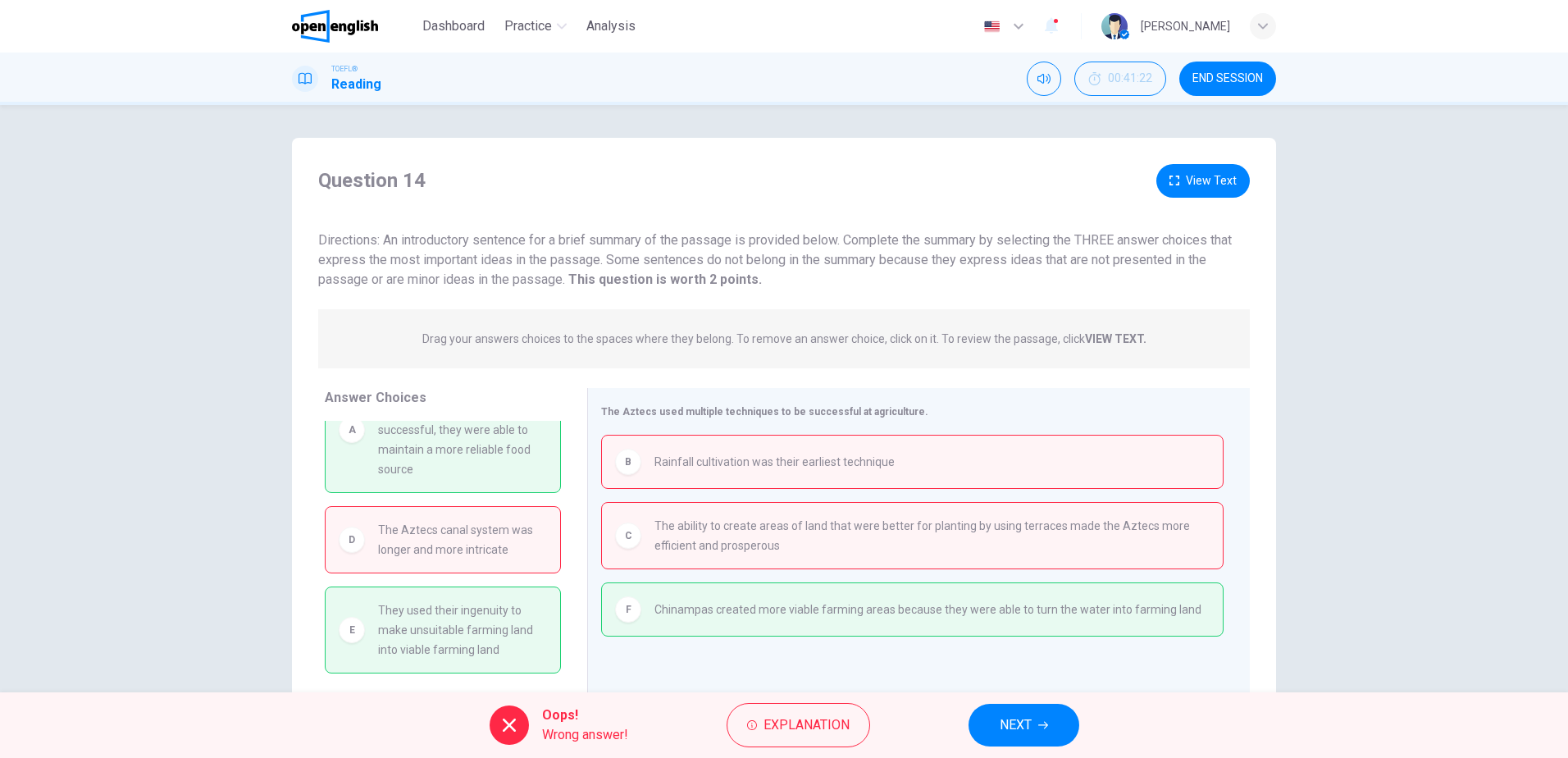
click at [1021, 716] on span "NEXT" at bounding box center [1015, 724] width 32 height 23
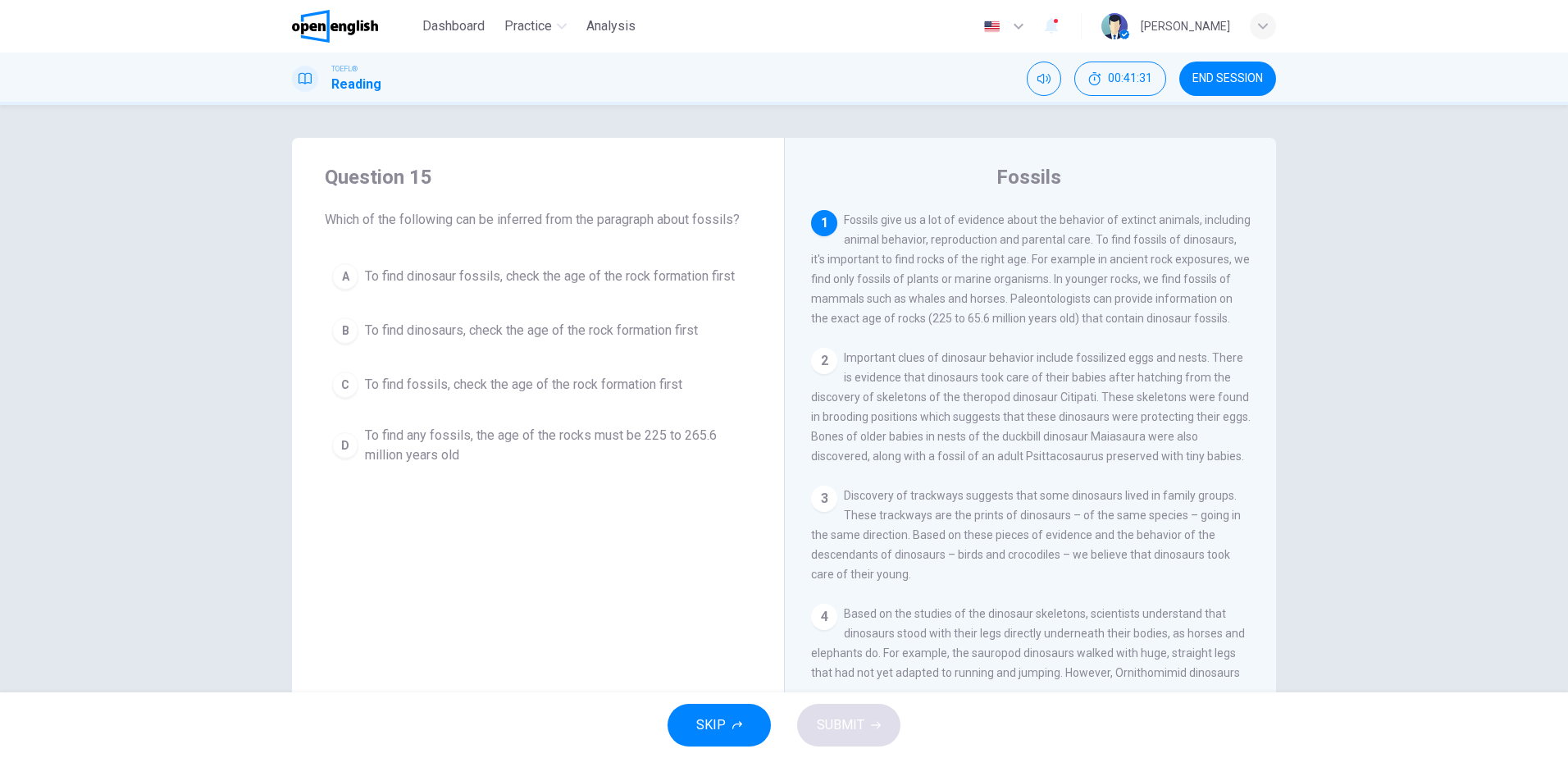
scroll to position [0, 0]
click at [1243, 70] on button "END SESSION" at bounding box center [1228, 78] width 97 height 35
